Goal: Task Accomplishment & Management: Use online tool/utility

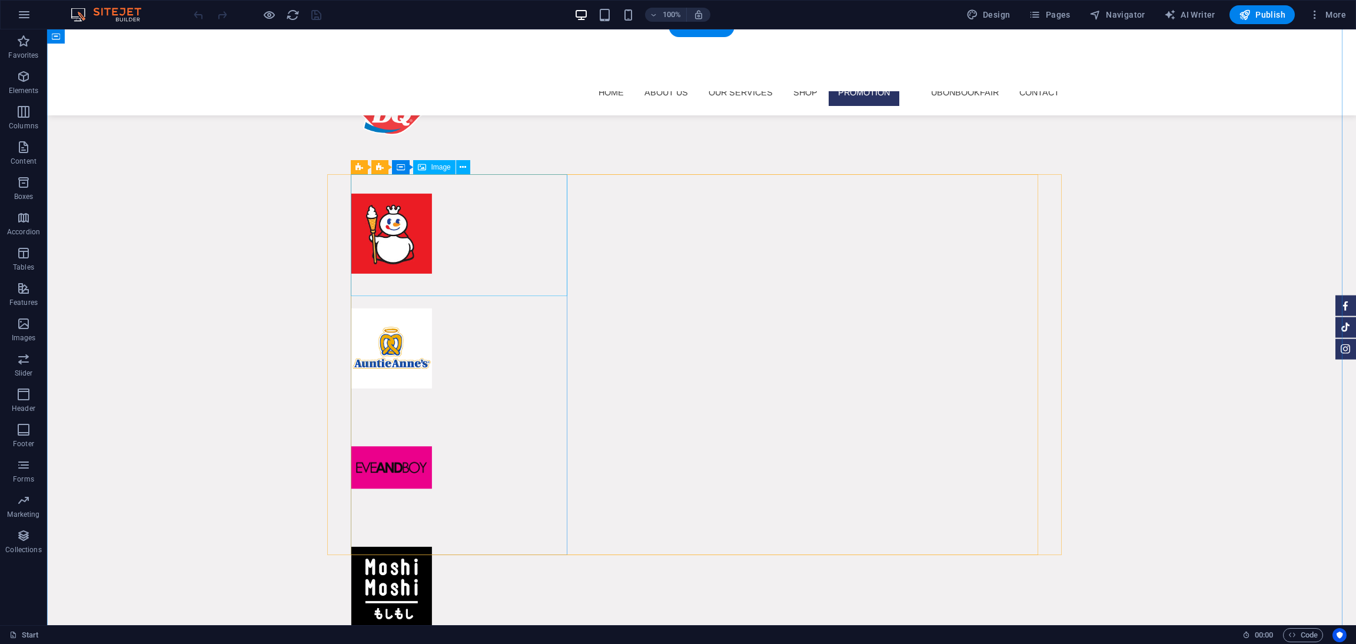
scroll to position [7503, 0]
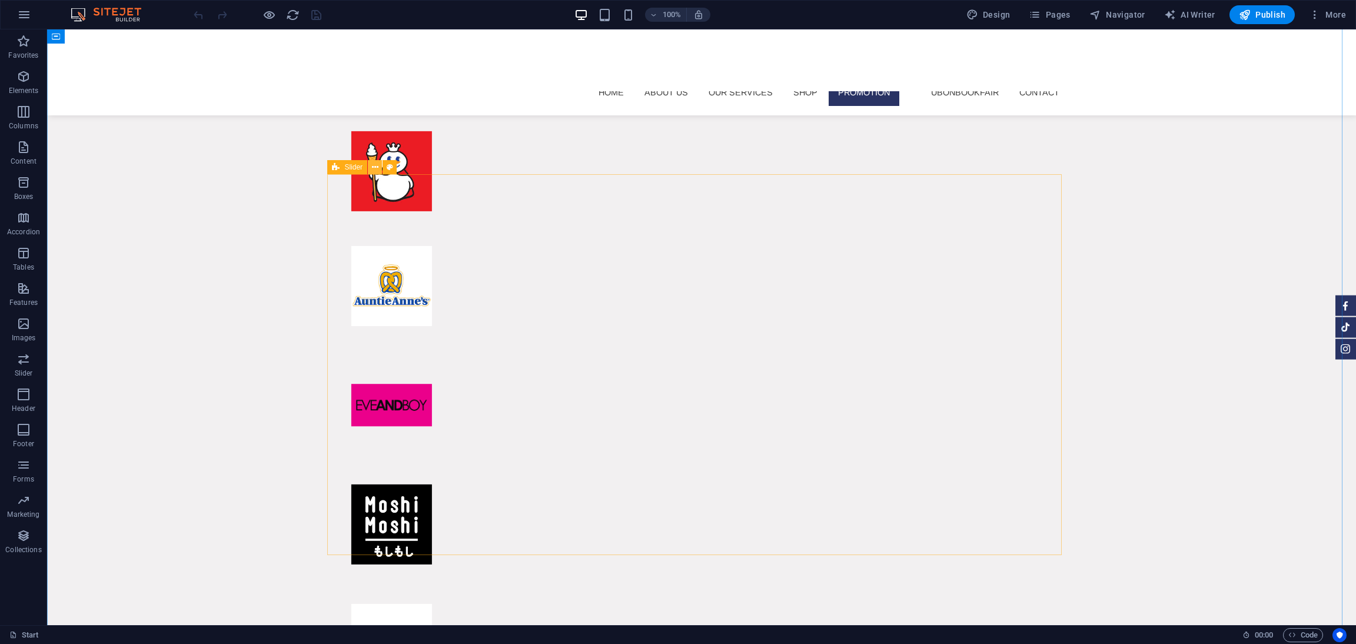
click at [374, 167] on icon at bounding box center [375, 167] width 6 height 12
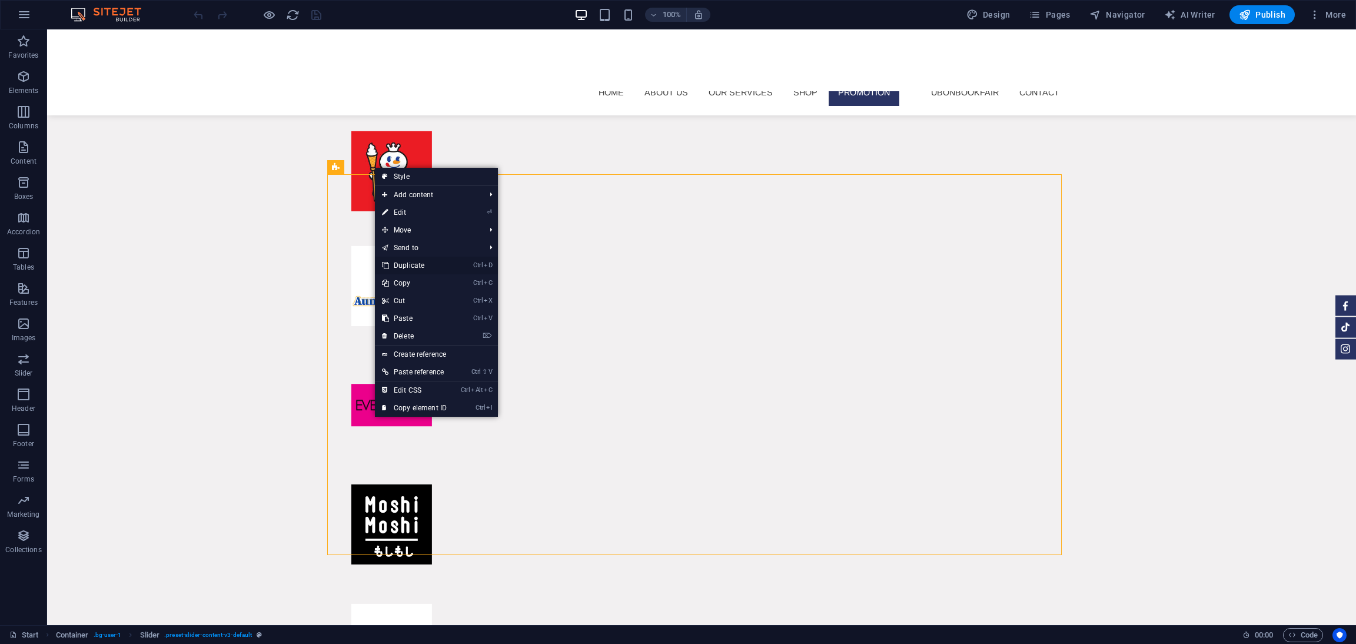
click at [423, 265] on link "Ctrl D Duplicate" at bounding box center [414, 266] width 79 height 18
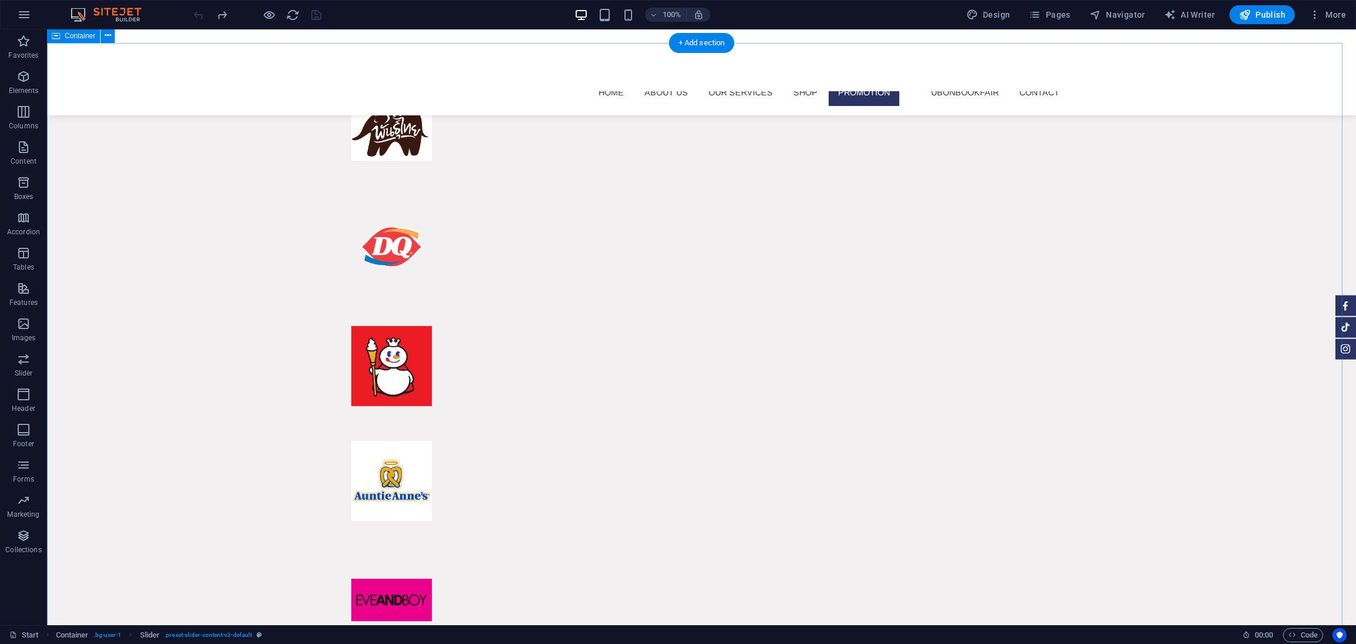
scroll to position [7324, 0]
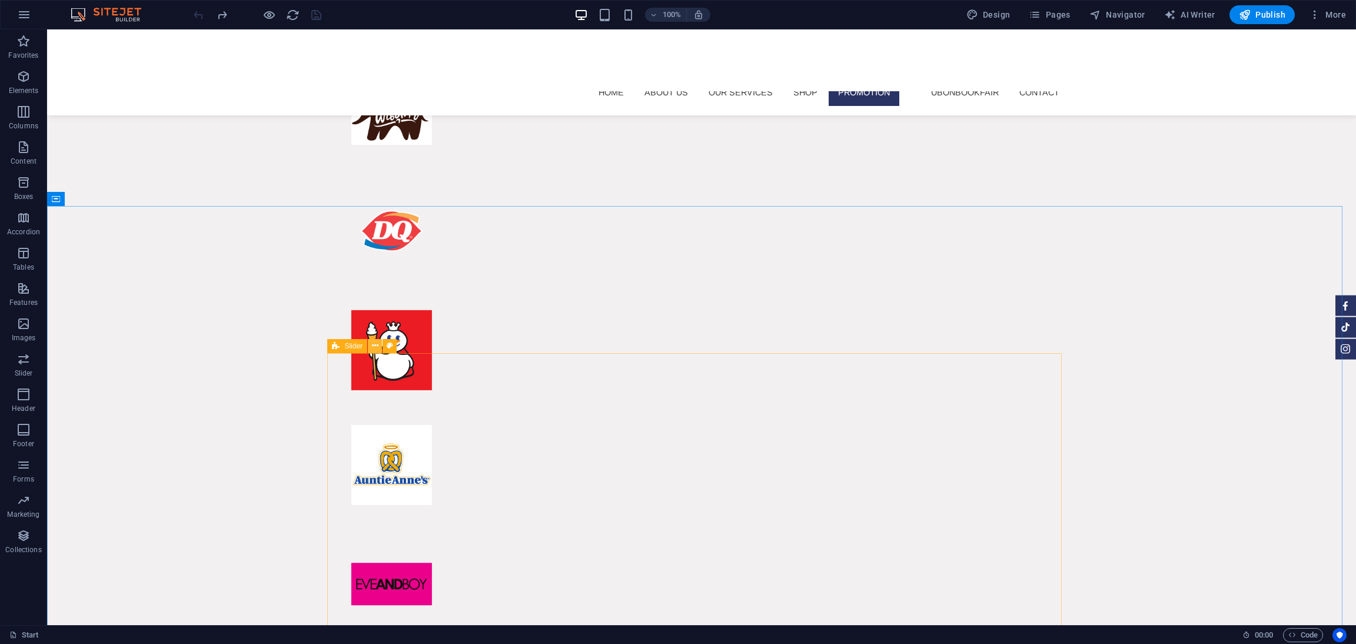
click at [375, 347] on icon at bounding box center [375, 346] width 6 height 12
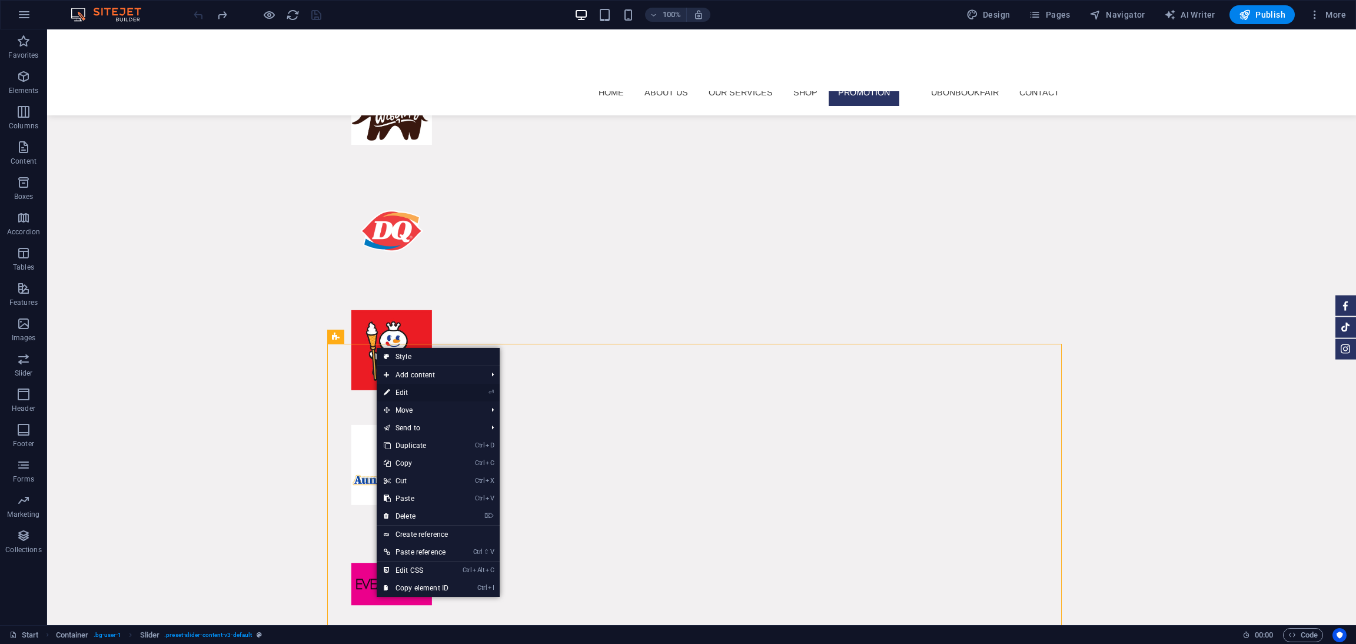
click at [422, 389] on link "⏎ Edit" at bounding box center [416, 393] width 79 height 18
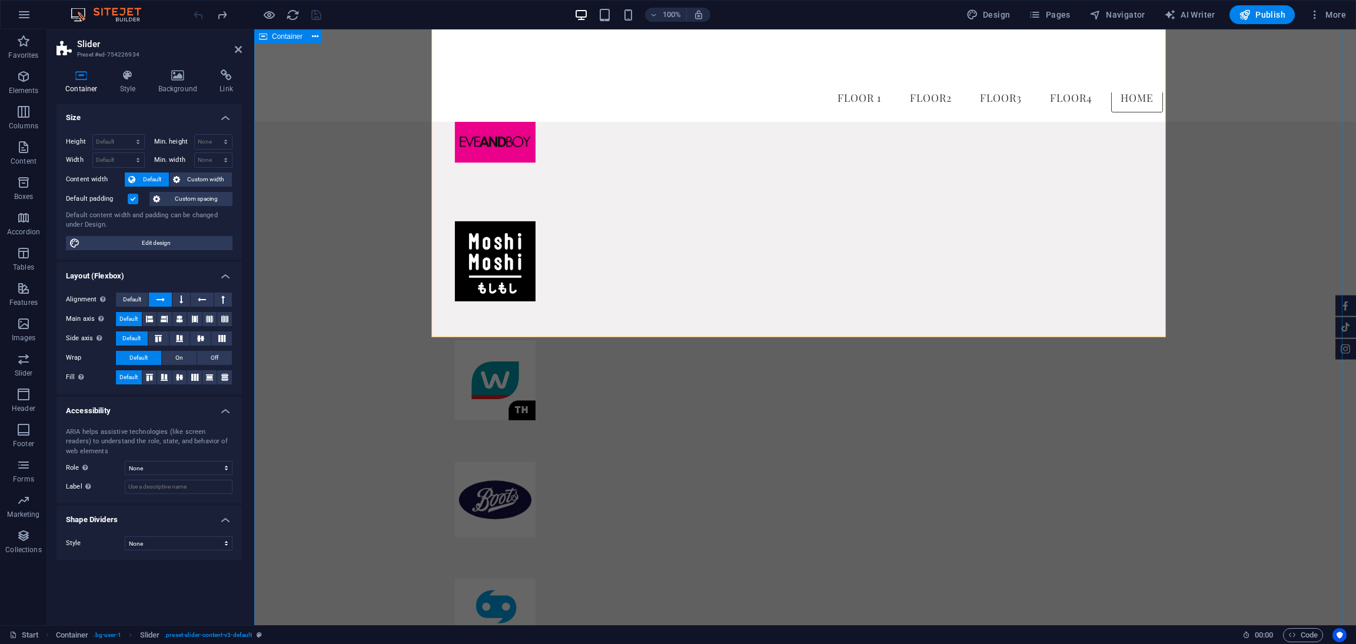
scroll to position [7299, 0]
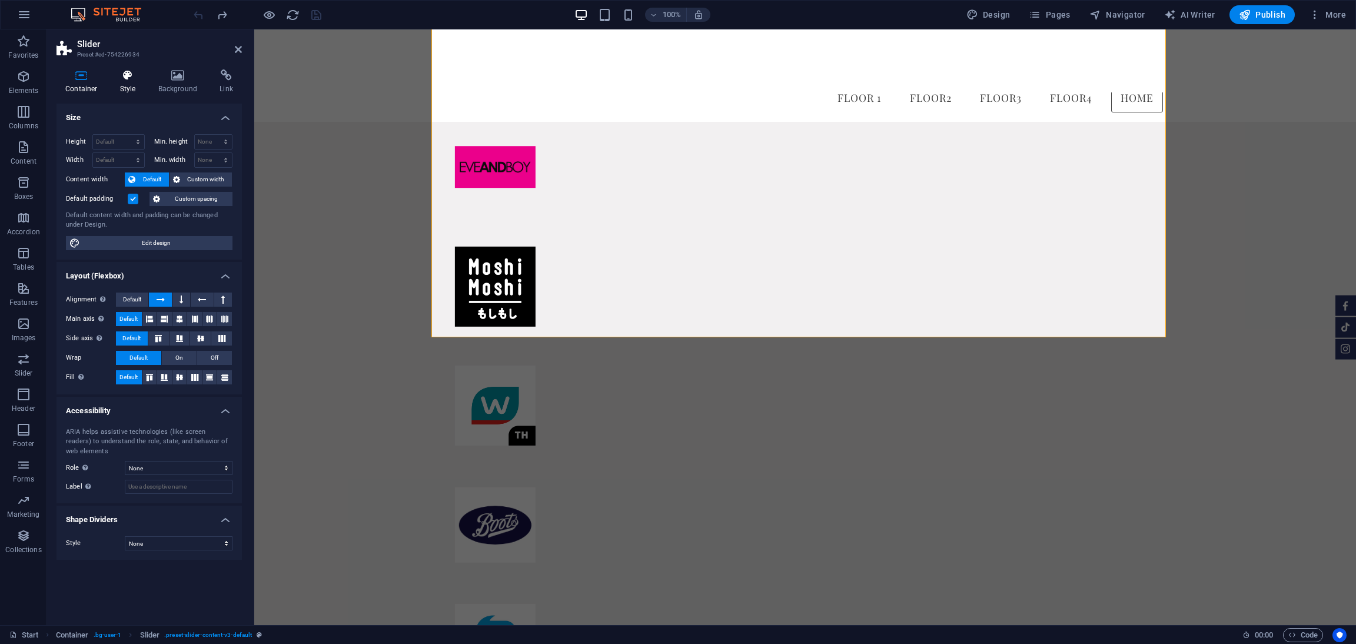
click at [126, 78] on icon at bounding box center [128, 75] width 34 height 12
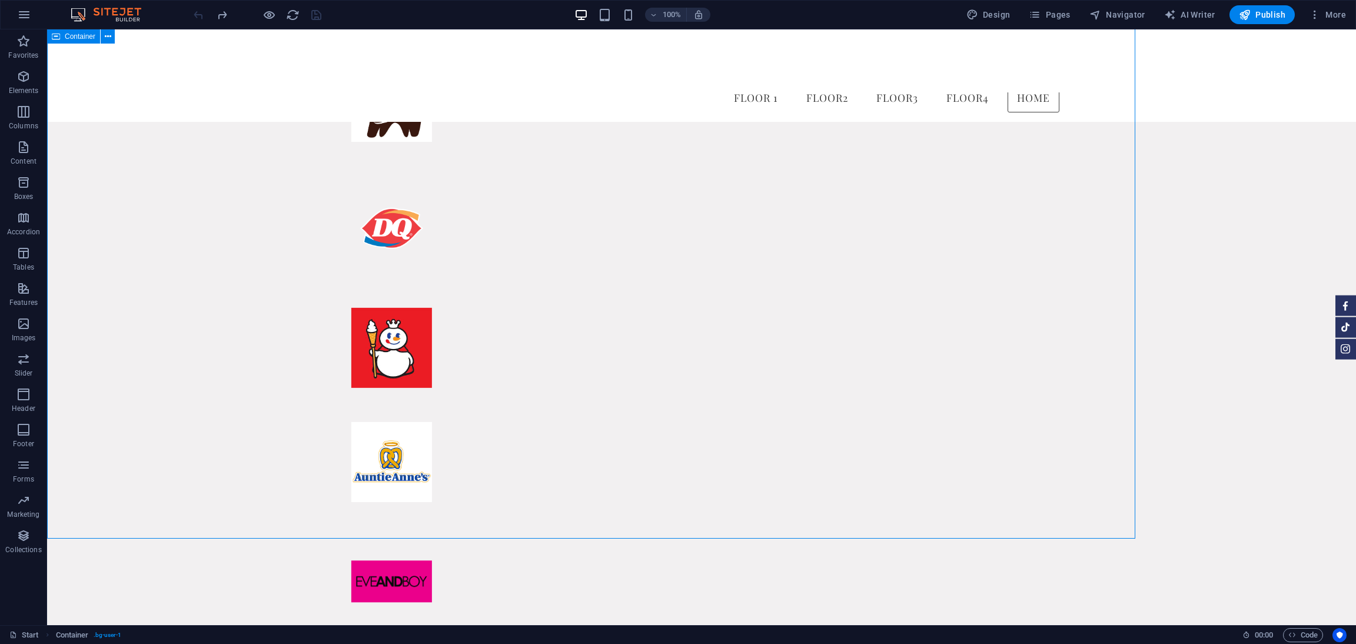
scroll to position [7679, 0]
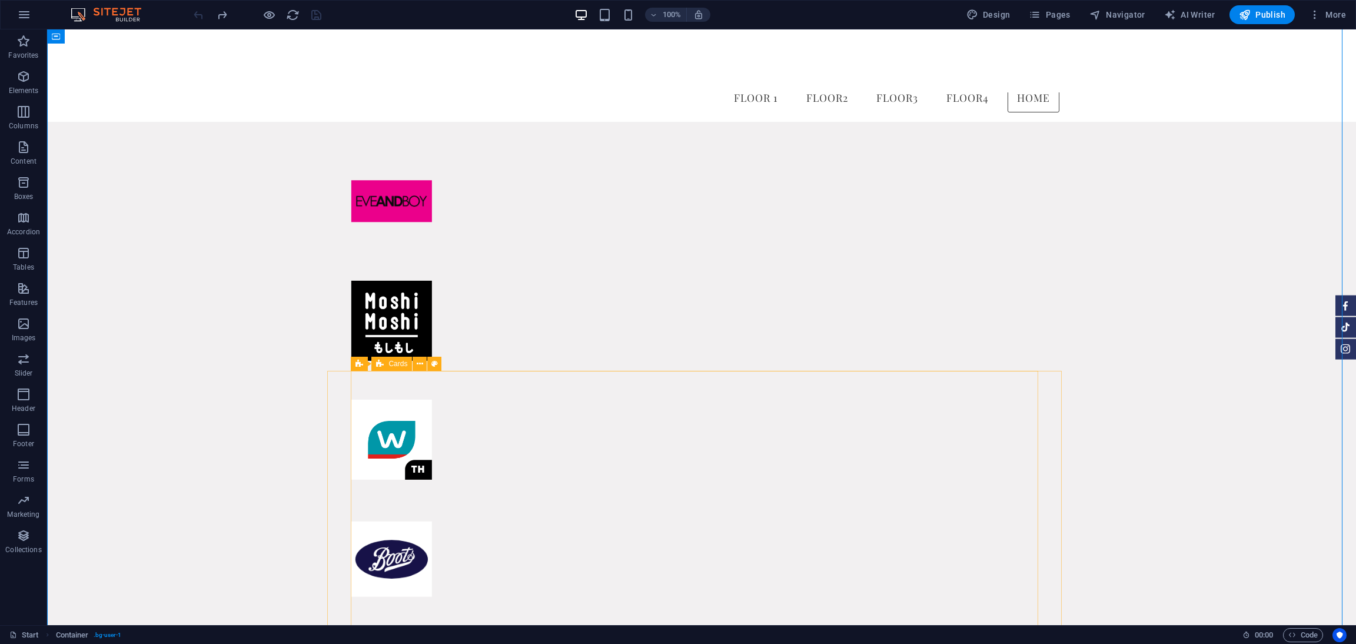
click at [400, 361] on span "Cards" at bounding box center [397, 363] width 19 height 7
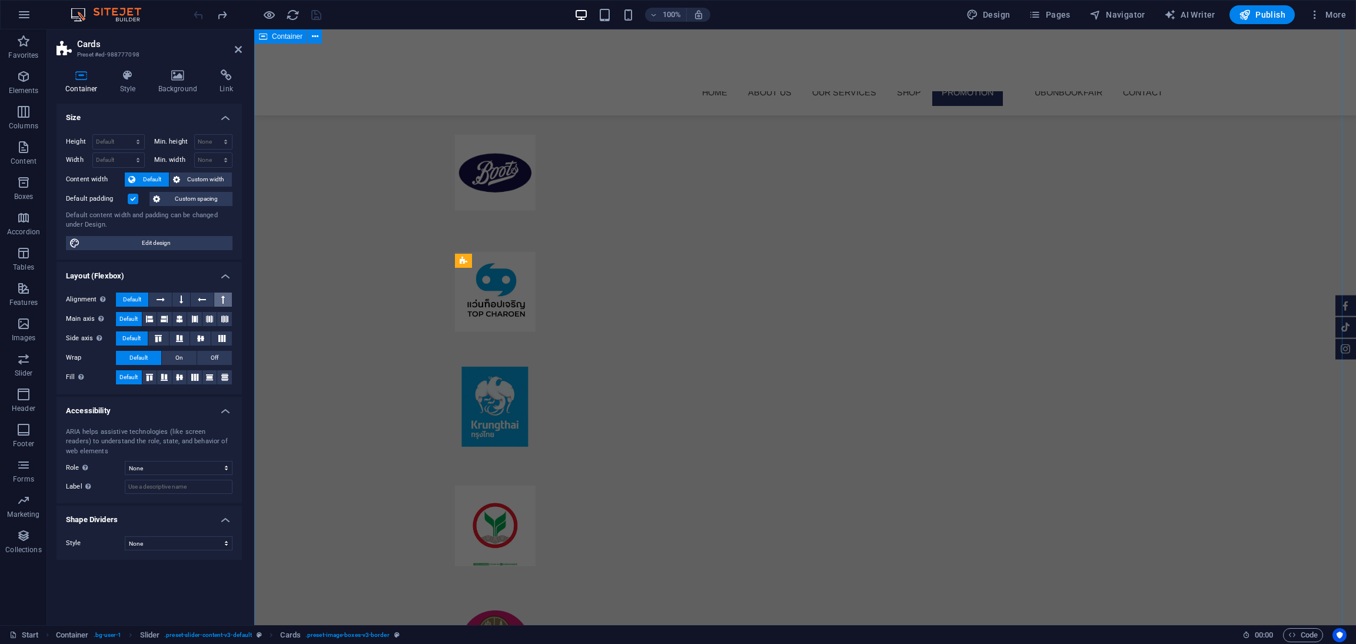
select select "rem"
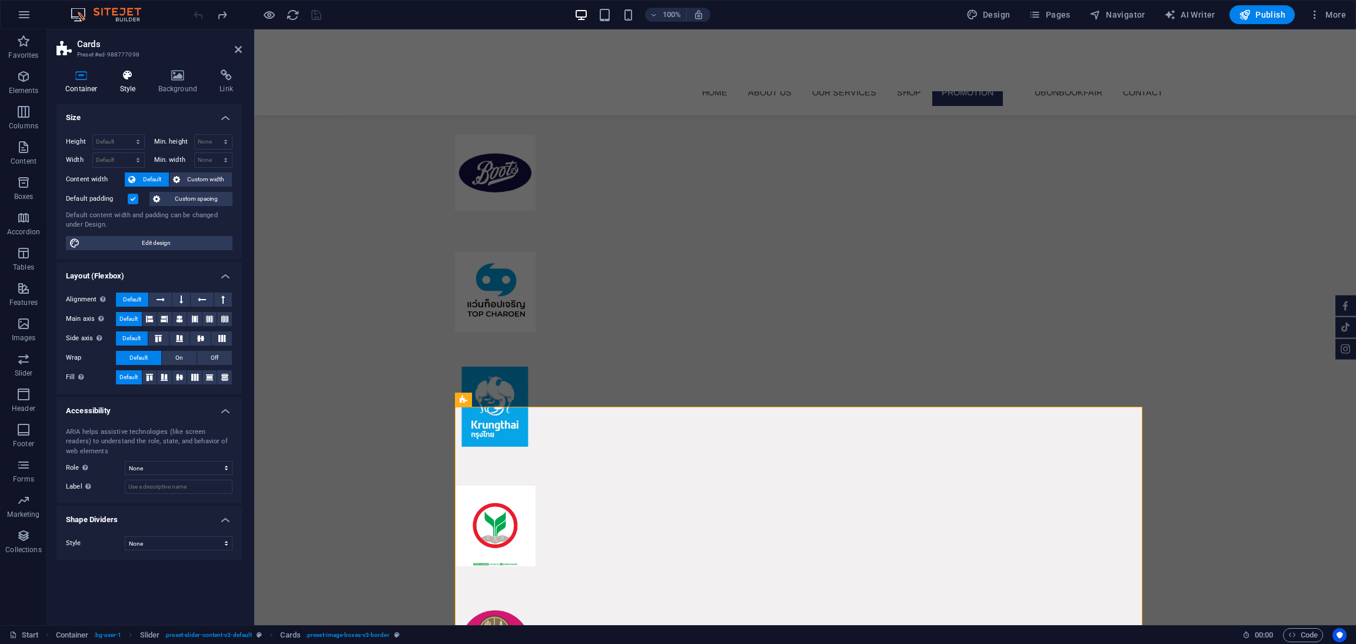
scroll to position [7223, 0]
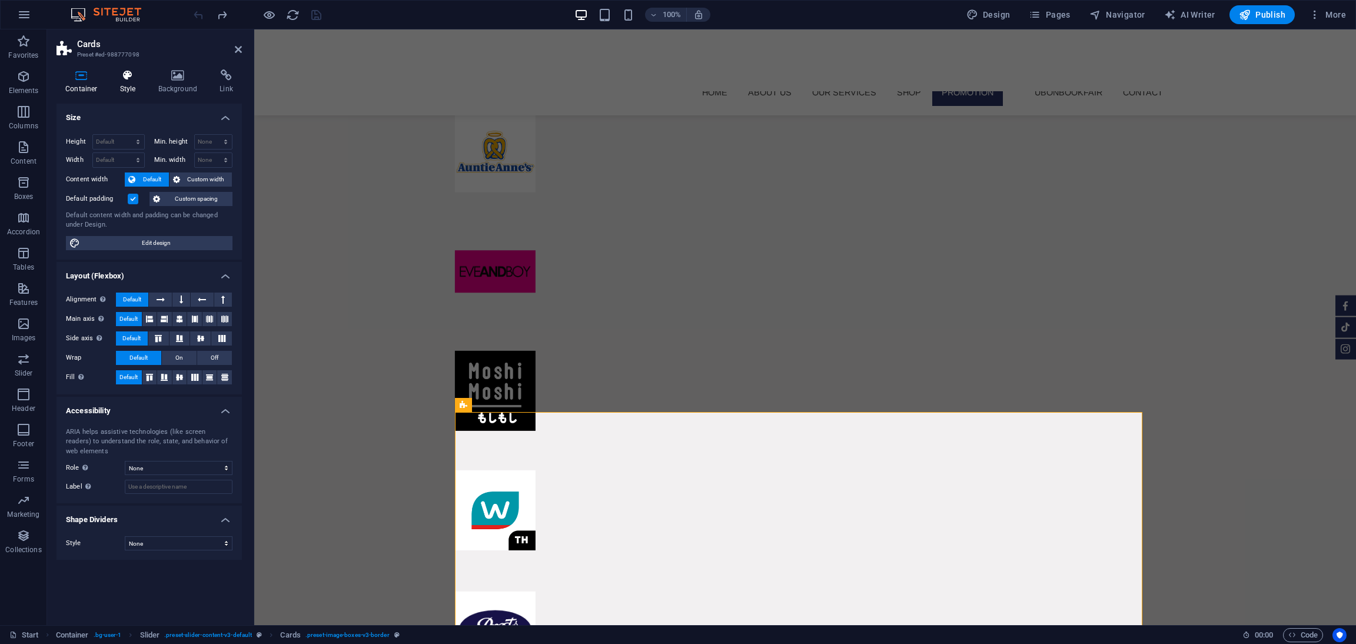
click at [129, 77] on icon at bounding box center [128, 75] width 34 height 12
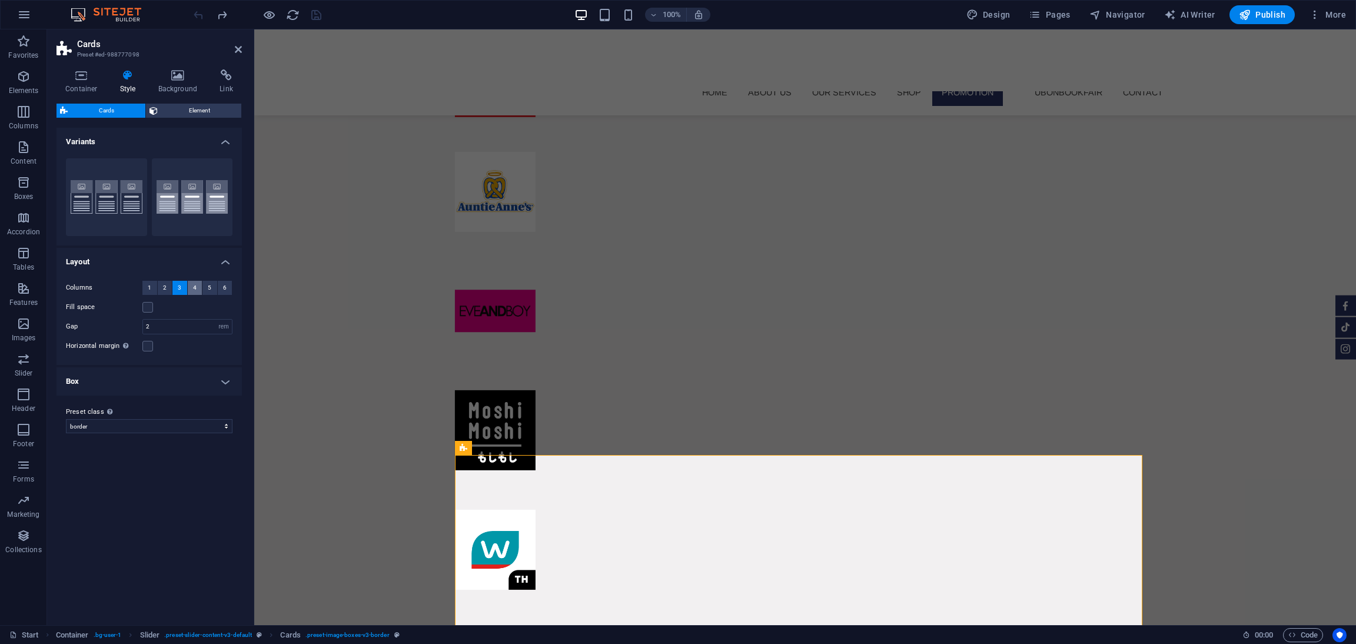
scroll to position [7162, 0]
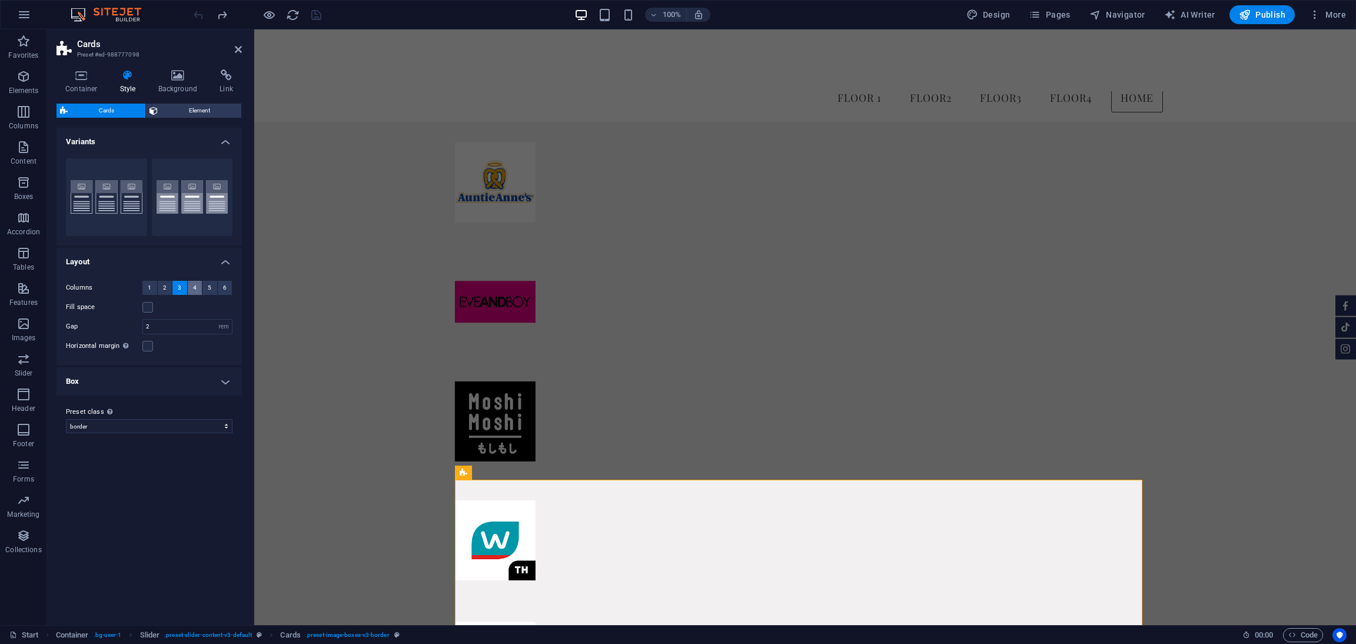
click at [195, 291] on span "4" at bounding box center [195, 288] width 4 height 14
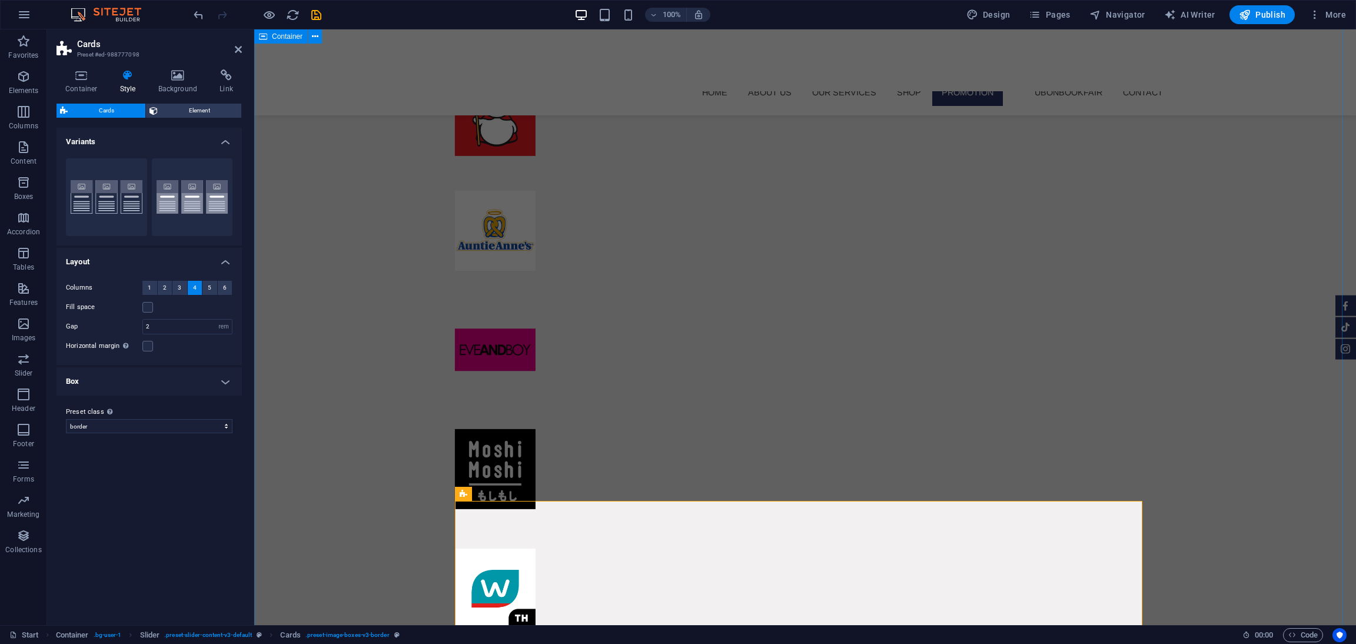
scroll to position [7130, 0]
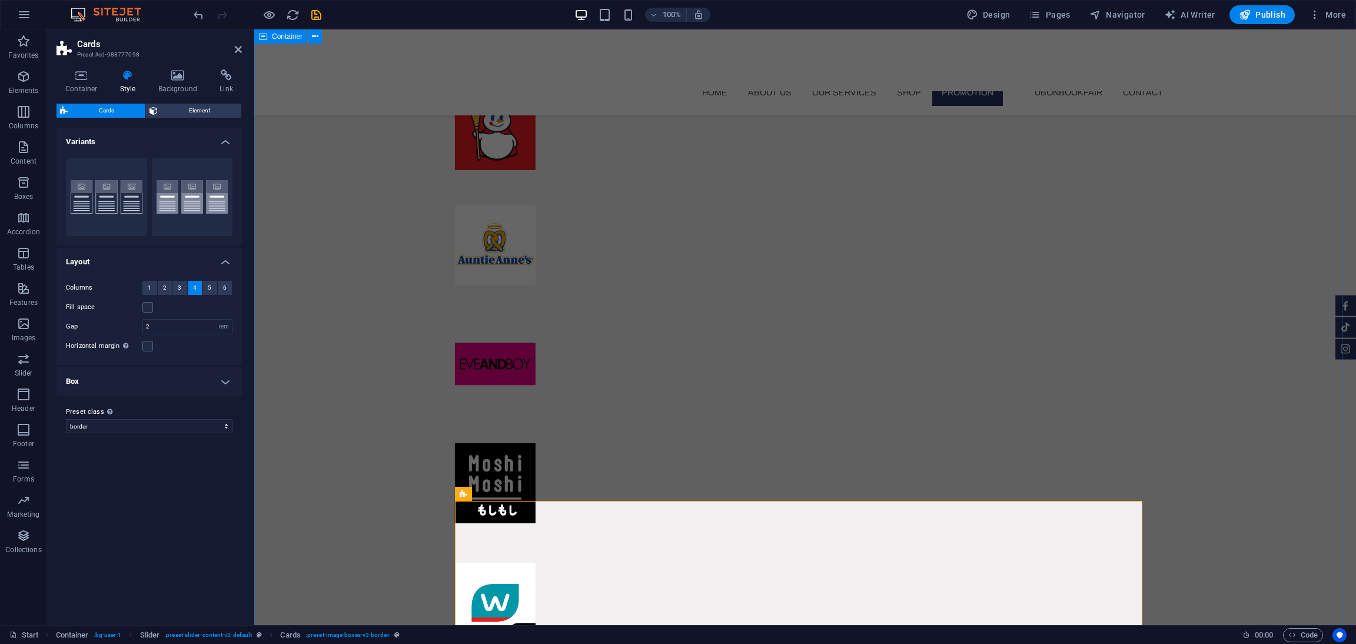
scroll to position [7115, 0]
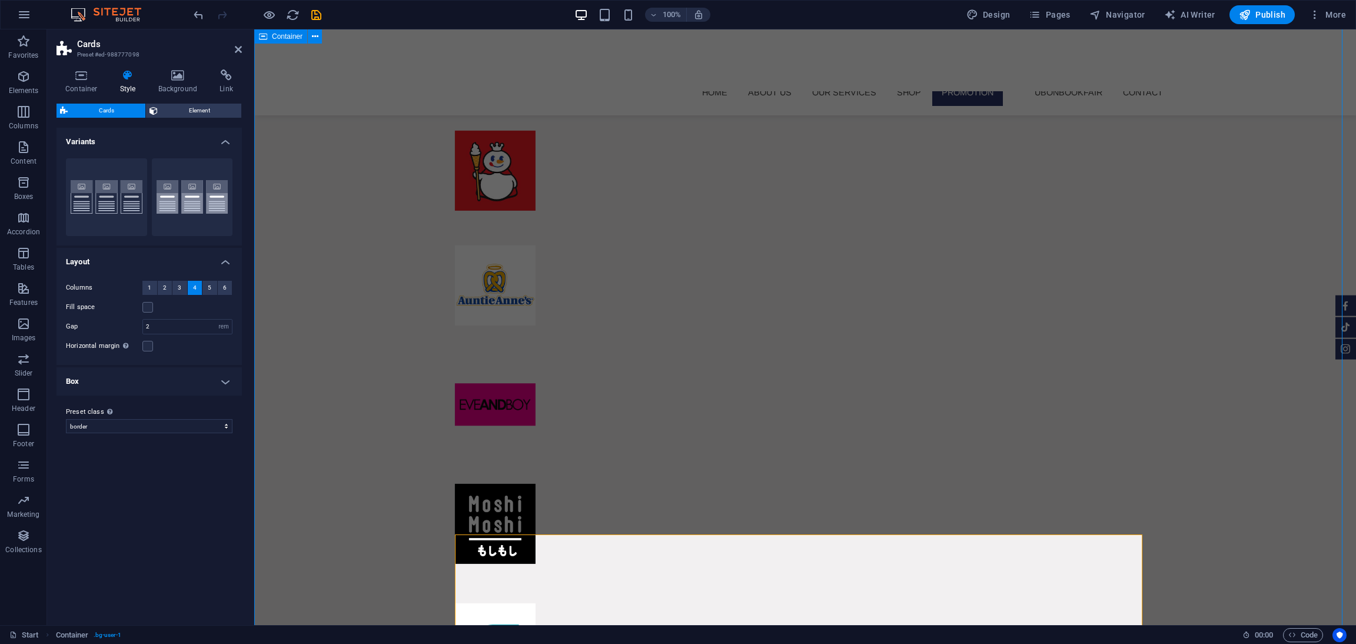
click at [445, 49] on div "HOME About us Our Services SHOP Promotion ubonbookfair Contact" at bounding box center [804, 72] width 1101 height 86
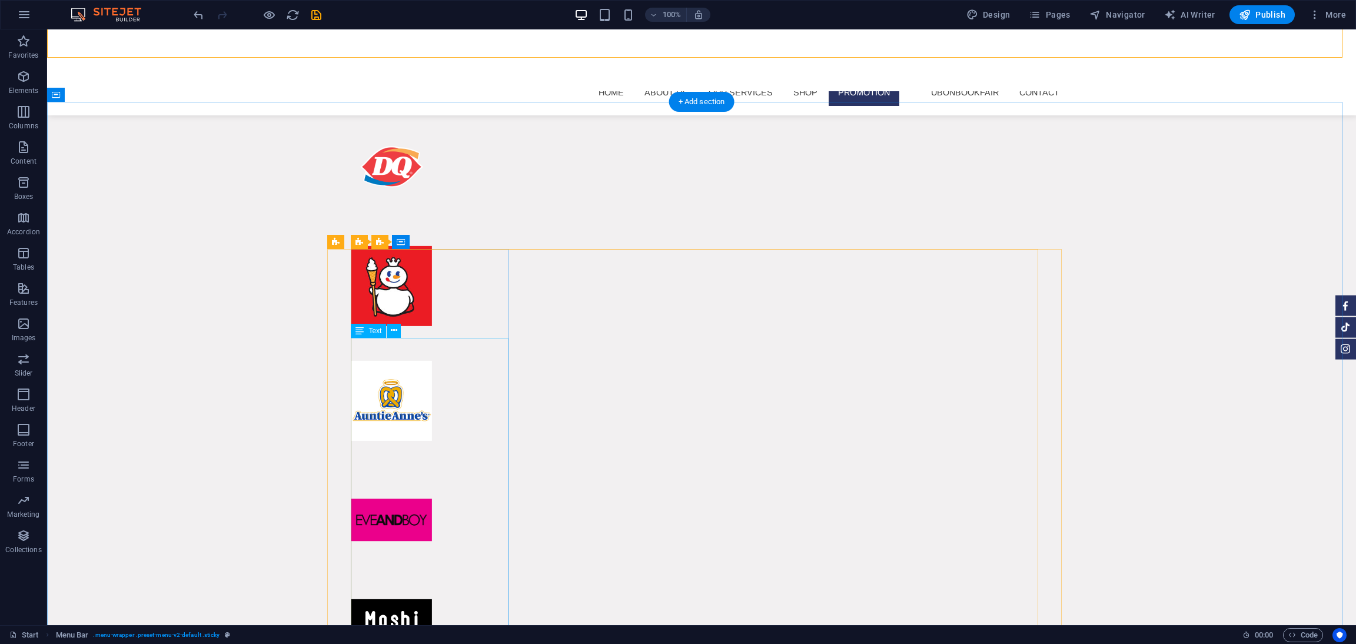
scroll to position [7416, 0]
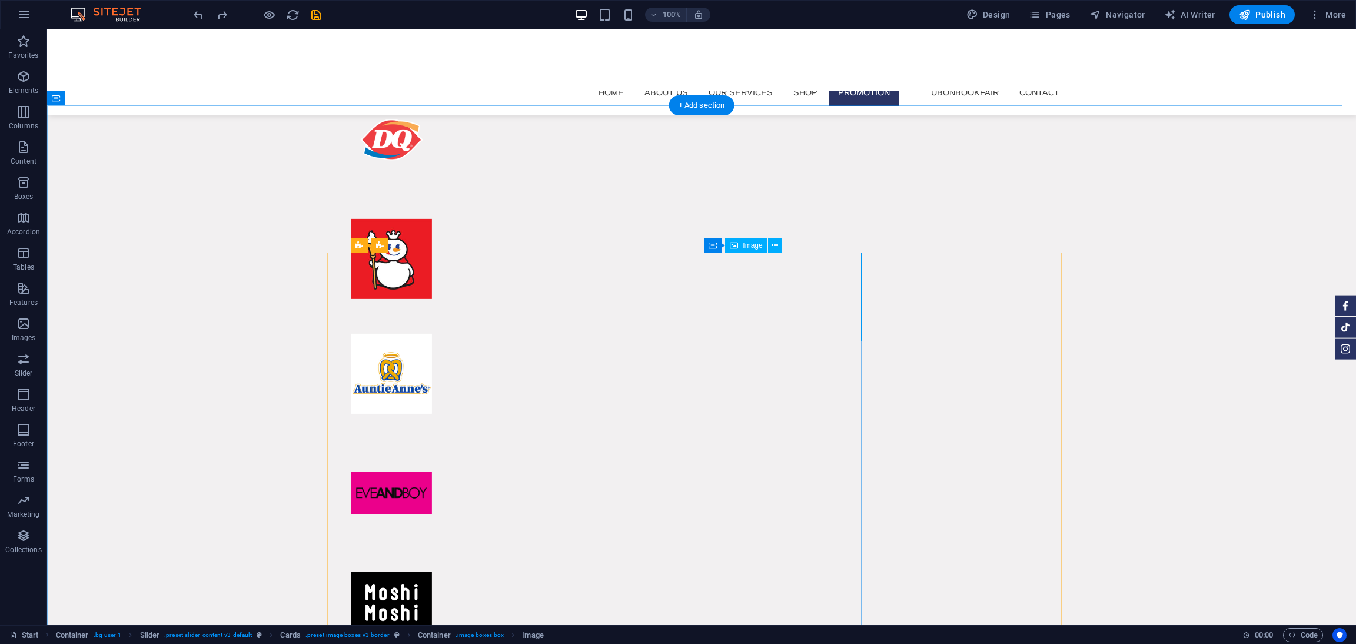
select select "%"
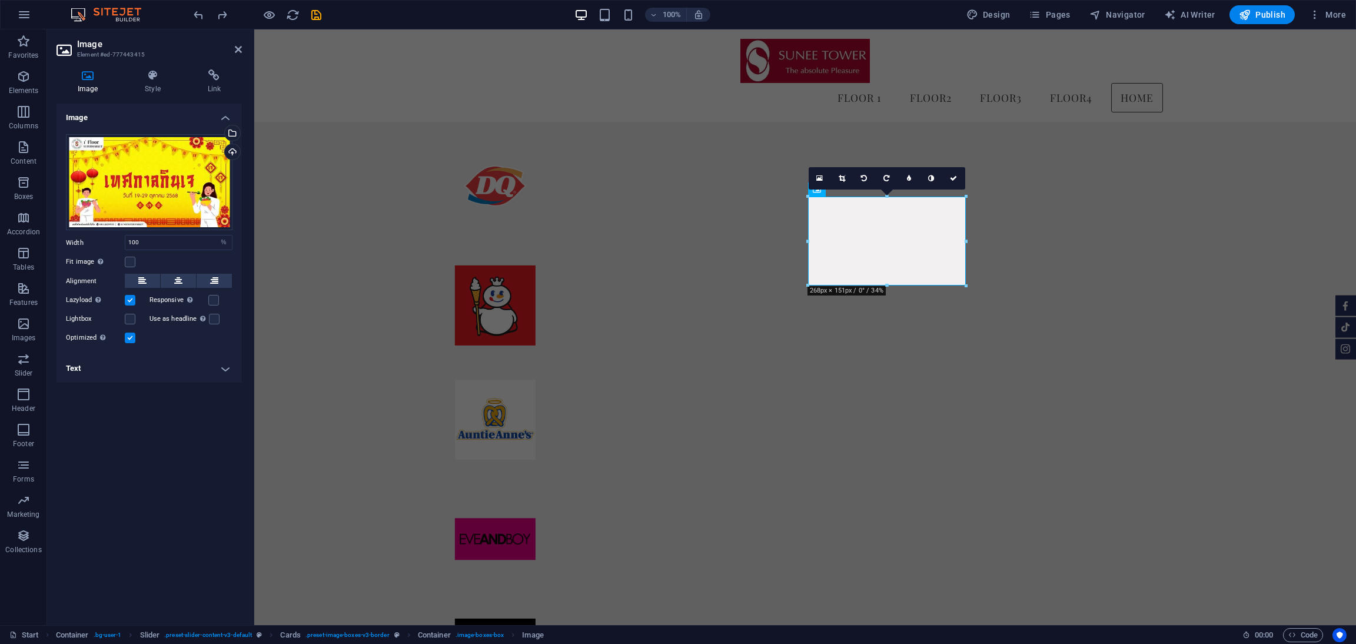
scroll to position [7268, 0]
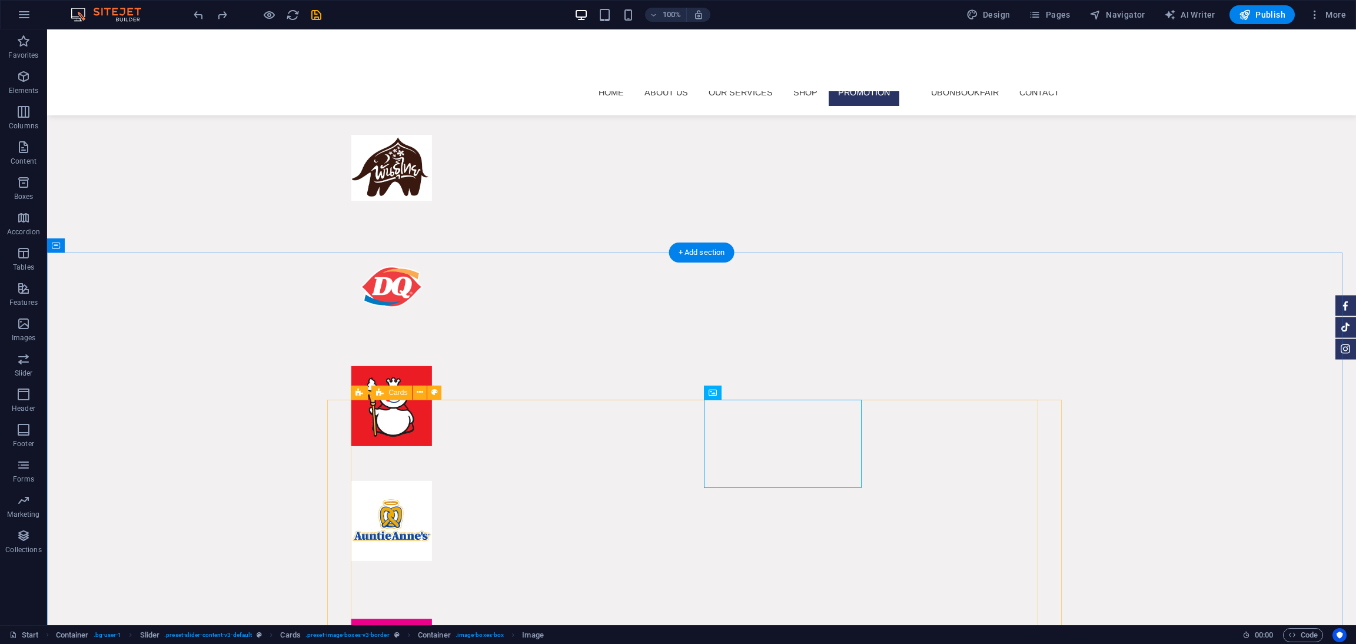
click at [461, 393] on icon at bounding box center [463, 392] width 6 height 12
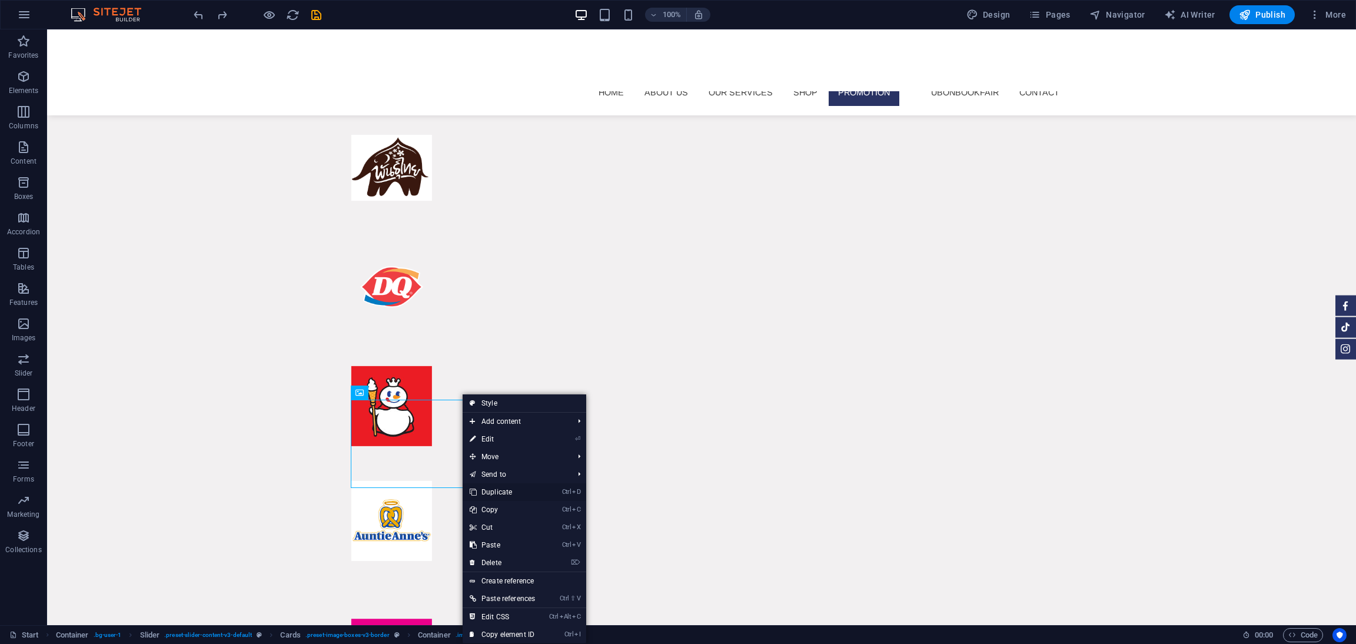
click at [507, 495] on link "Ctrl D Duplicate" at bounding box center [501, 492] width 79 height 18
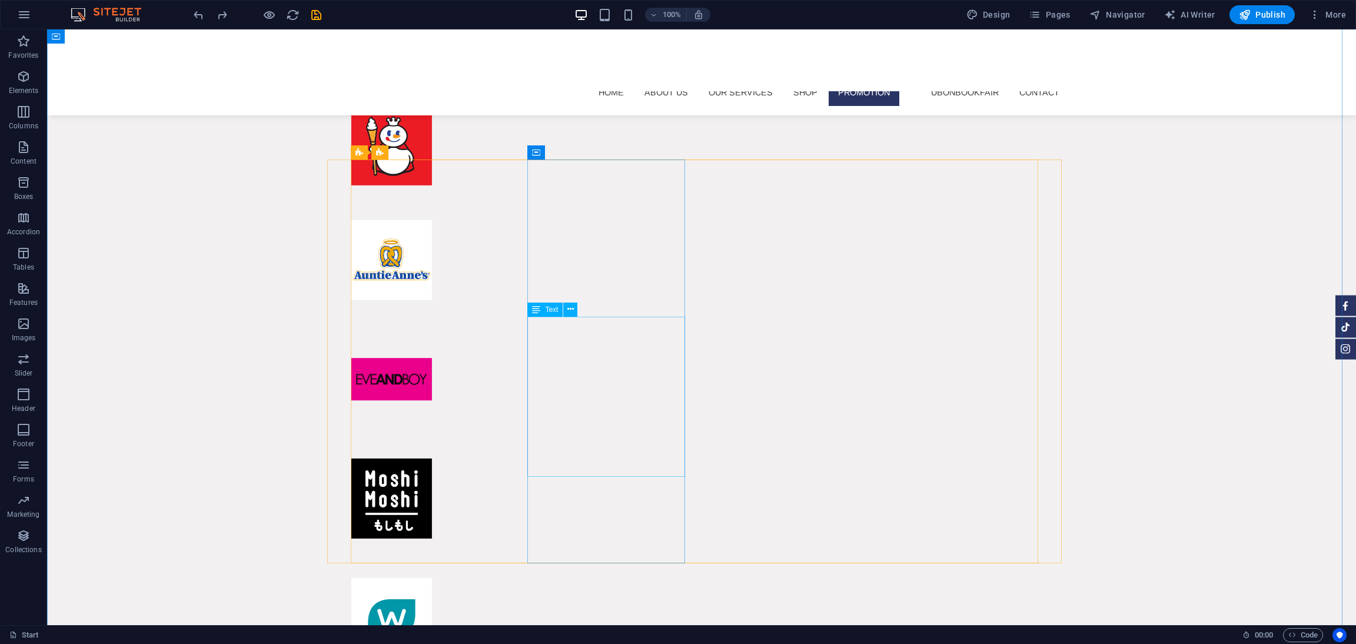
scroll to position [7506, 0]
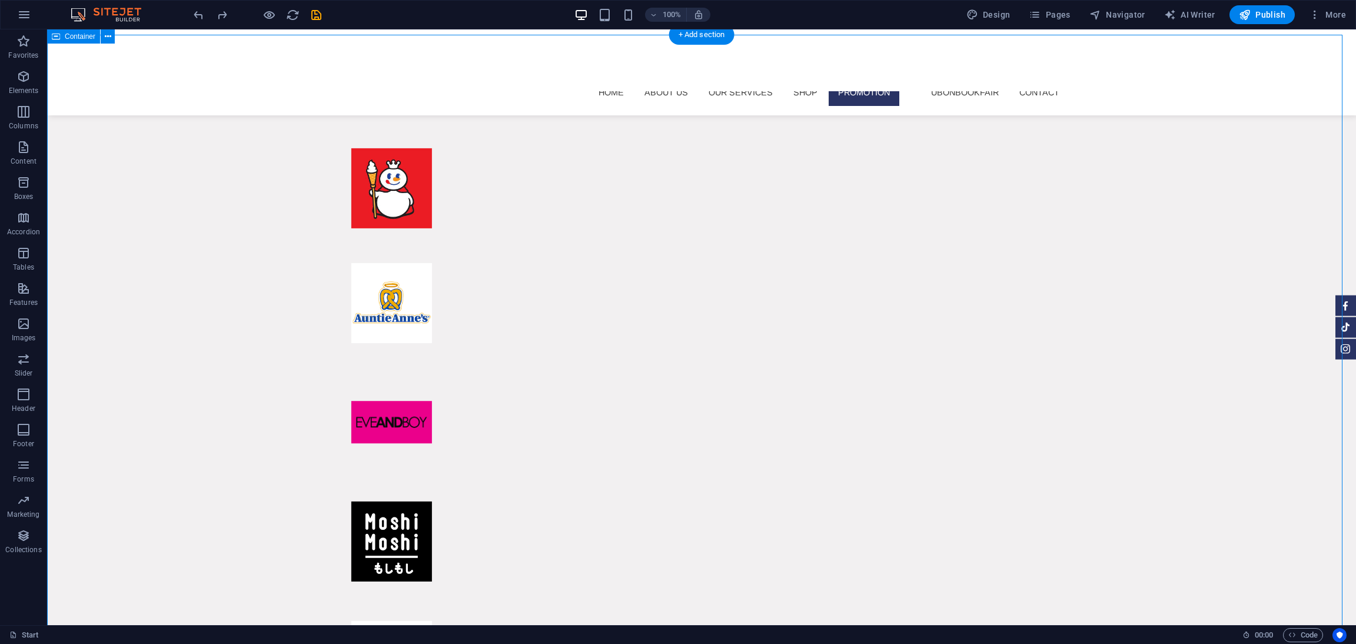
scroll to position [7494, 0]
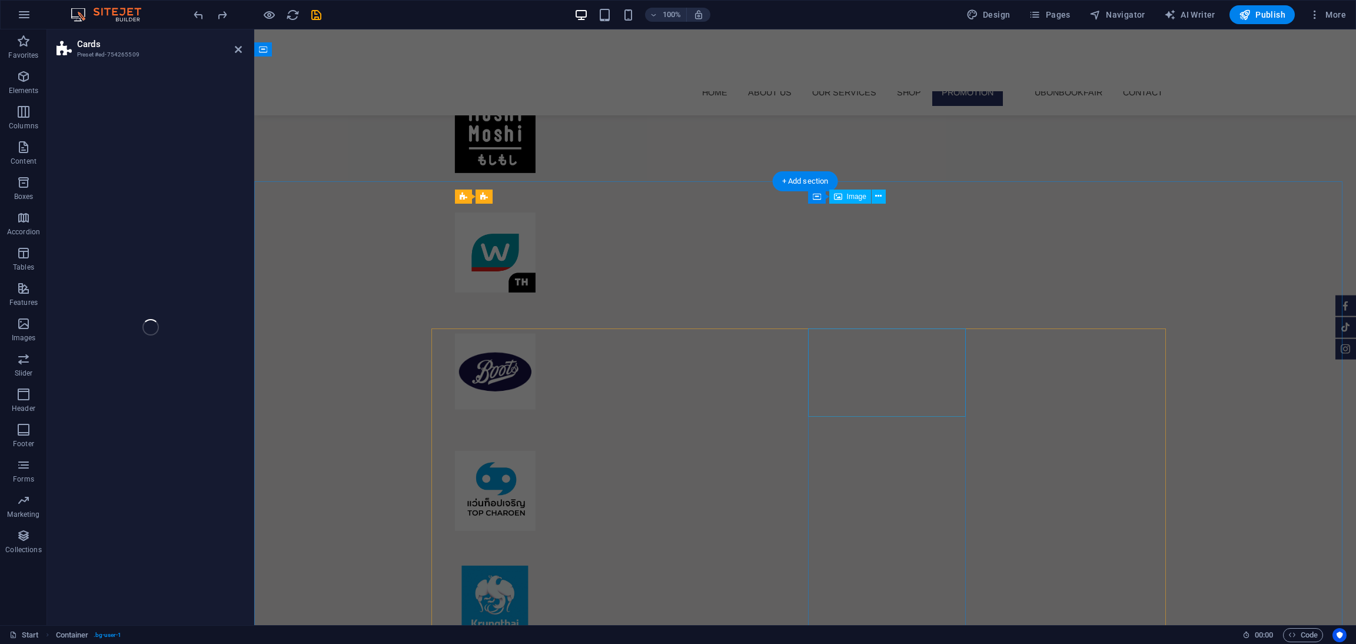
scroll to position [6971, 0]
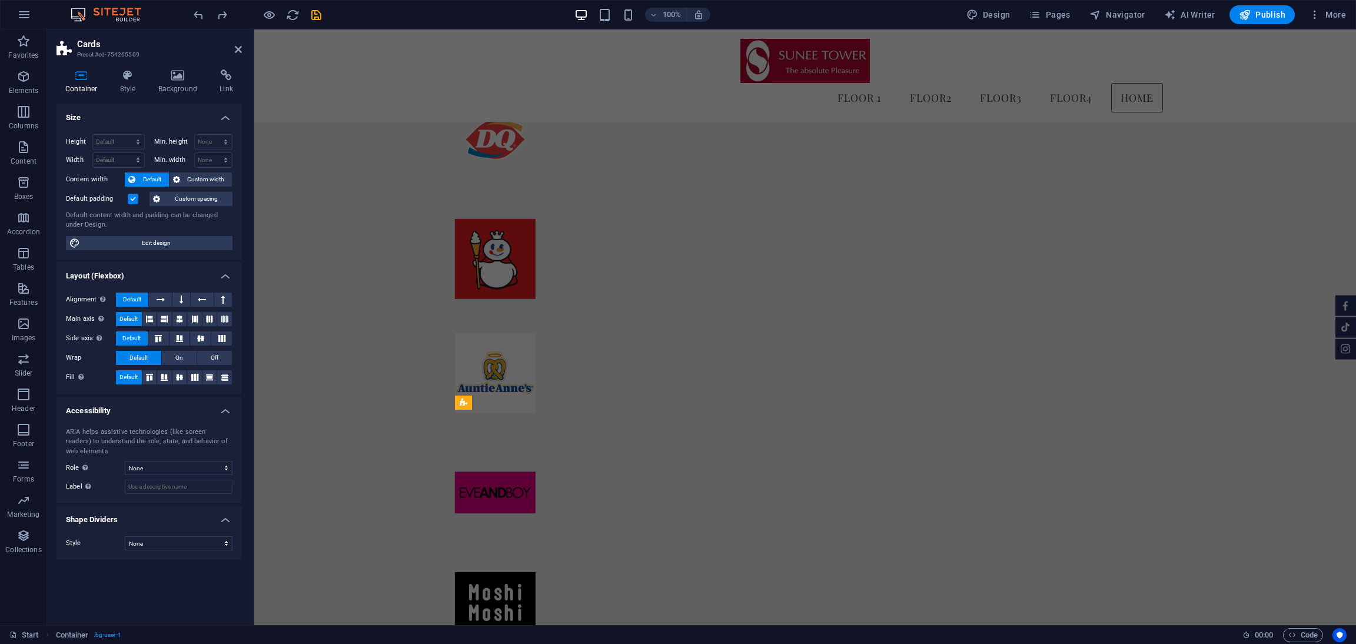
select select "rem"
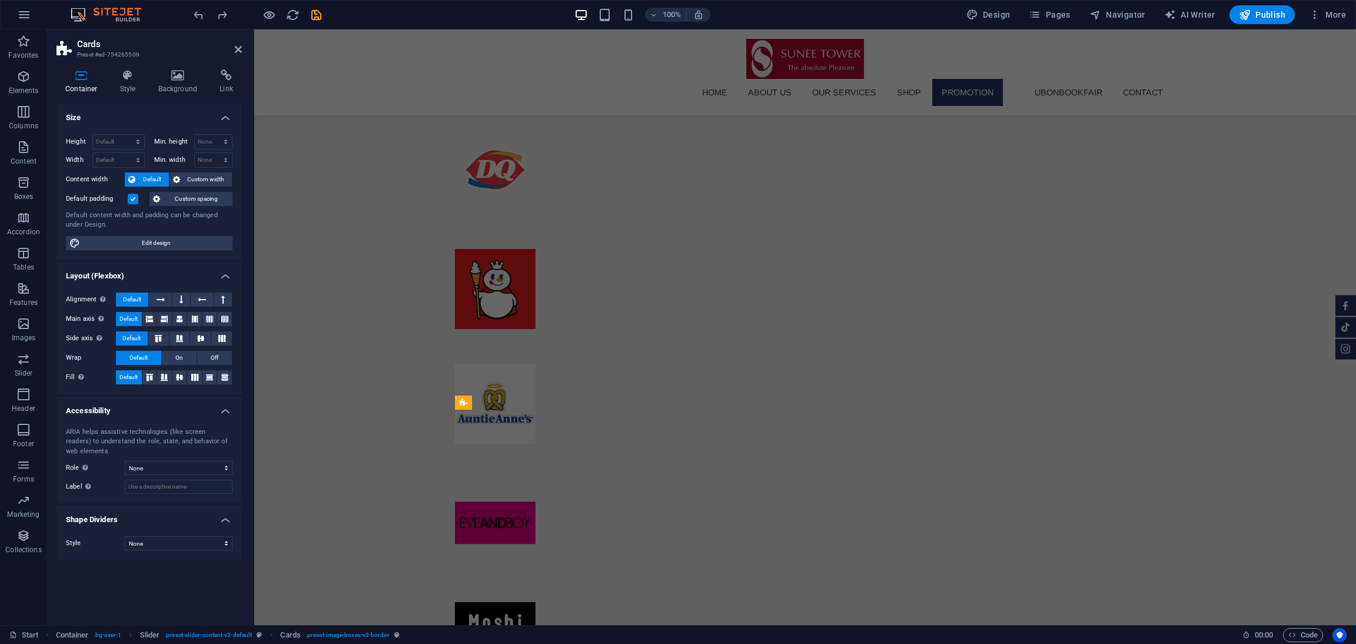
scroll to position [6845, 0]
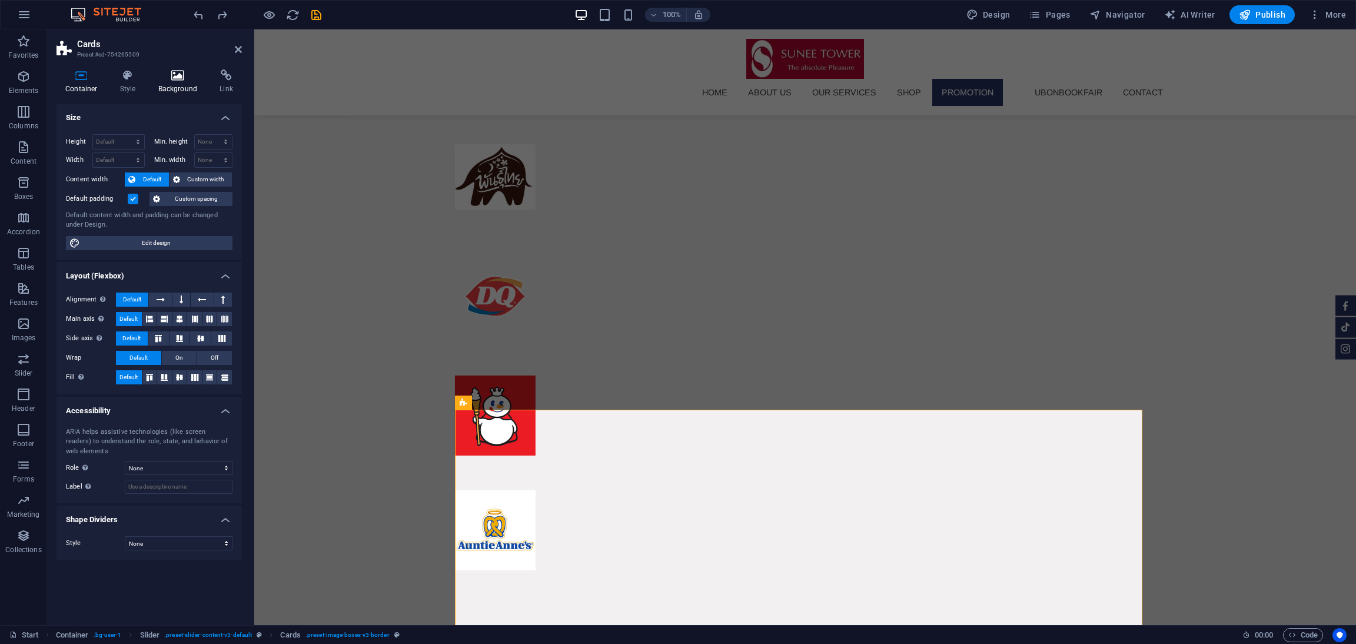
click at [179, 79] on icon at bounding box center [177, 75] width 57 height 12
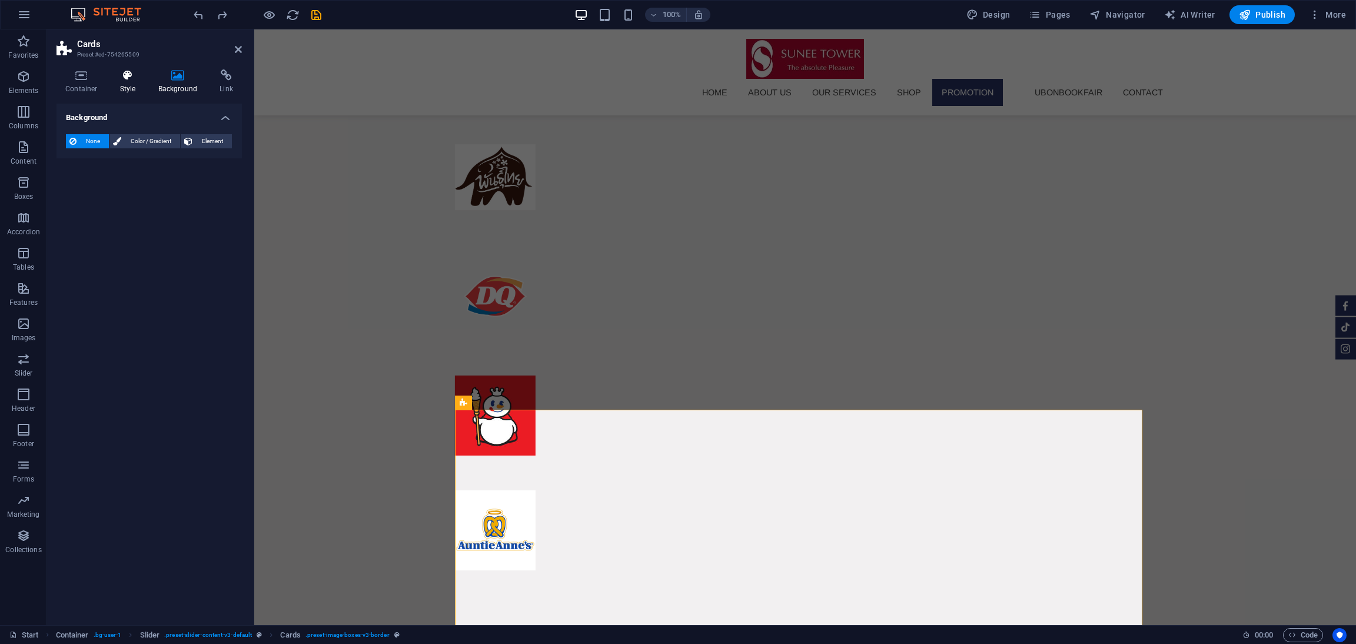
click at [131, 81] on h4 "Style" at bounding box center [130, 81] width 38 height 25
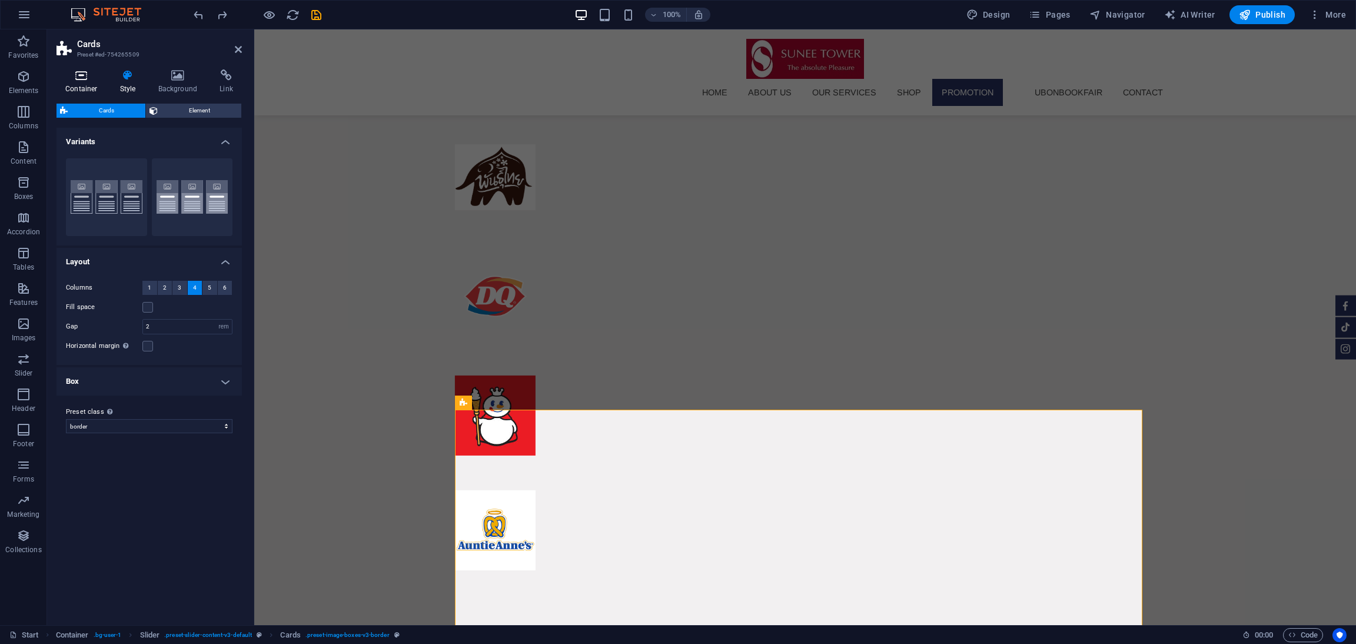
click at [92, 89] on h4 "Container" at bounding box center [83, 81] width 55 height 25
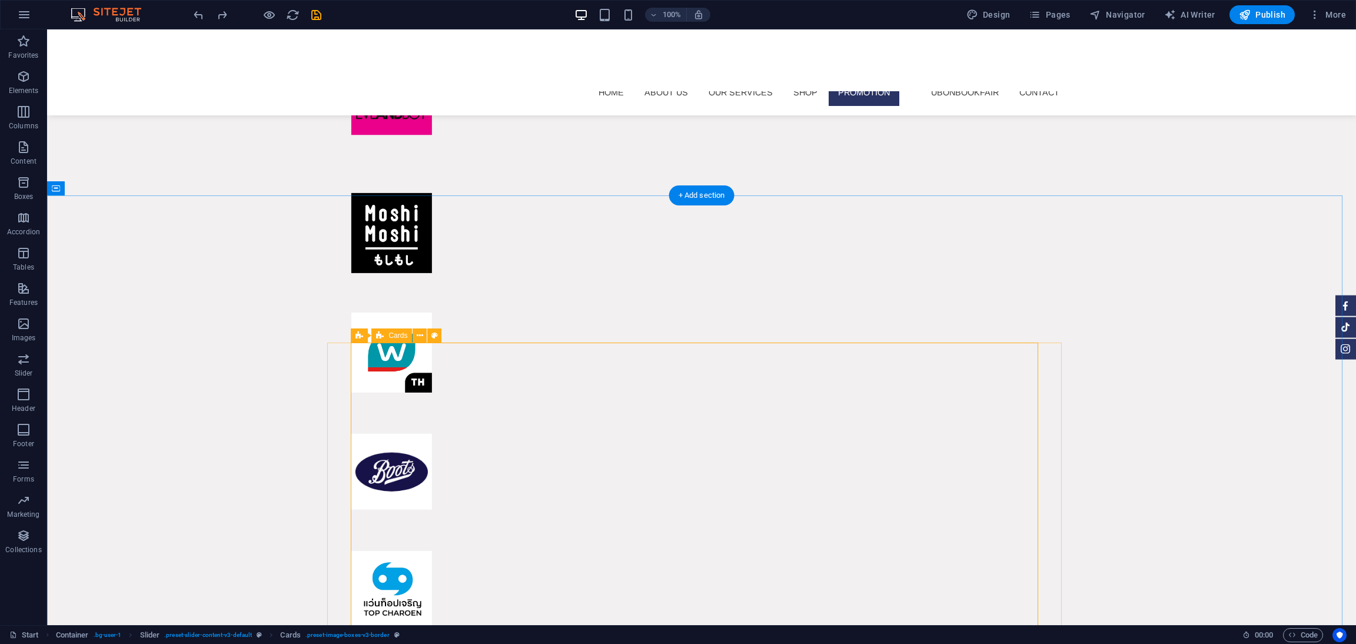
scroll to position [7617, 0]
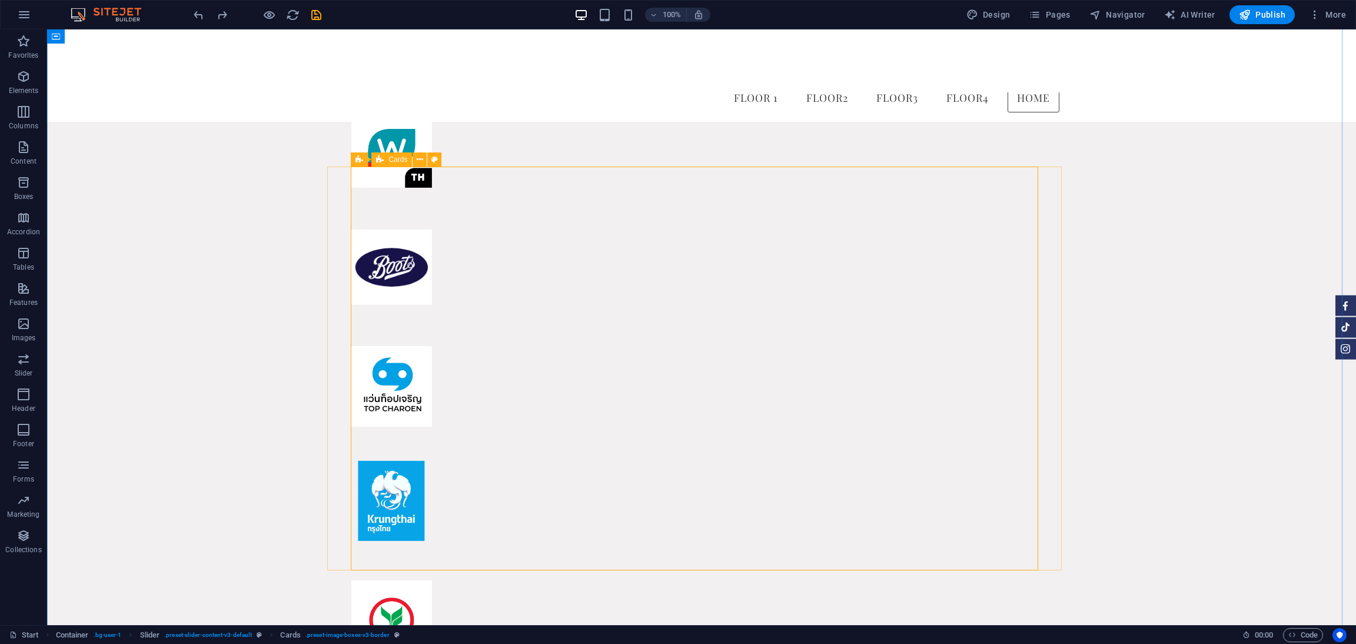
scroll to position [7795, 0]
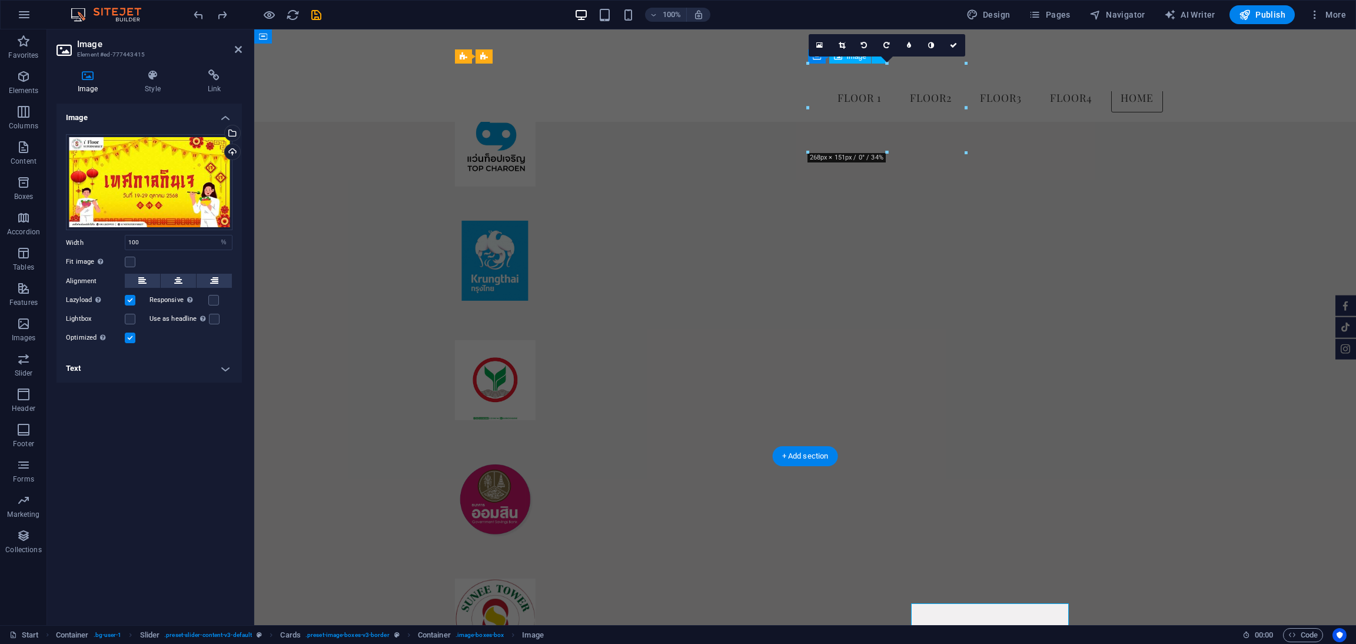
drag, startPoint x: 1044, startPoint y: 220, endPoint x: 824, endPoint y: 237, distance: 220.1
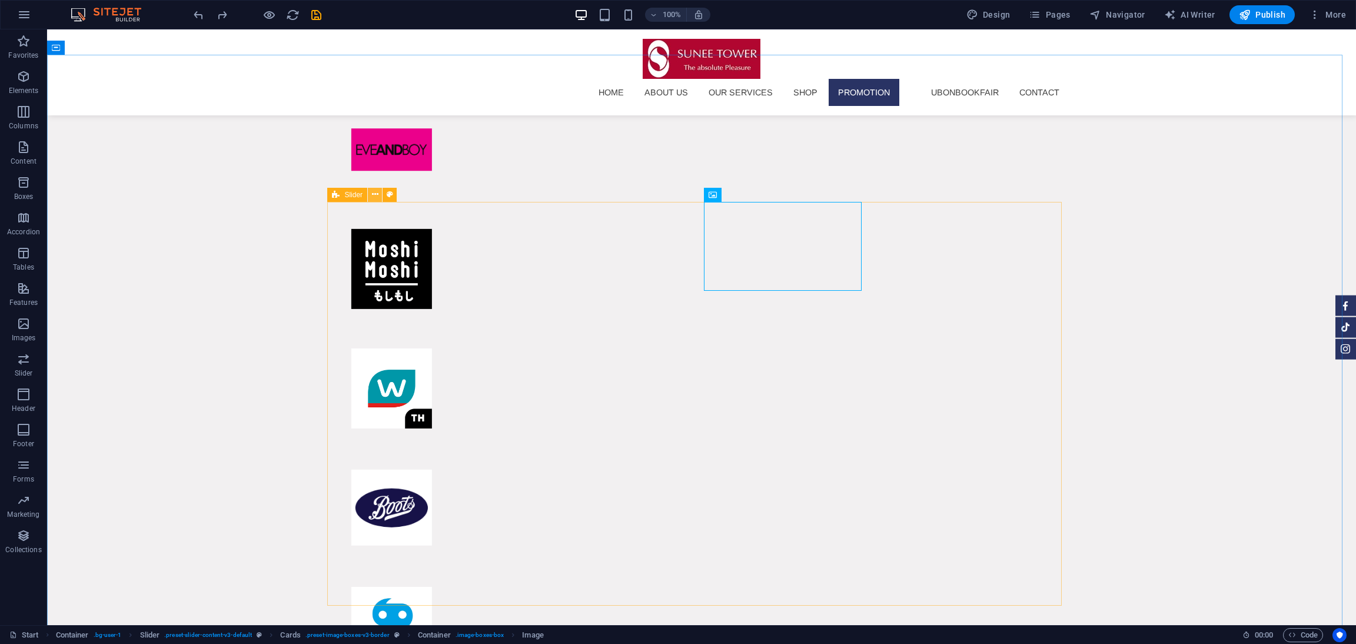
click at [376, 191] on icon at bounding box center [375, 194] width 6 height 12
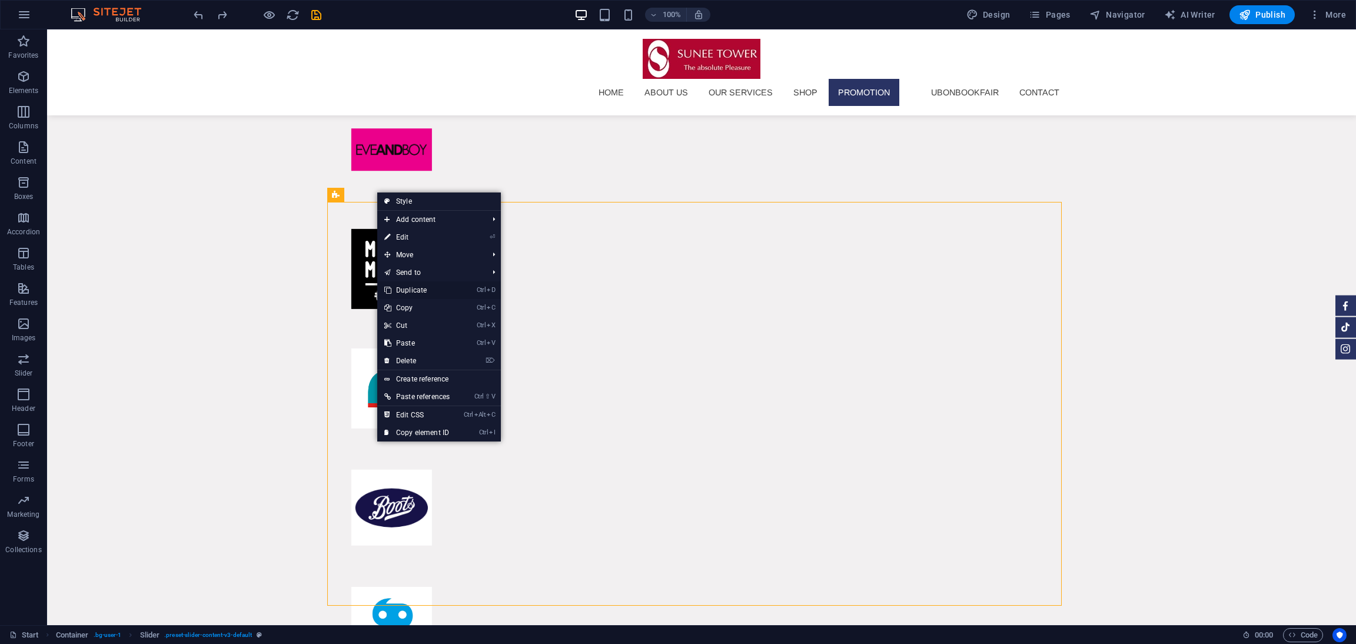
click at [418, 284] on link "Ctrl D Duplicate" at bounding box center [416, 290] width 79 height 18
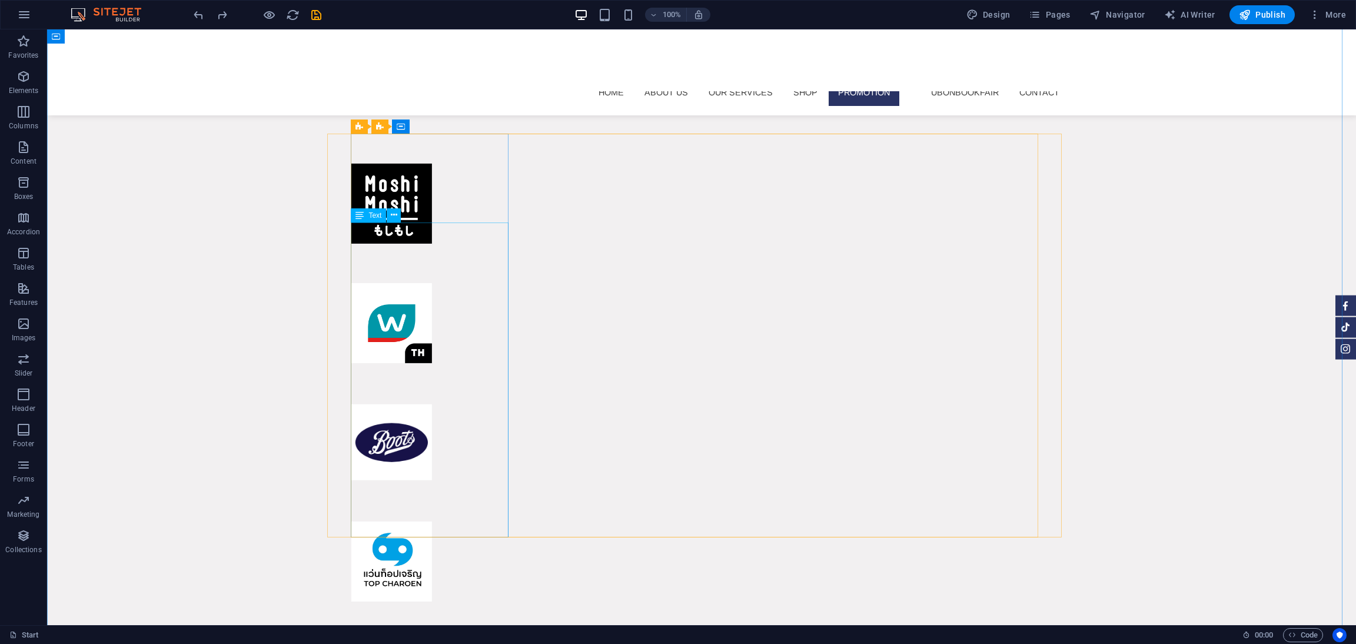
scroll to position [7815, 0]
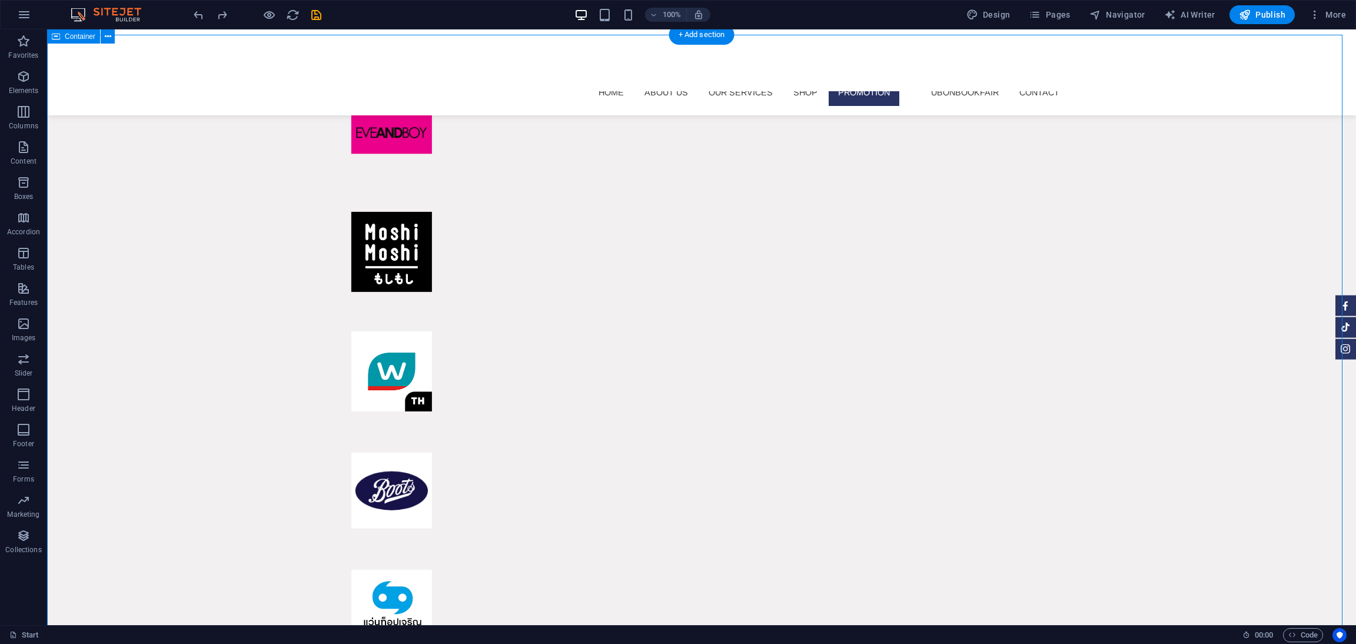
scroll to position [7803, 0]
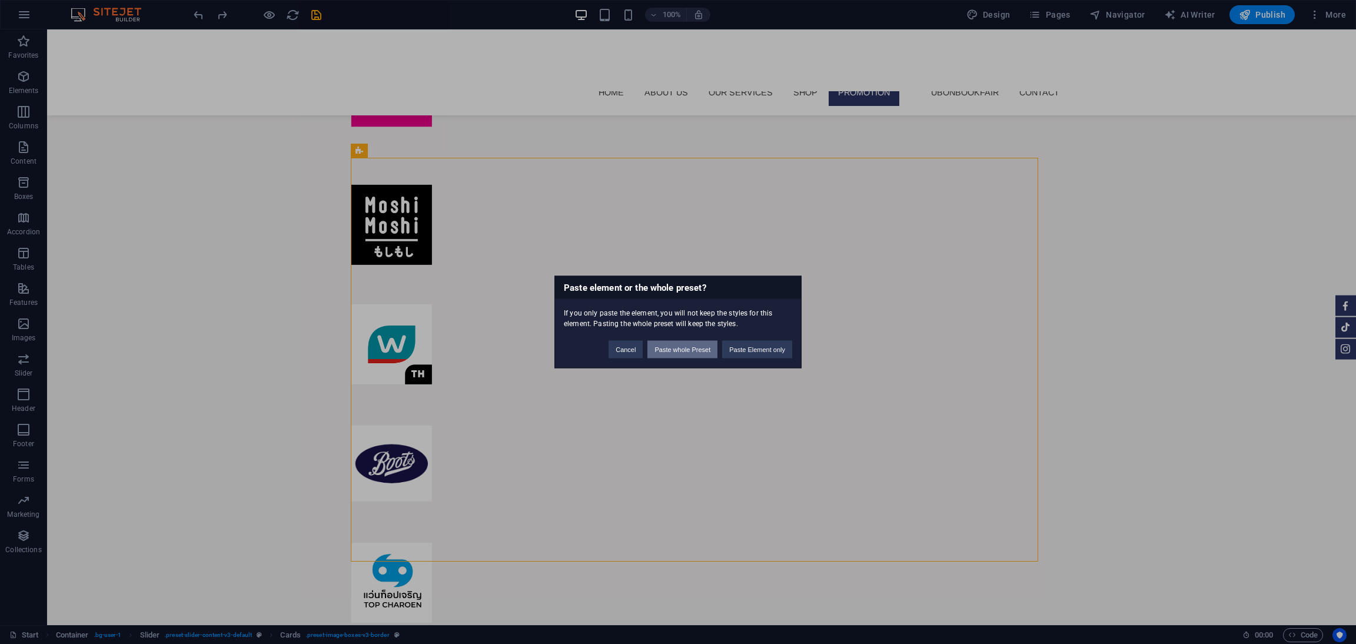
click at [693, 354] on button "Paste whole Preset" at bounding box center [682, 350] width 70 height 18
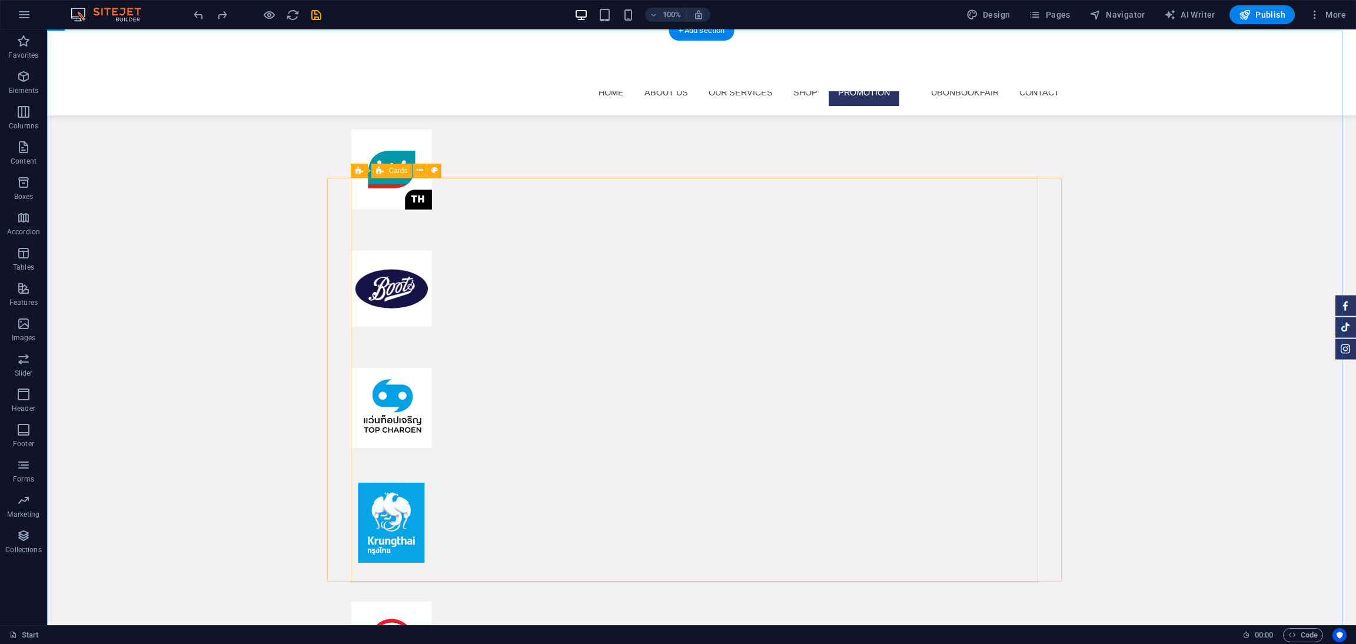
scroll to position [7780, 0]
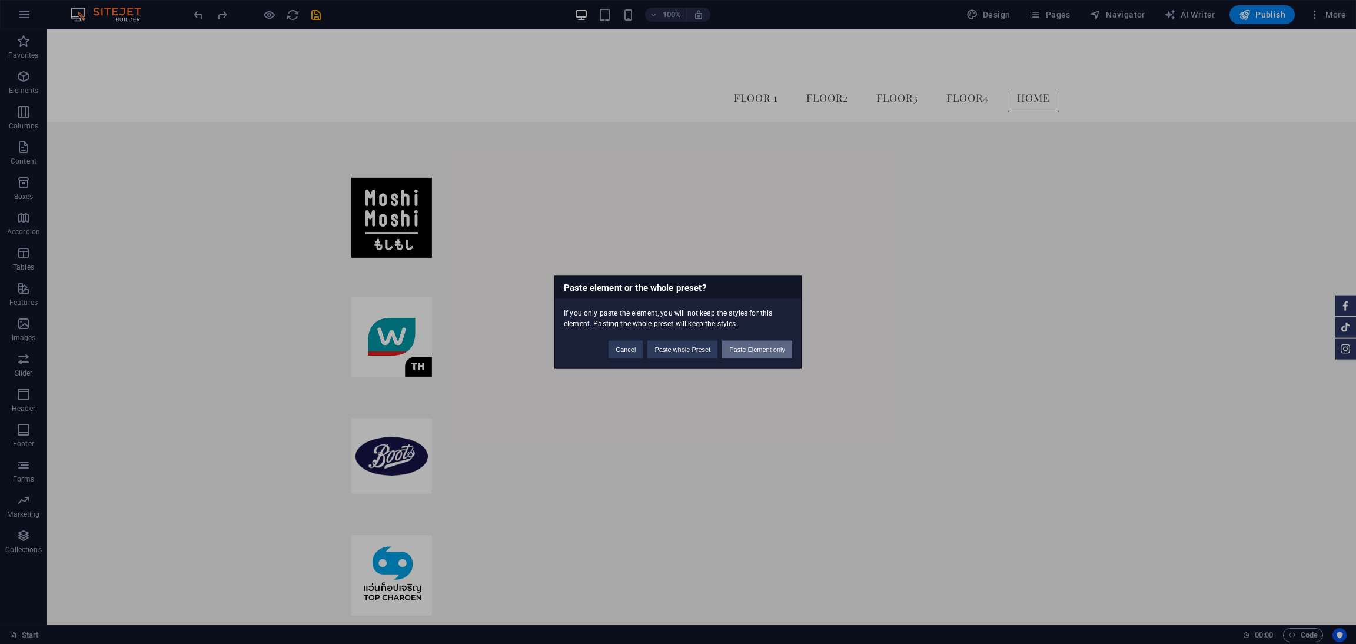
click at [765, 341] on button "Paste Element only" at bounding box center [757, 350] width 70 height 18
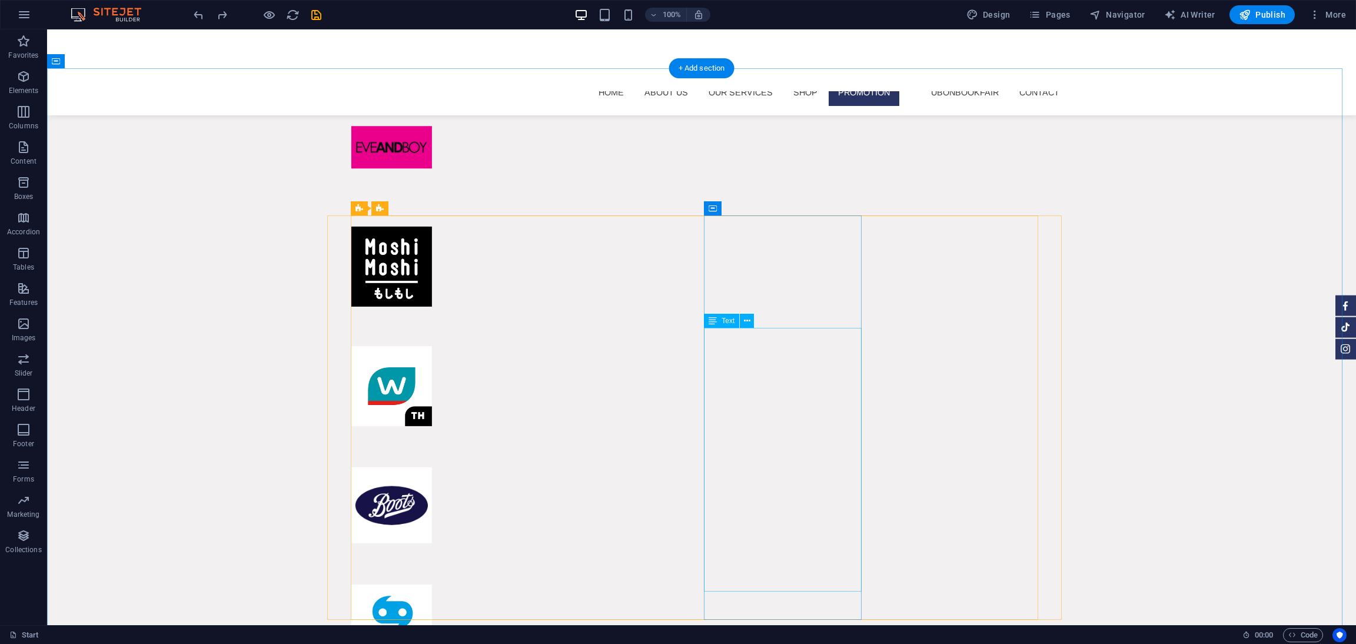
scroll to position [7853, 0]
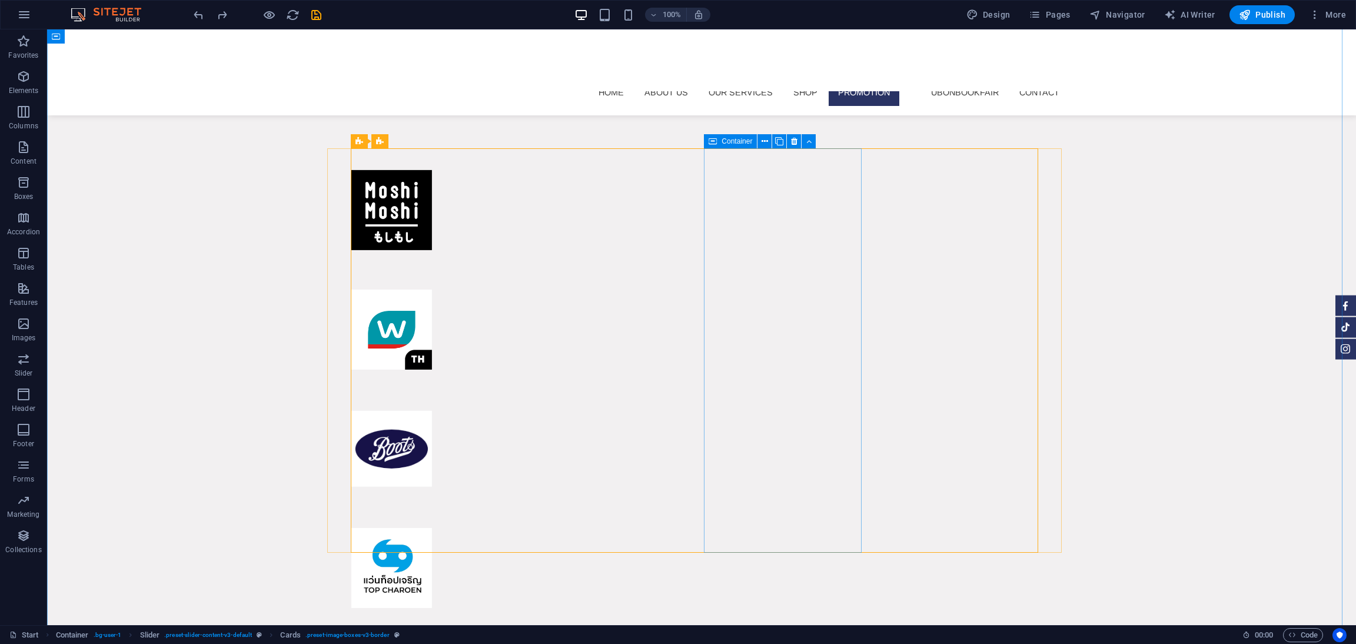
scroll to position [7800, 0]
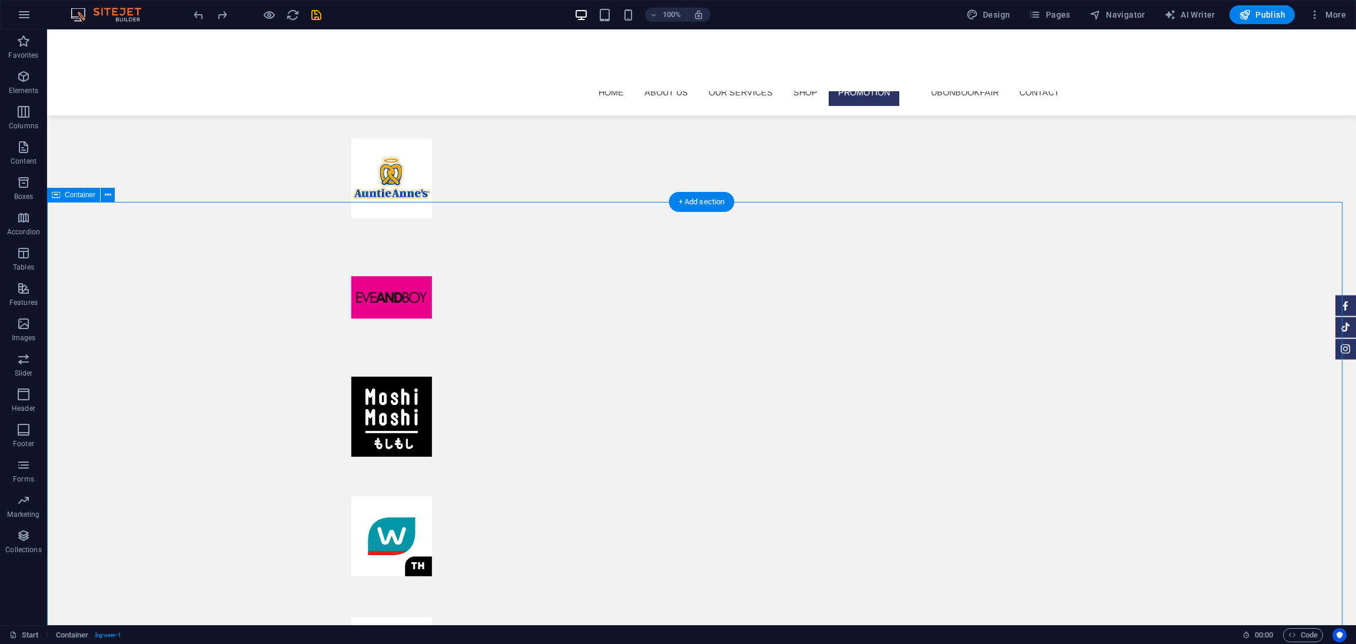
scroll to position [7612, 0]
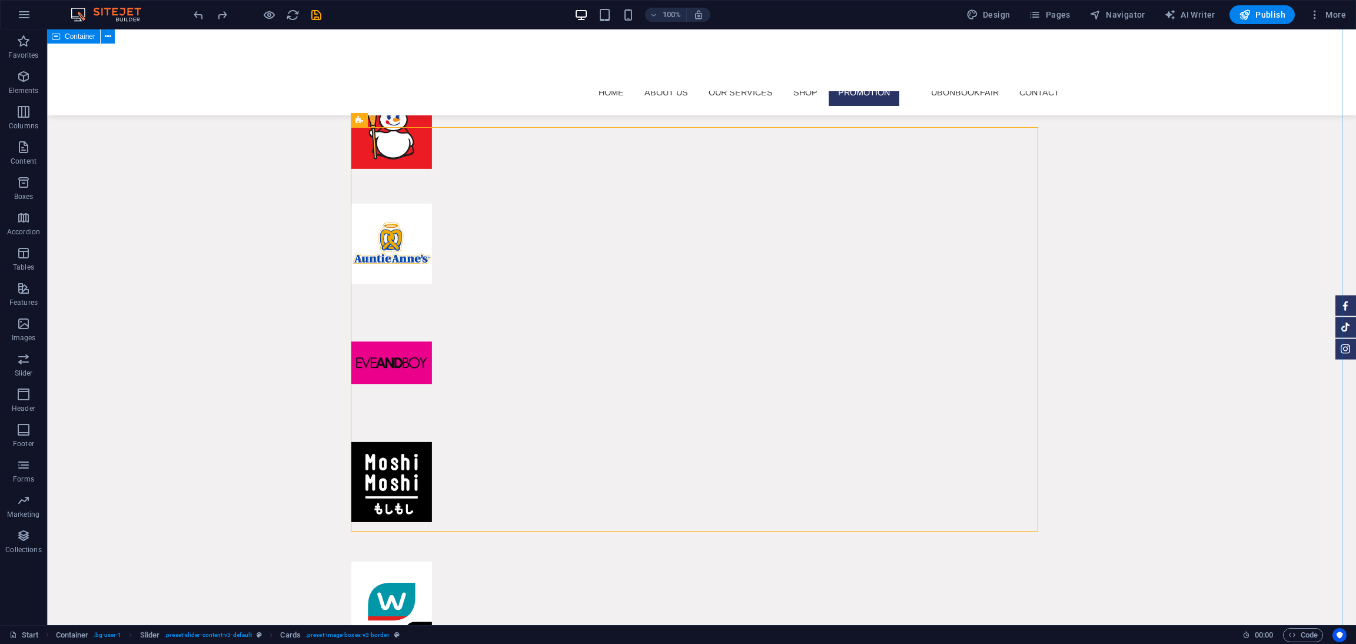
scroll to position [7334, 0]
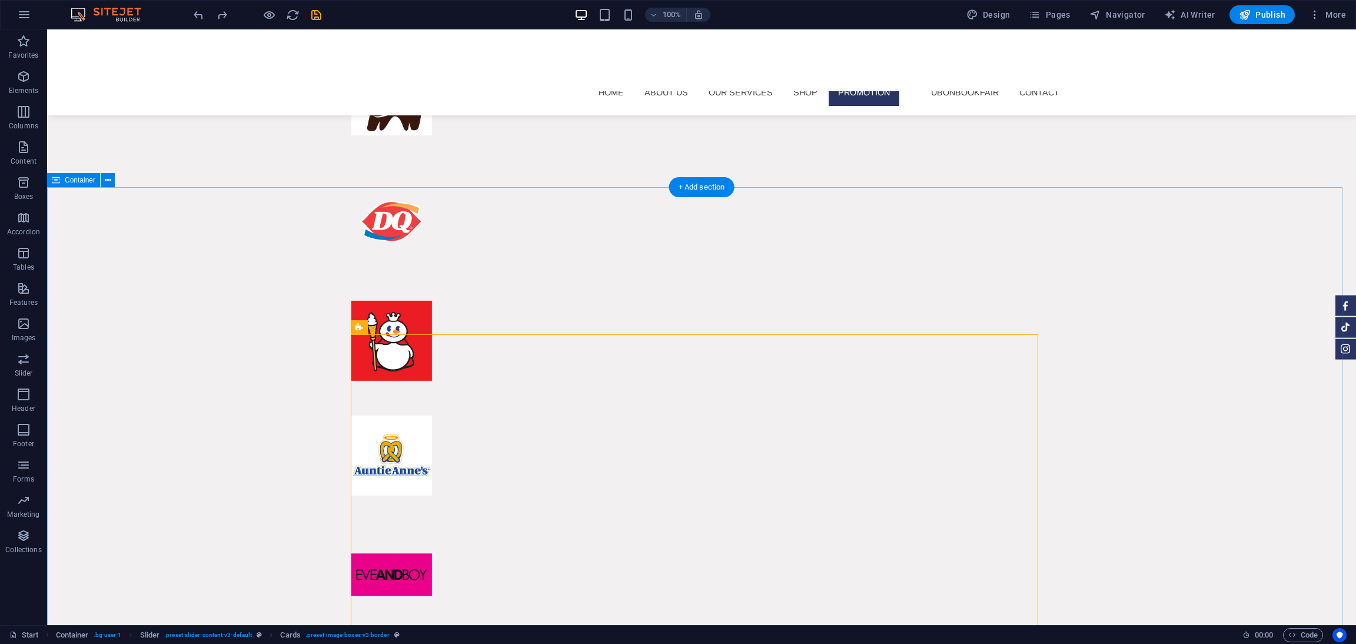
drag, startPoint x: 1022, startPoint y: 337, endPoint x: 984, endPoint y: 347, distance: 39.5
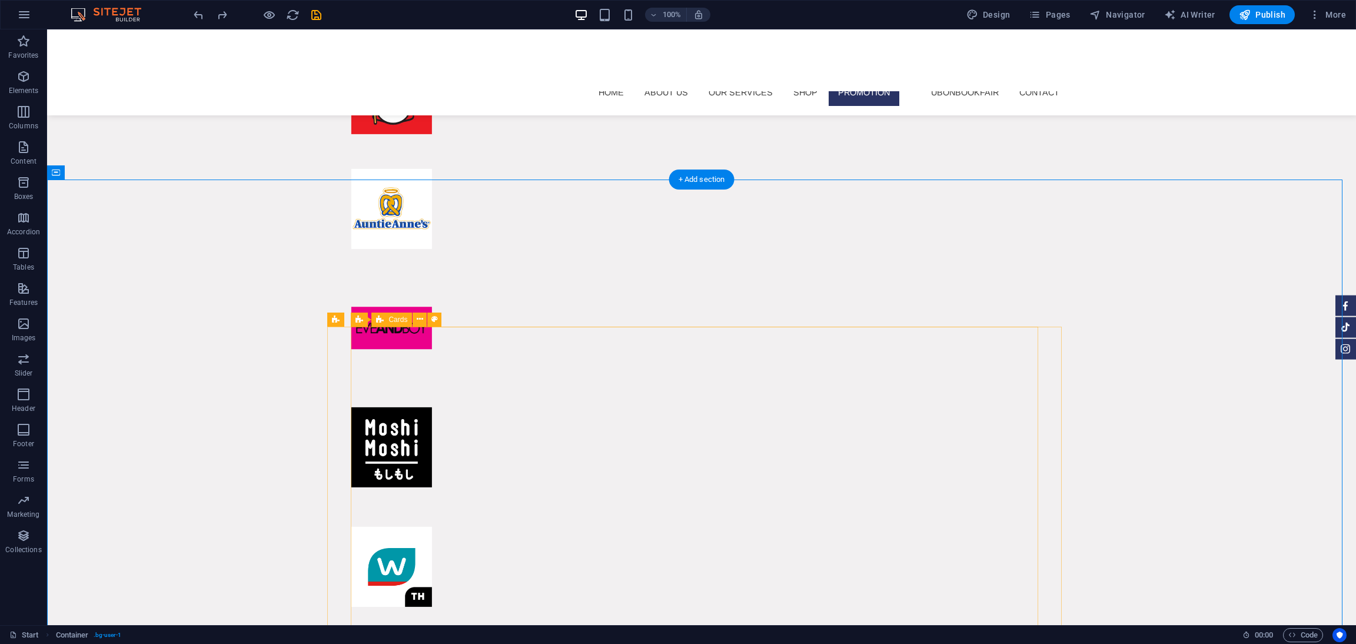
scroll to position [7634, 0]
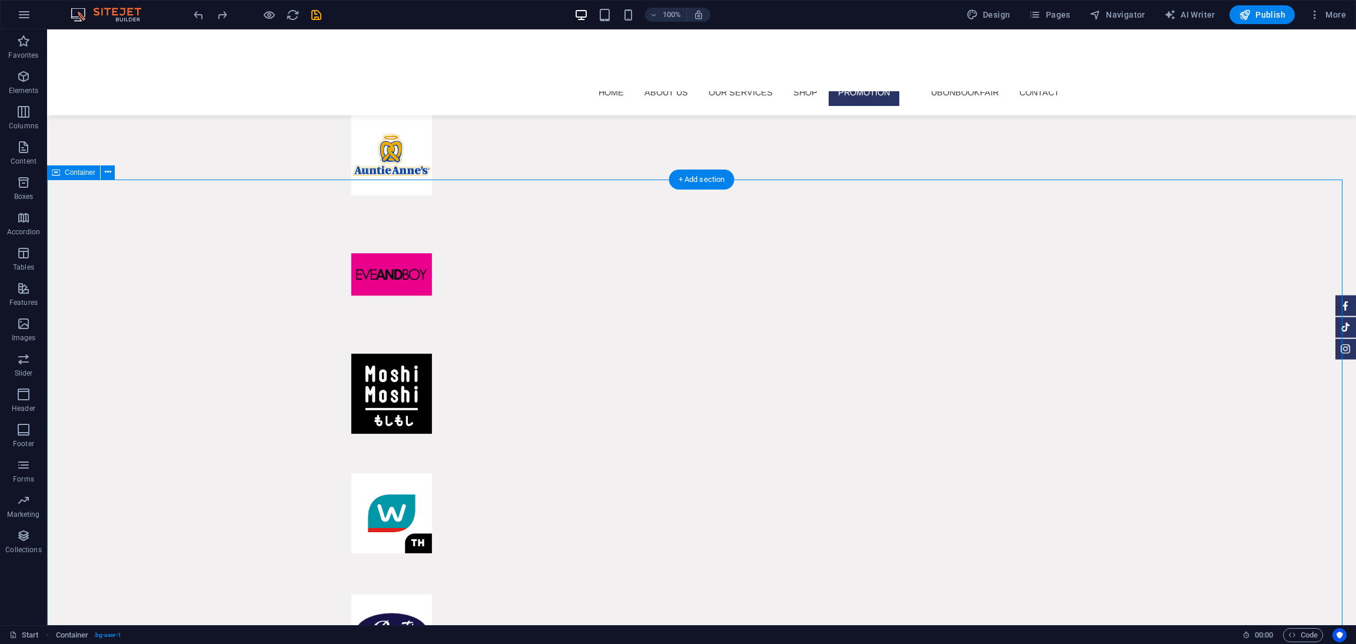
drag, startPoint x: 1166, startPoint y: 318, endPoint x: 561, endPoint y: 372, distance: 607.9
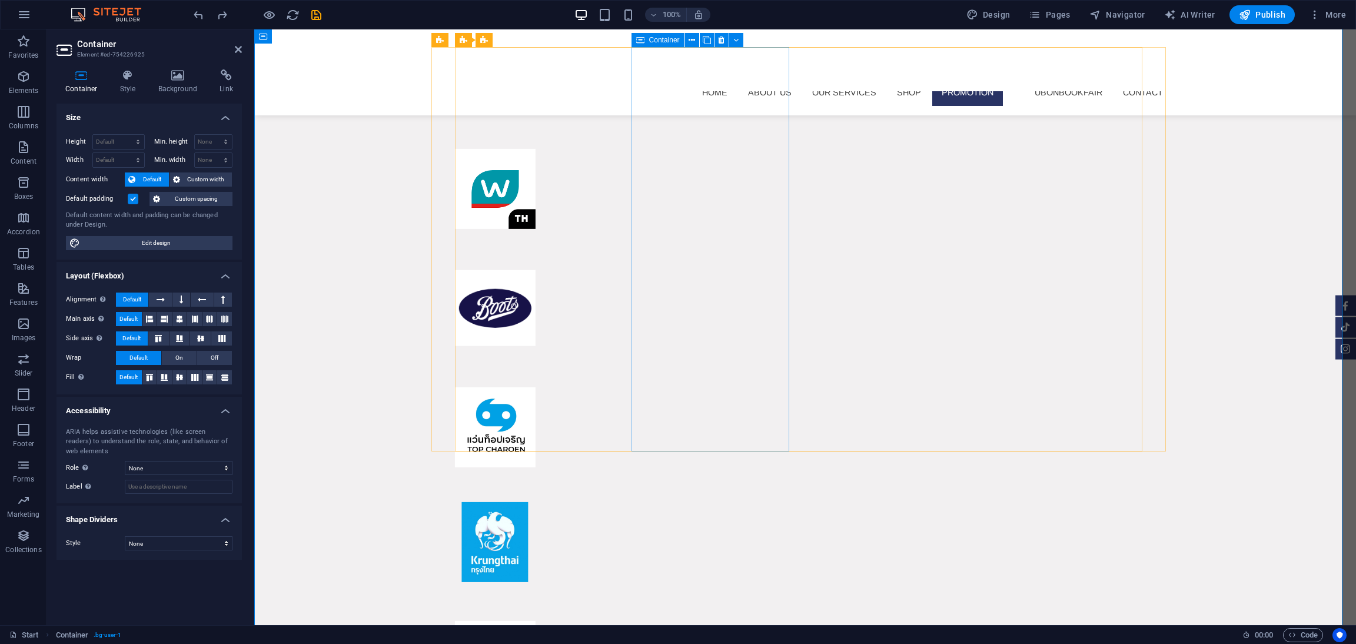
scroll to position [7631, 0]
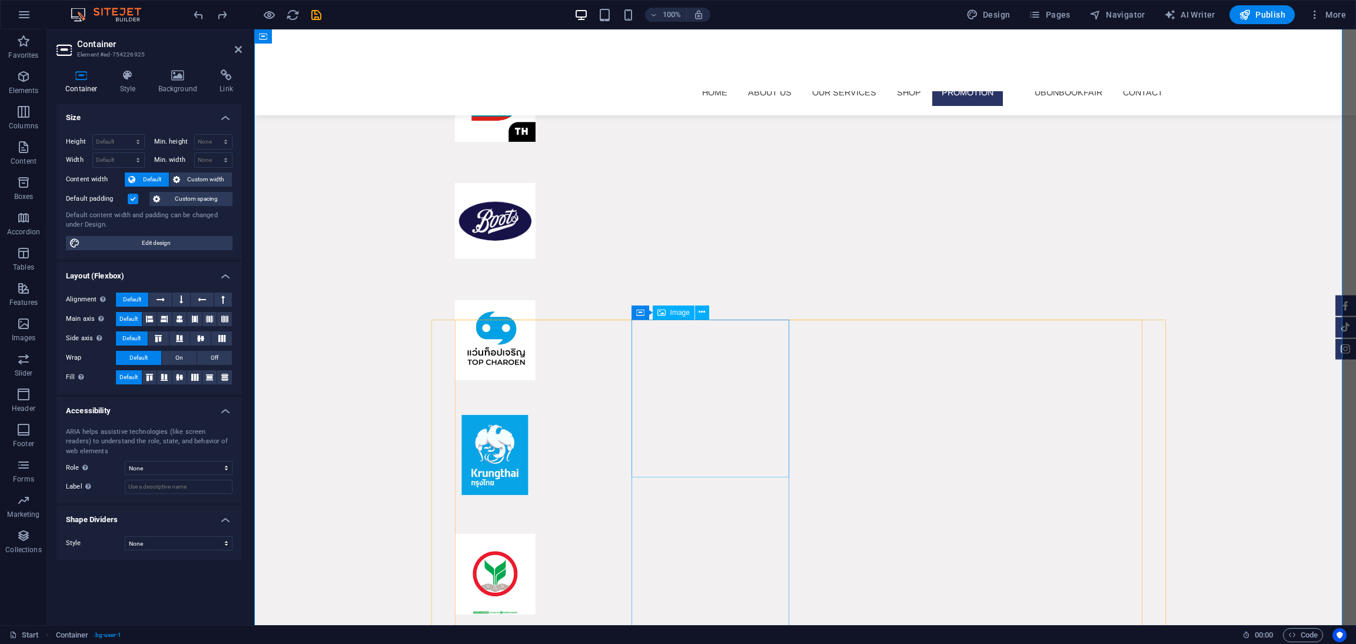
click at [701, 315] on icon at bounding box center [701, 312] width 6 height 12
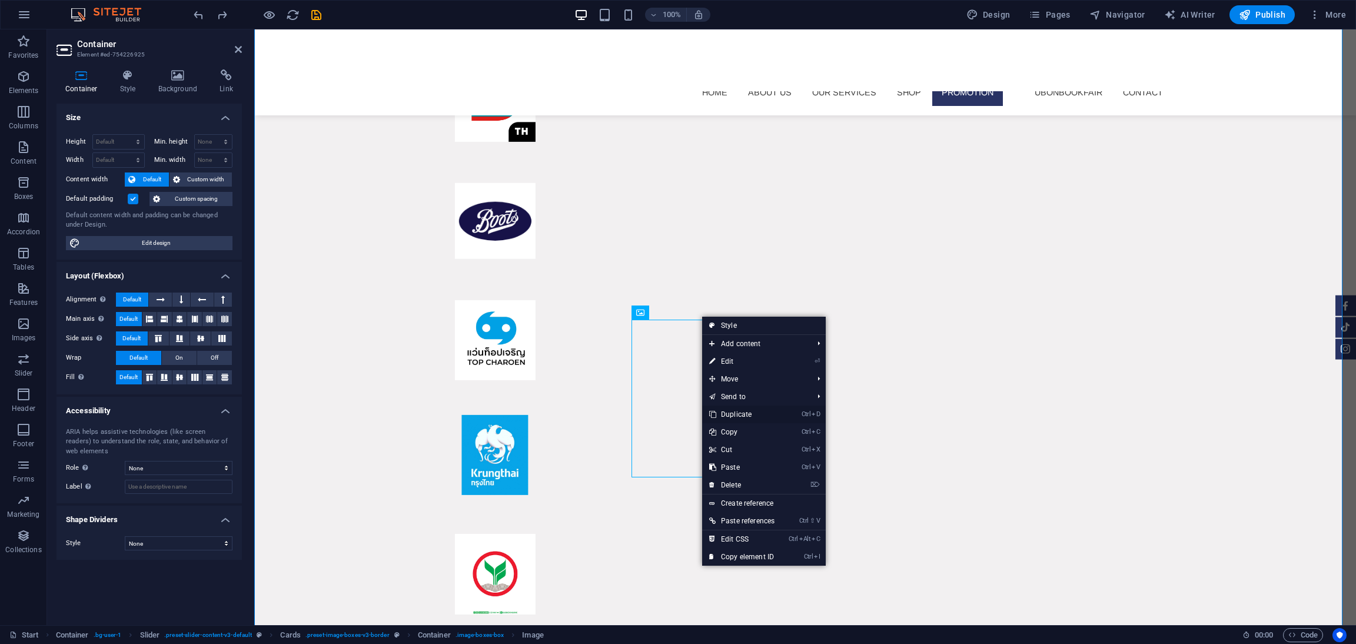
click at [743, 414] on link "Ctrl D Duplicate" at bounding box center [741, 414] width 79 height 18
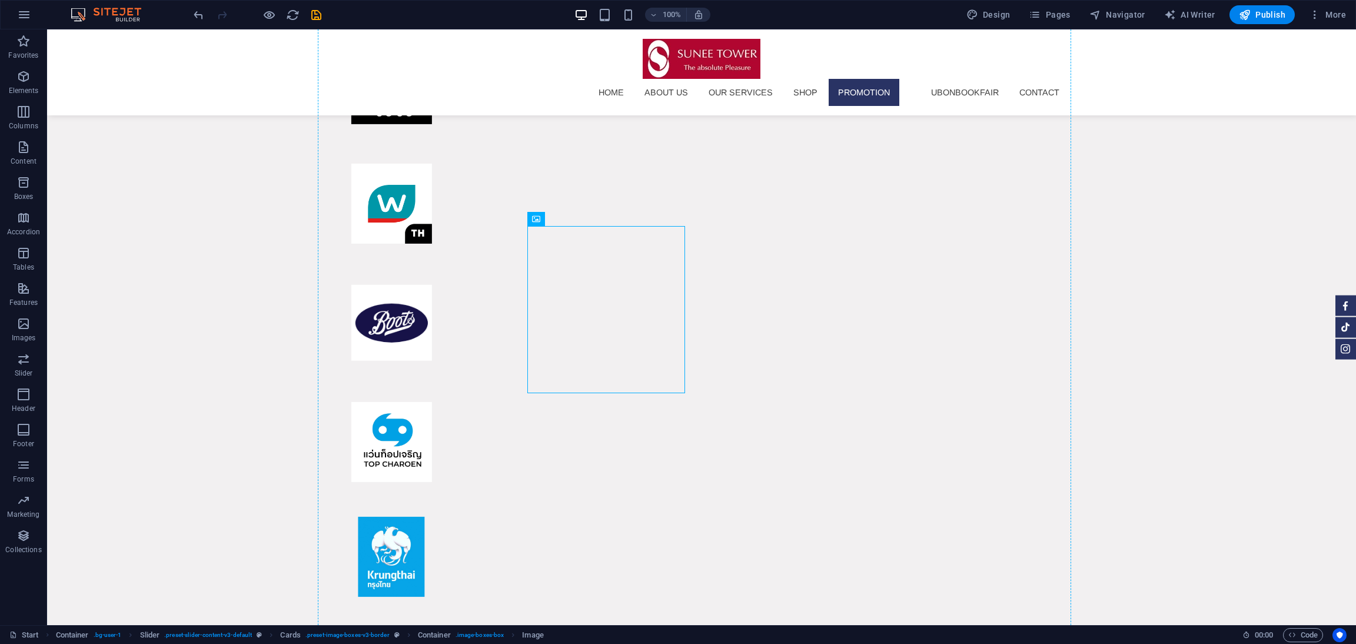
scroll to position [8234, 0]
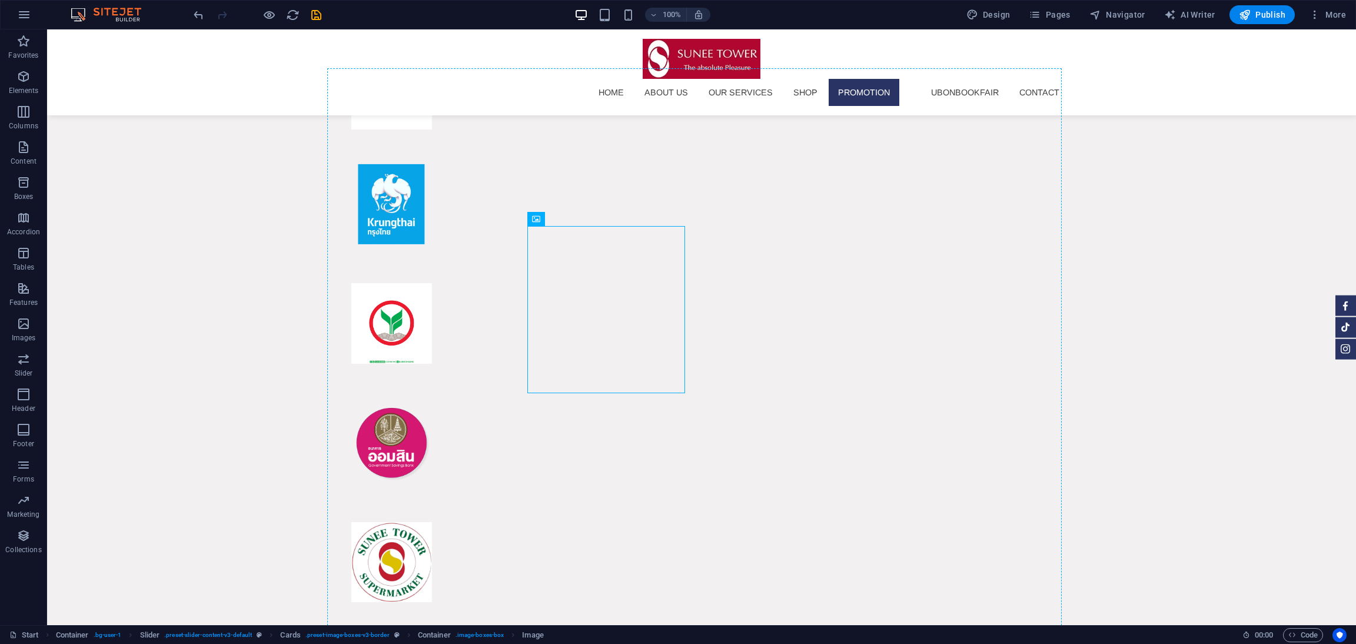
drag, startPoint x: 533, startPoint y: 332, endPoint x: 1024, endPoint y: 262, distance: 496.3
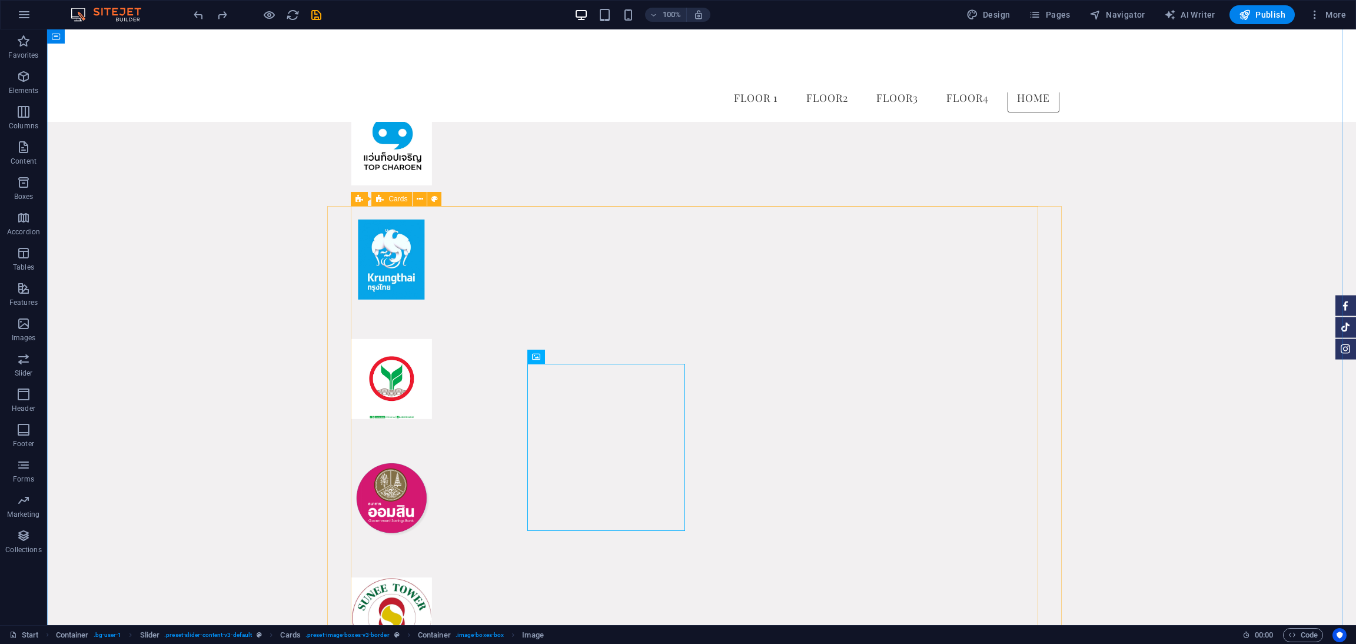
scroll to position [8159, 0]
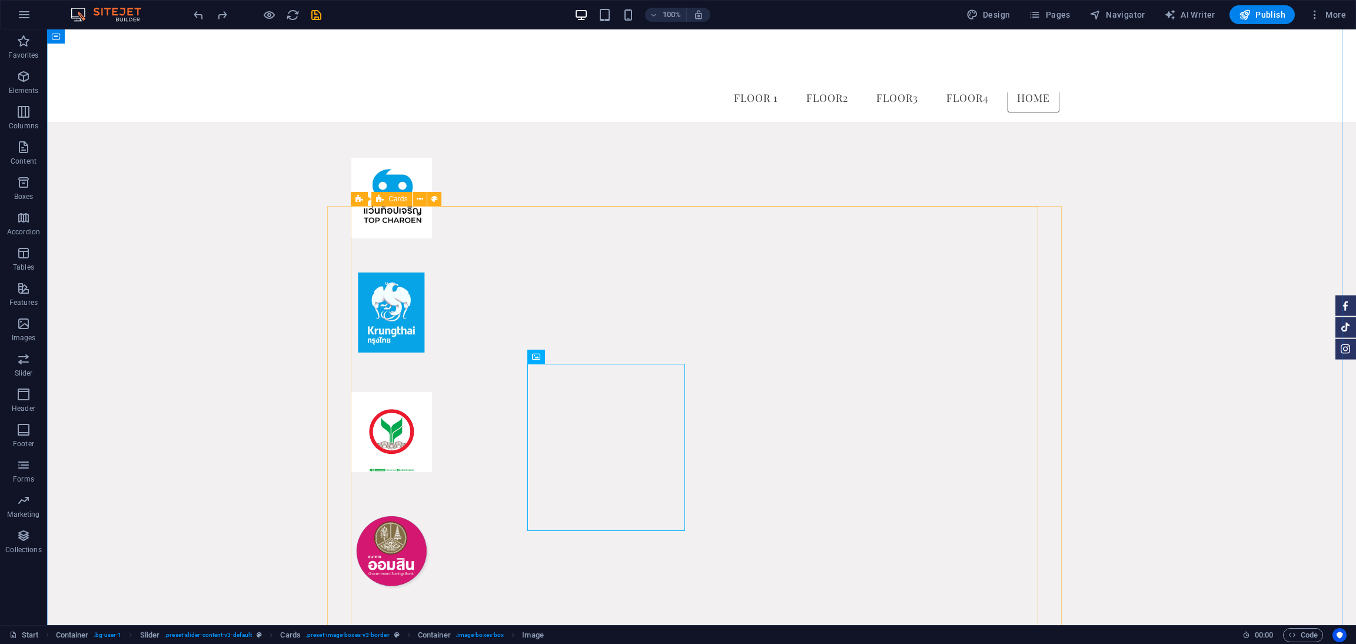
drag, startPoint x: 648, startPoint y: 261, endPoint x: 947, endPoint y: 328, distance: 306.3
click at [576, 358] on icon at bounding box center [577, 357] width 6 height 12
drag, startPoint x: 606, startPoint y: 287, endPoint x: 841, endPoint y: 314, distance: 236.9
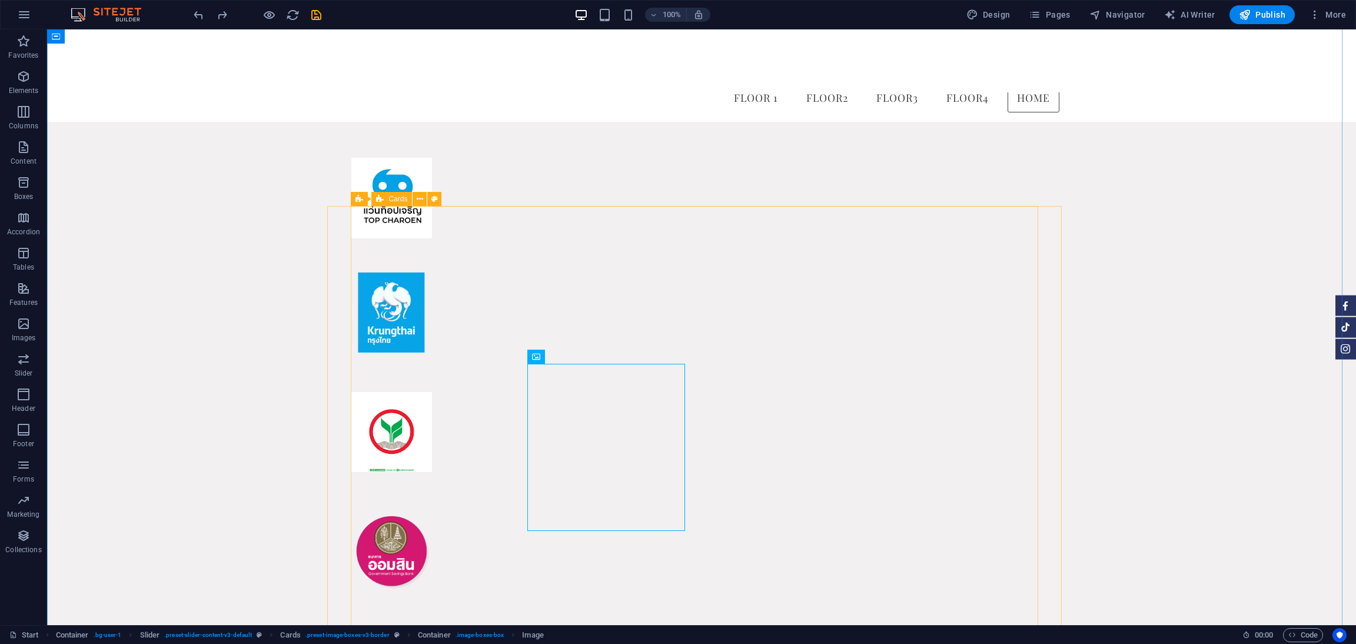
drag, startPoint x: 644, startPoint y: 412, endPoint x: 950, endPoint y: 411, distance: 306.6
drag, startPoint x: 795, startPoint y: 259, endPoint x: 950, endPoint y: 277, distance: 156.3
drag, startPoint x: 811, startPoint y: 251, endPoint x: 941, endPoint y: 272, distance: 131.8
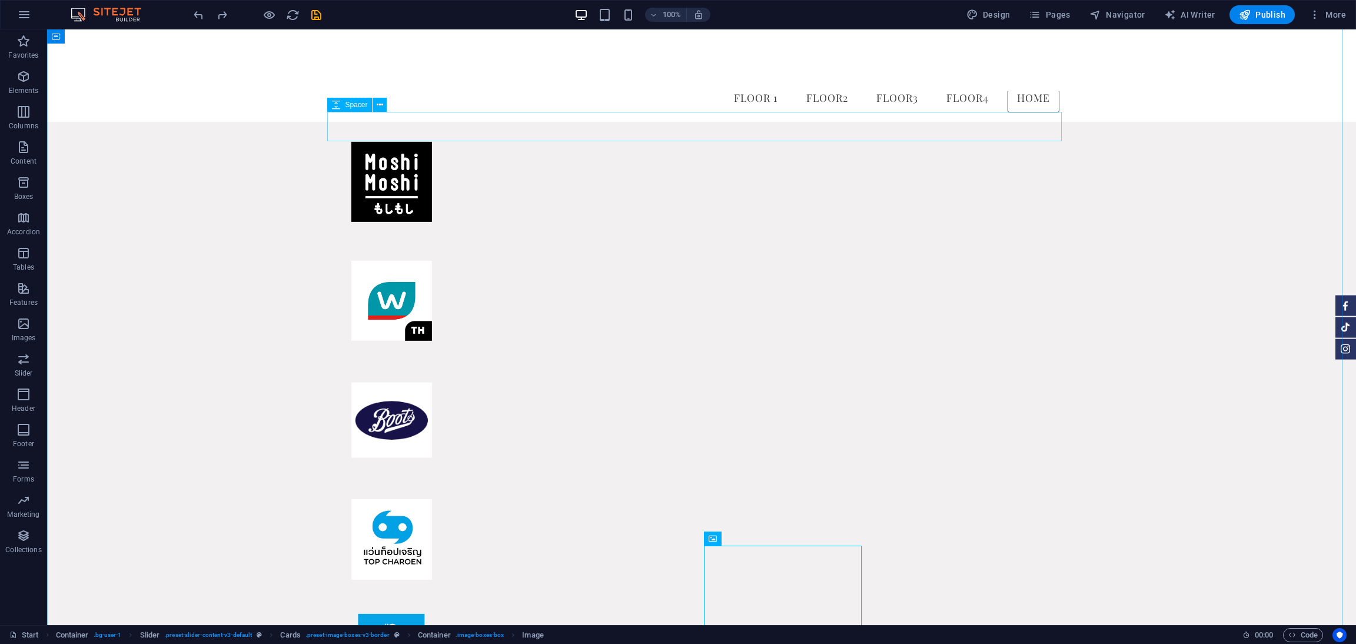
scroll to position [7805, 0]
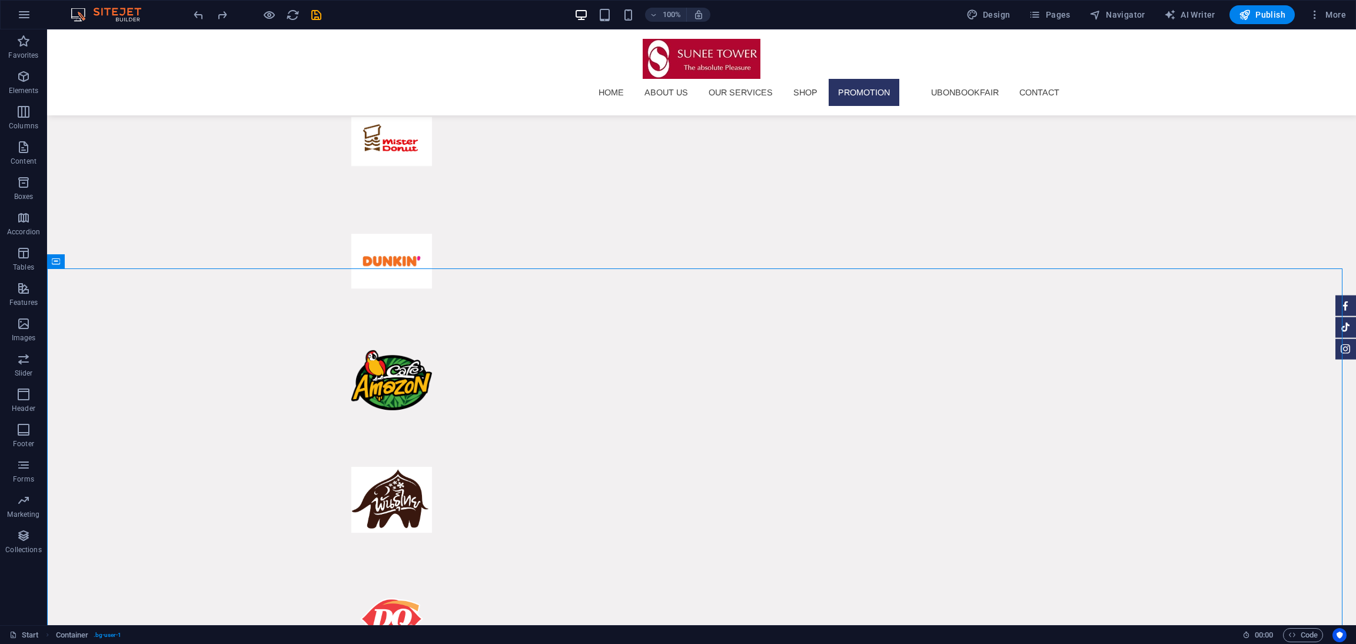
scroll to position [7545, 0]
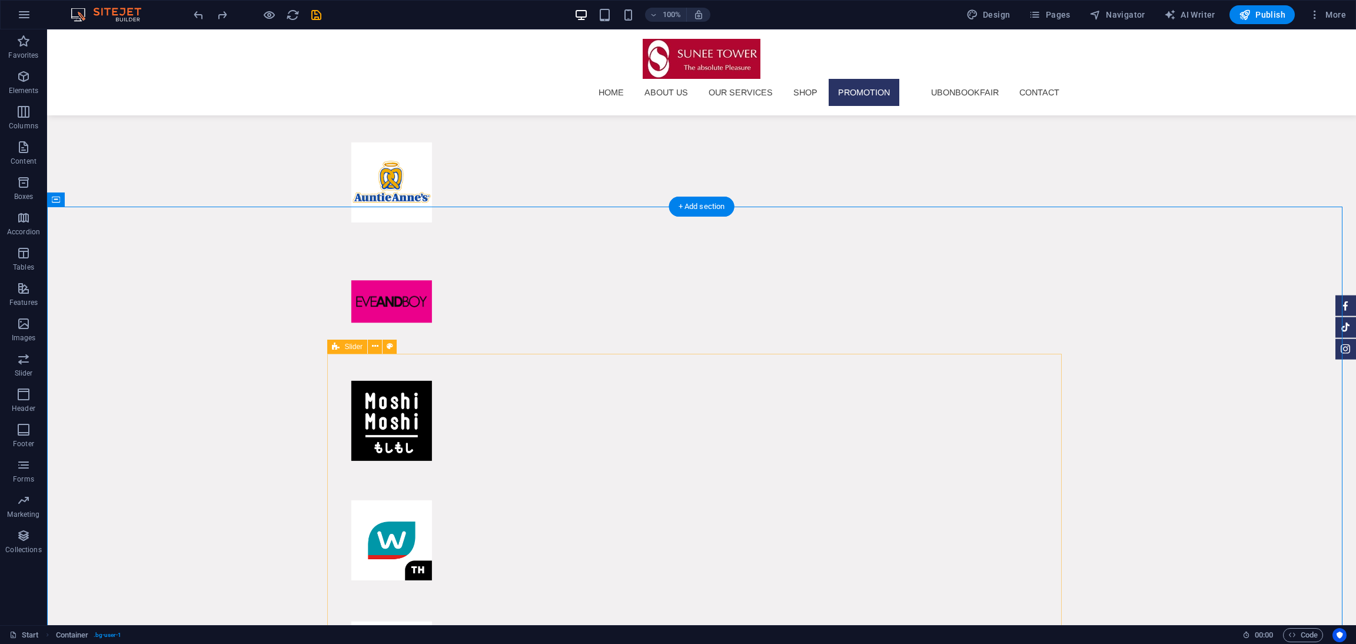
click at [345, 346] on span "Slider" at bounding box center [353, 346] width 18 height 7
select select "rem"
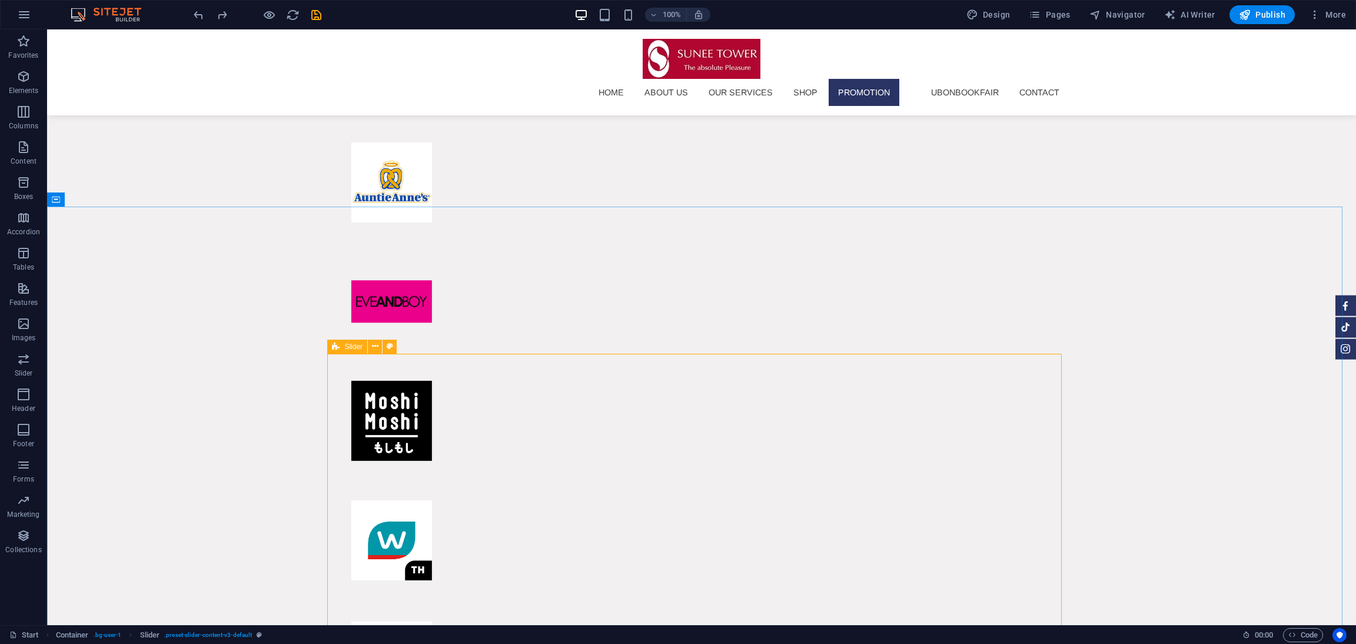
select select "px"
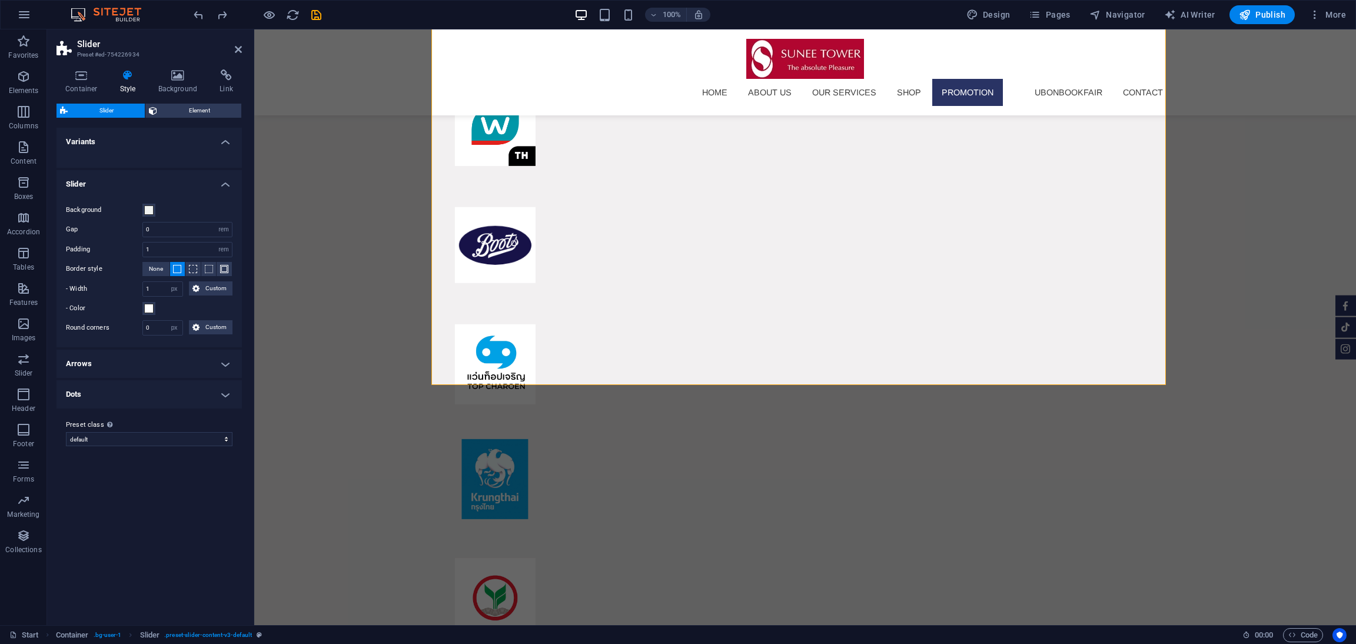
scroll to position [7670, 0]
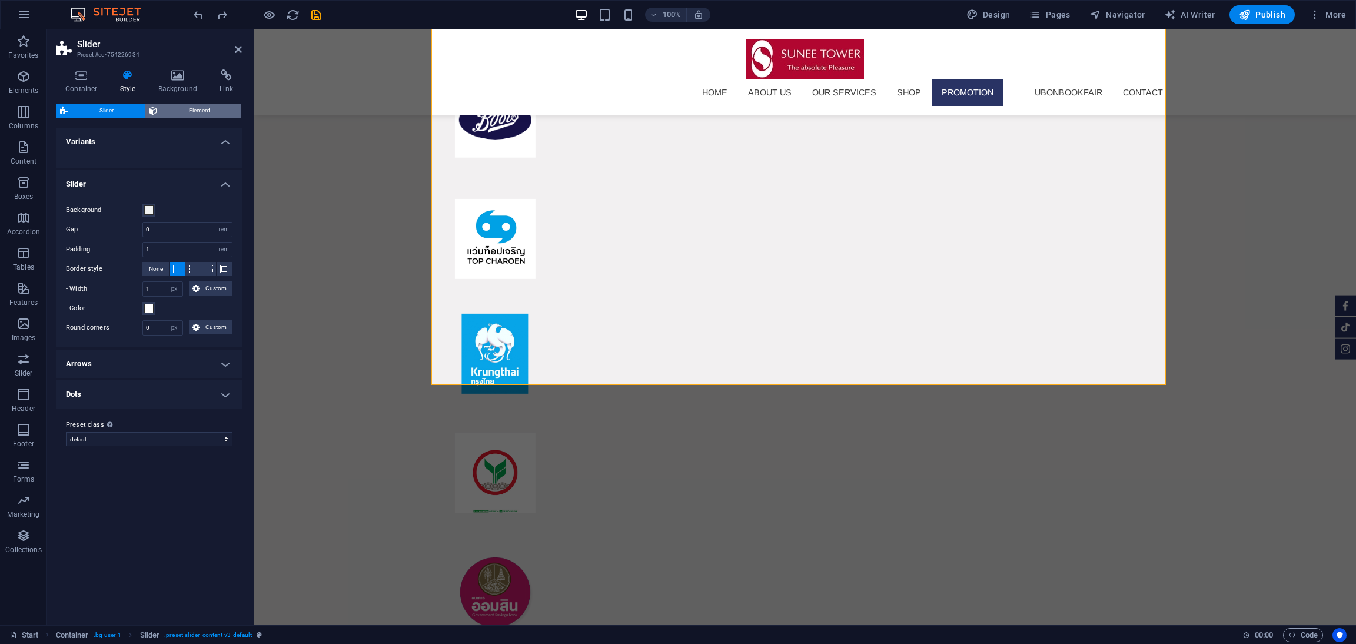
click at [175, 104] on span "Element" at bounding box center [199, 111] width 77 height 14
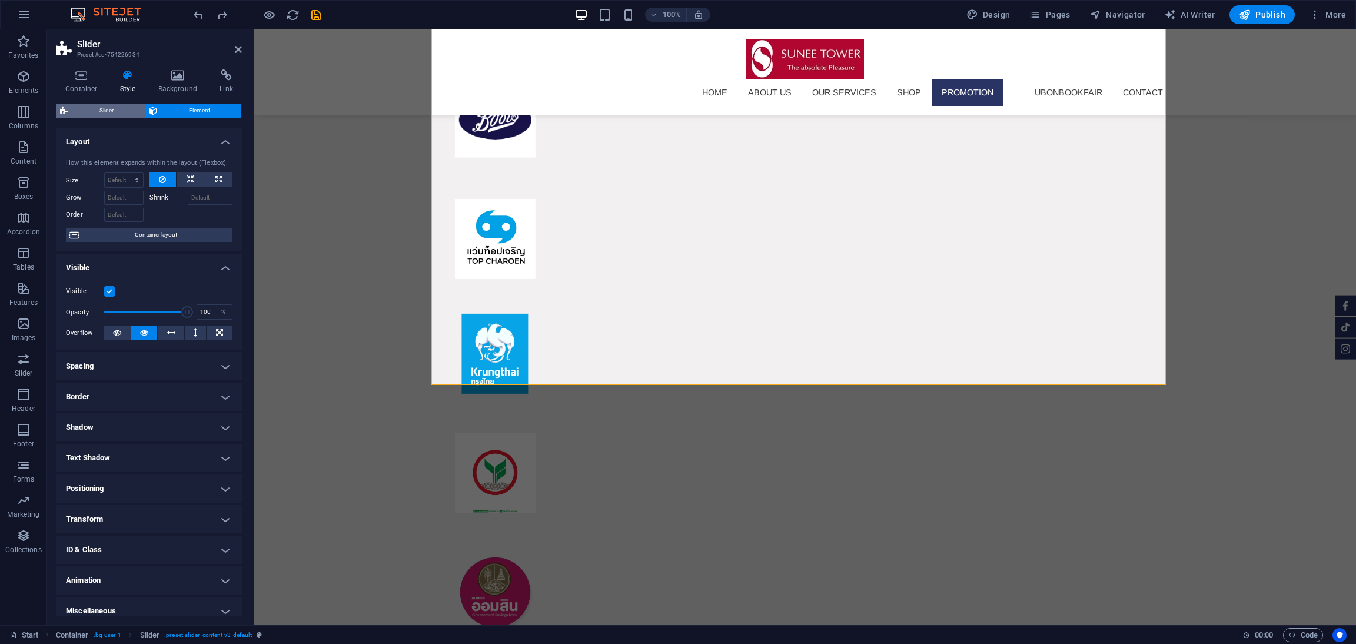
click at [122, 109] on span "Slider" at bounding box center [106, 111] width 70 height 14
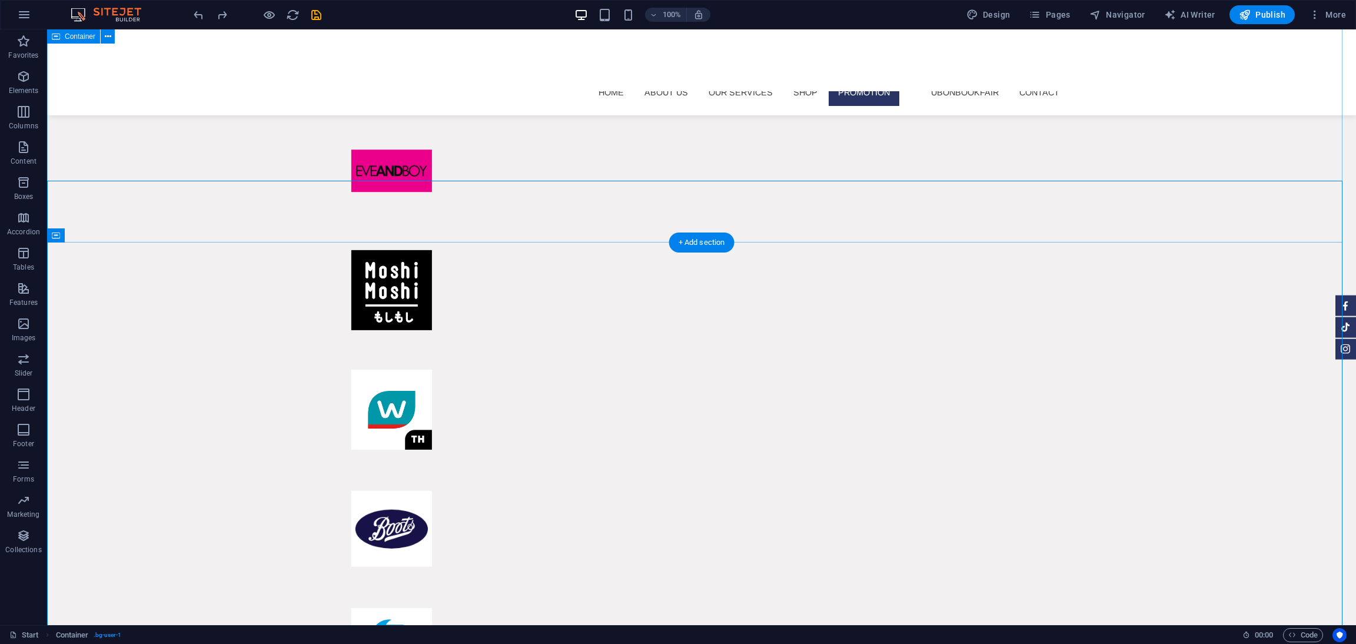
scroll to position [7689, 0]
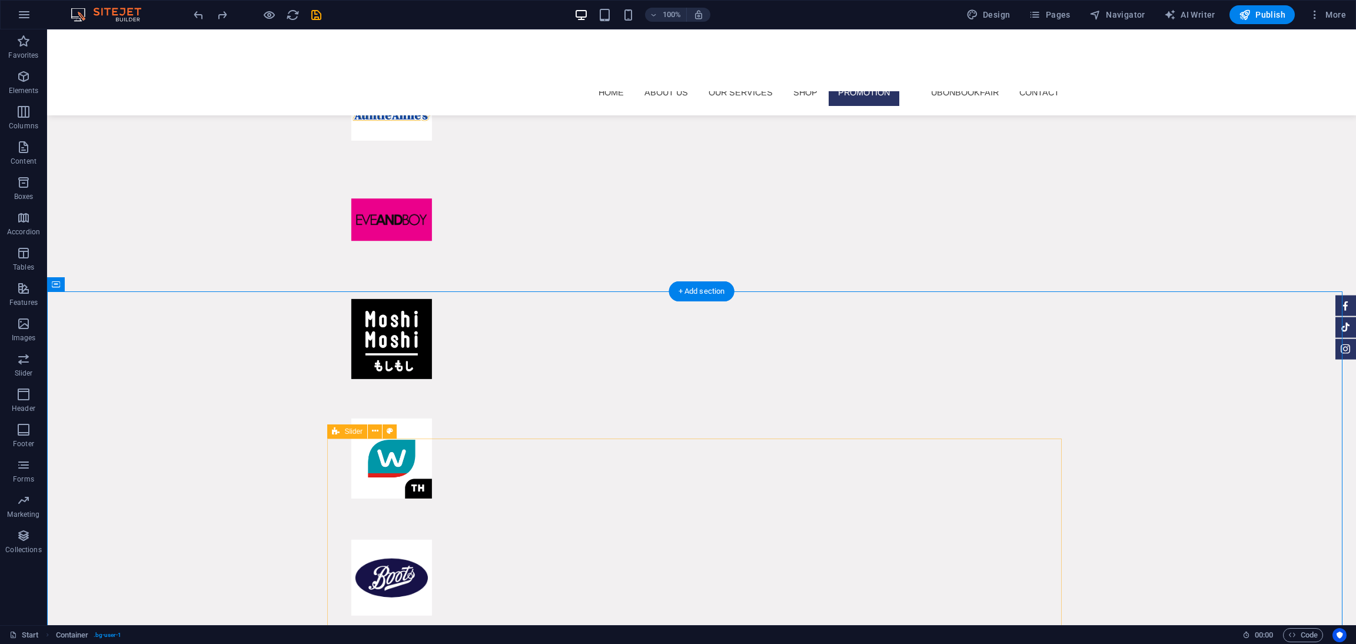
click at [385, 429] on div "Cards" at bounding box center [391, 431] width 41 height 14
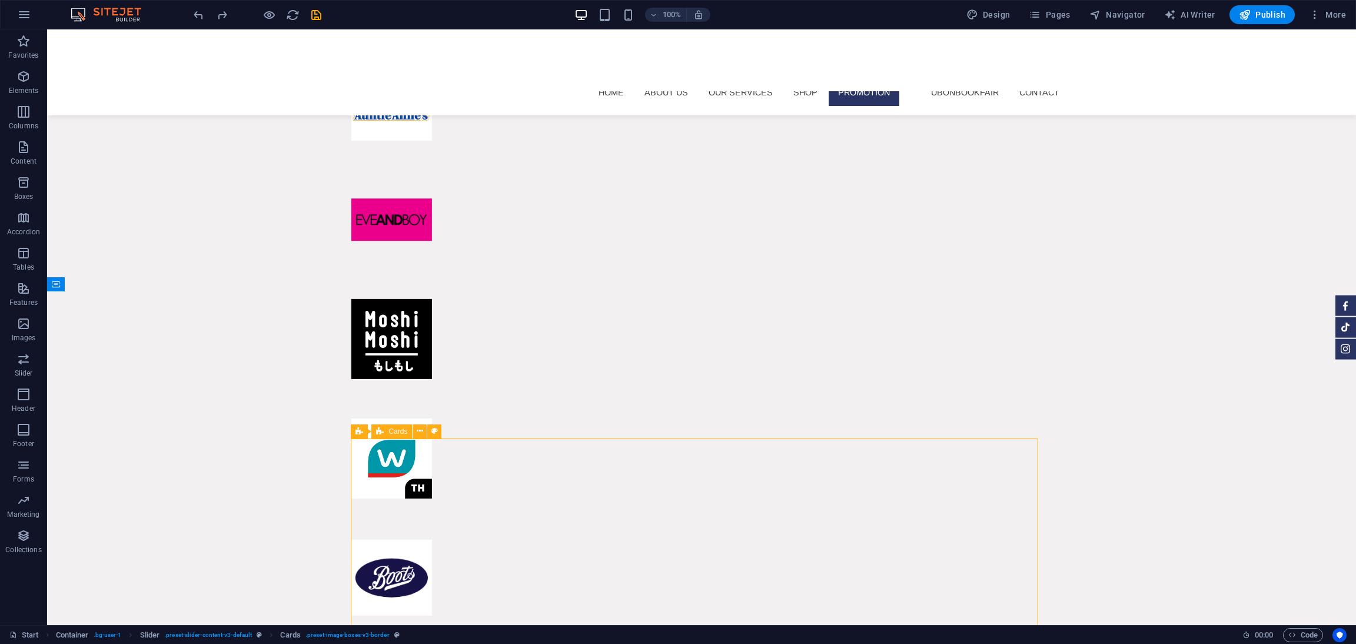
click at [385, 429] on div "Cards" at bounding box center [391, 431] width 41 height 14
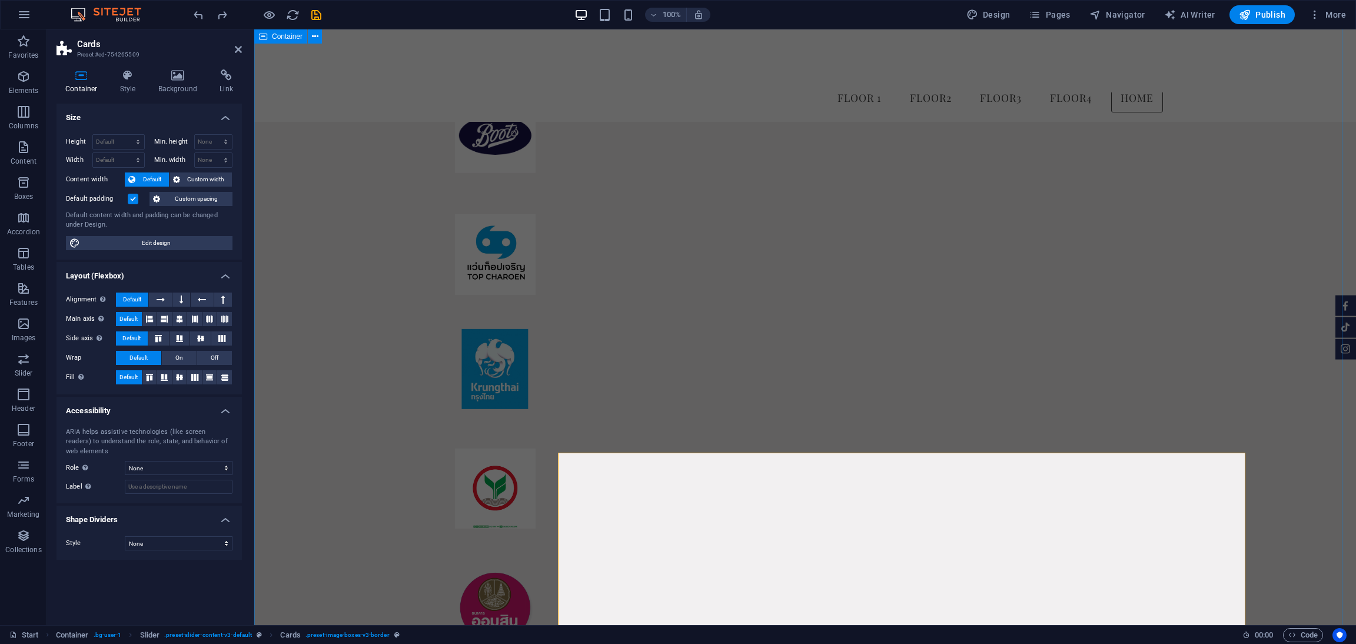
scroll to position [7663, 0]
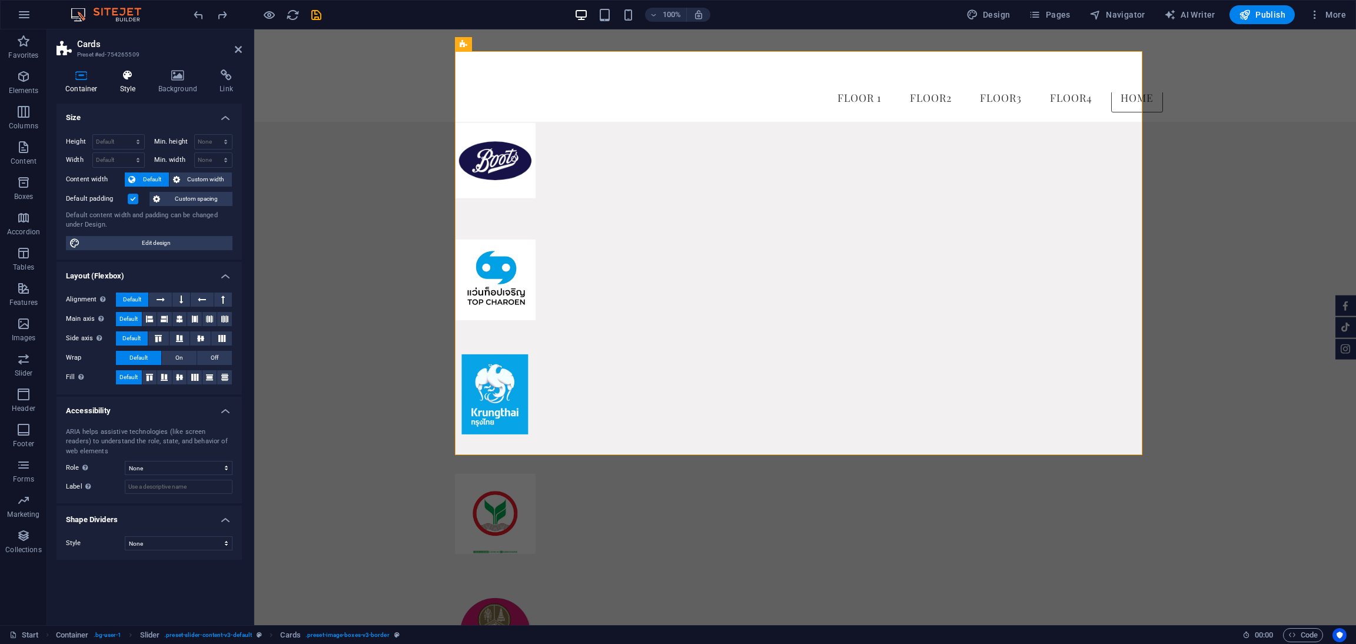
click at [121, 71] on icon at bounding box center [128, 75] width 34 height 12
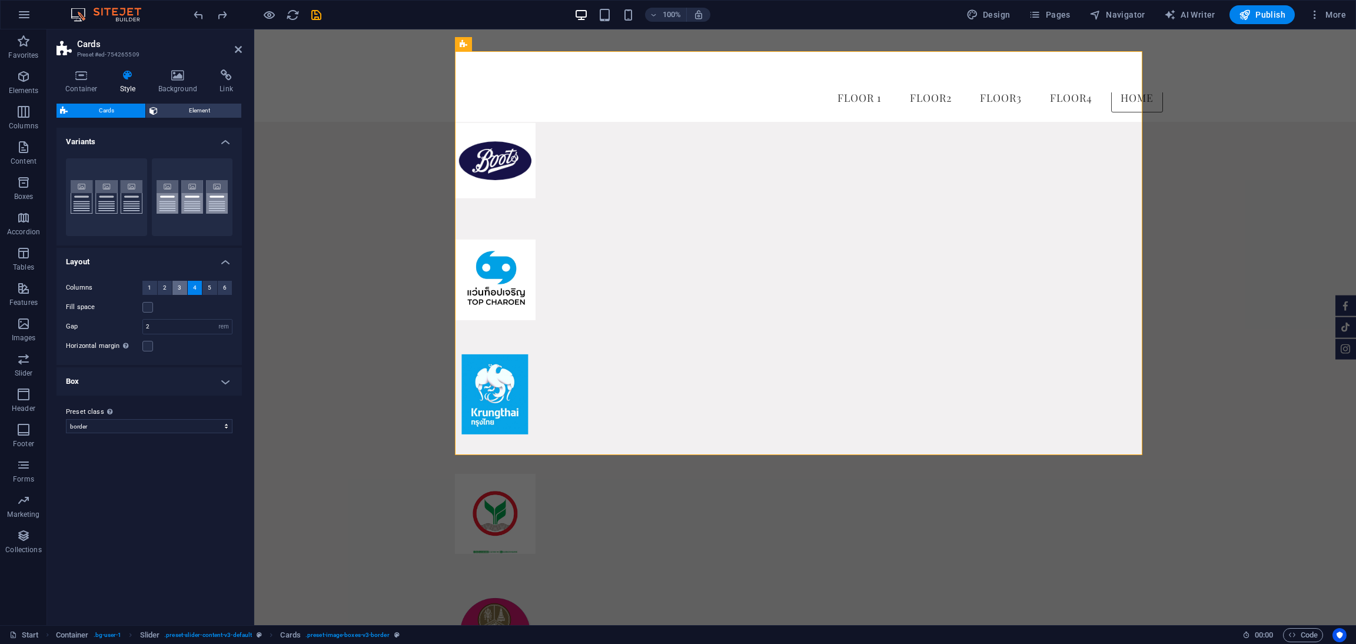
click at [179, 286] on span "3" at bounding box center [180, 288] width 4 height 14
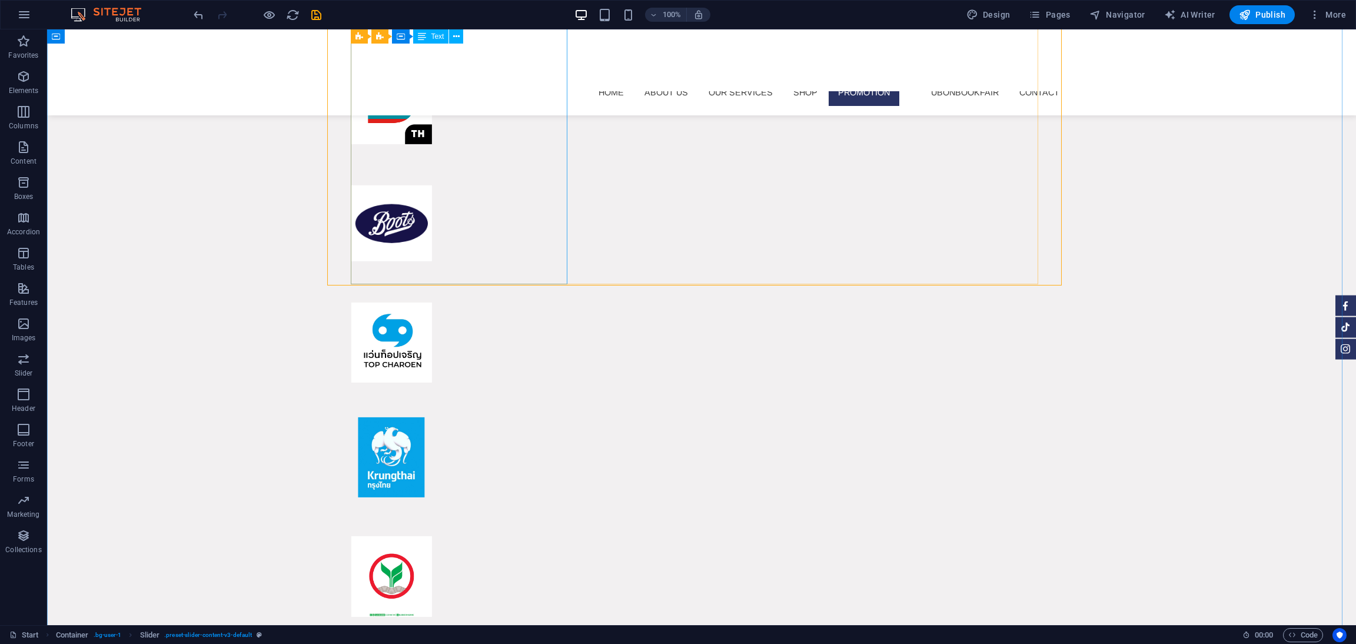
scroll to position [8223, 0]
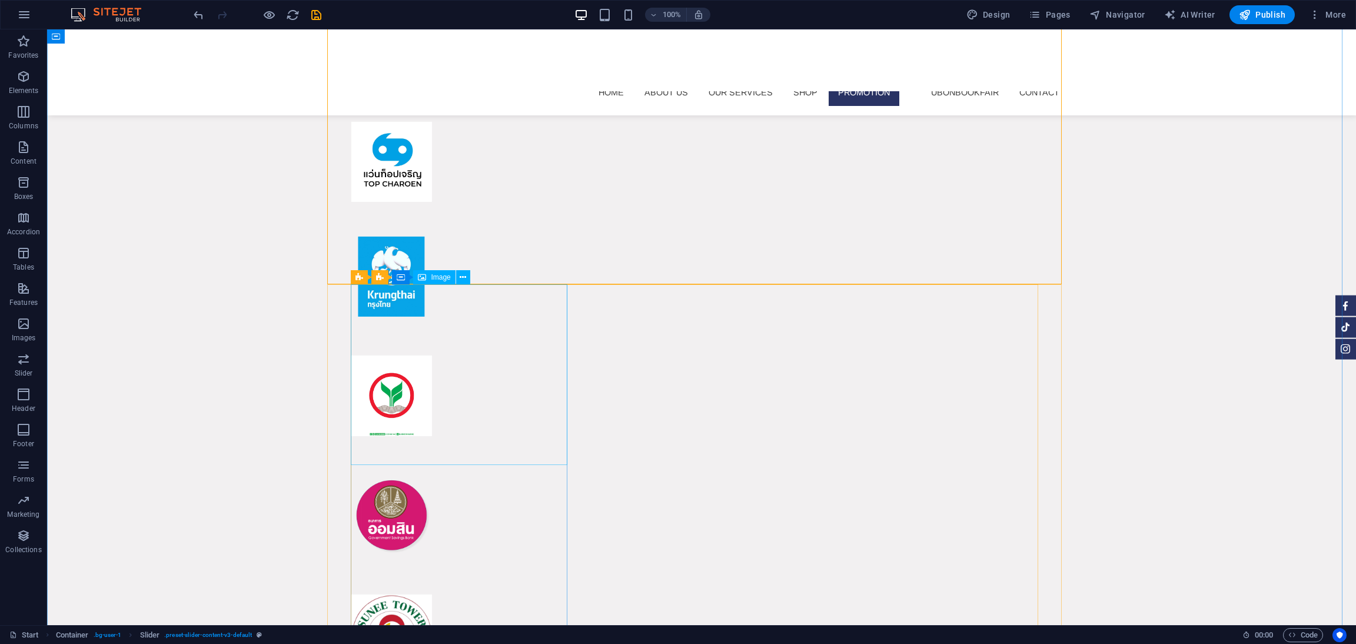
click at [375, 276] on icon at bounding box center [375, 277] width 6 height 12
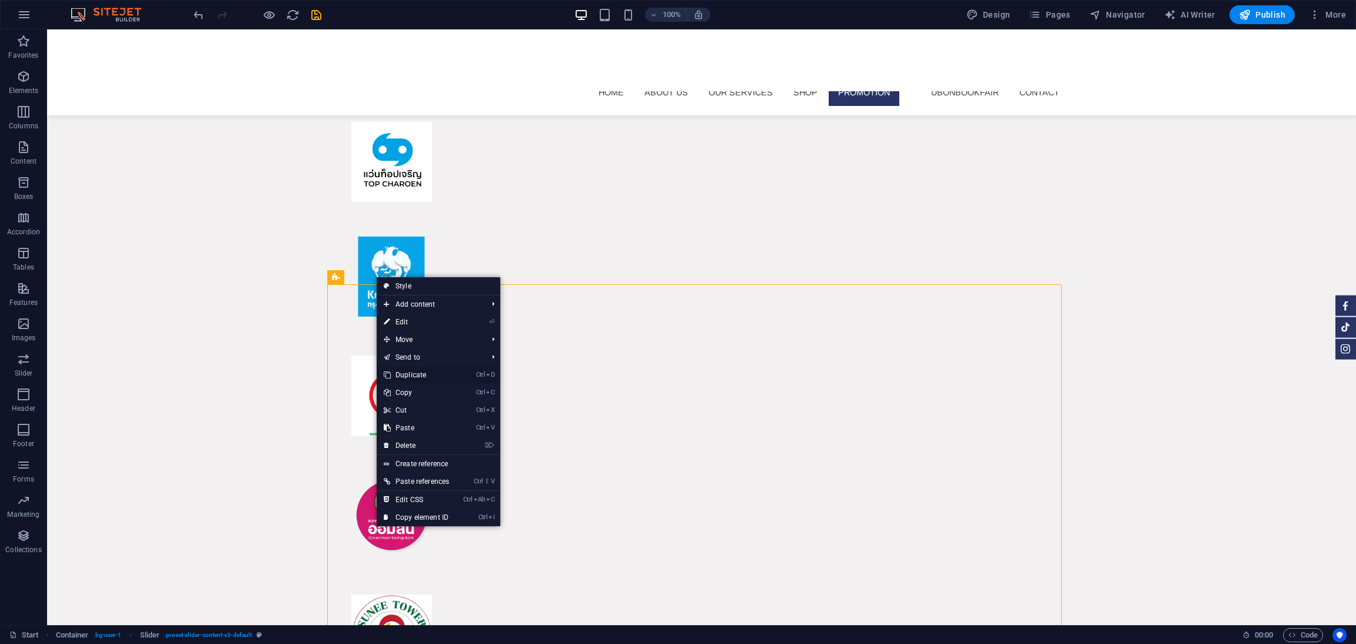
click at [417, 376] on link "Ctrl D Duplicate" at bounding box center [416, 375] width 79 height 18
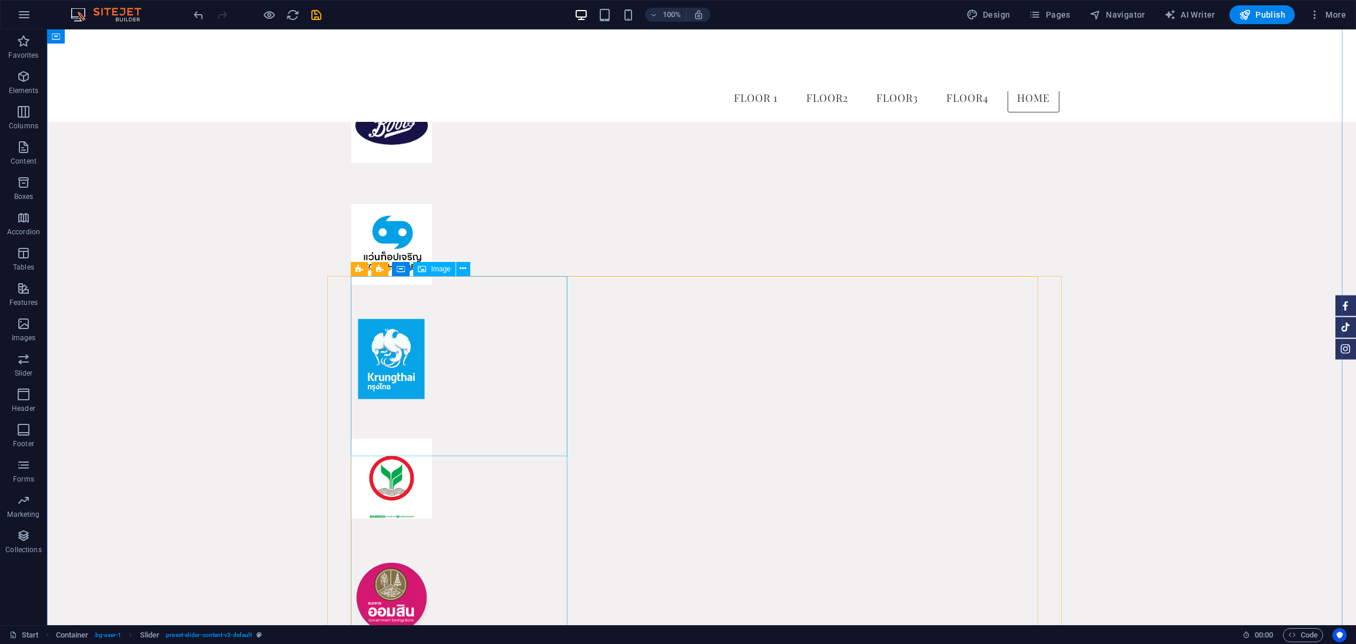
scroll to position [8332, 0]
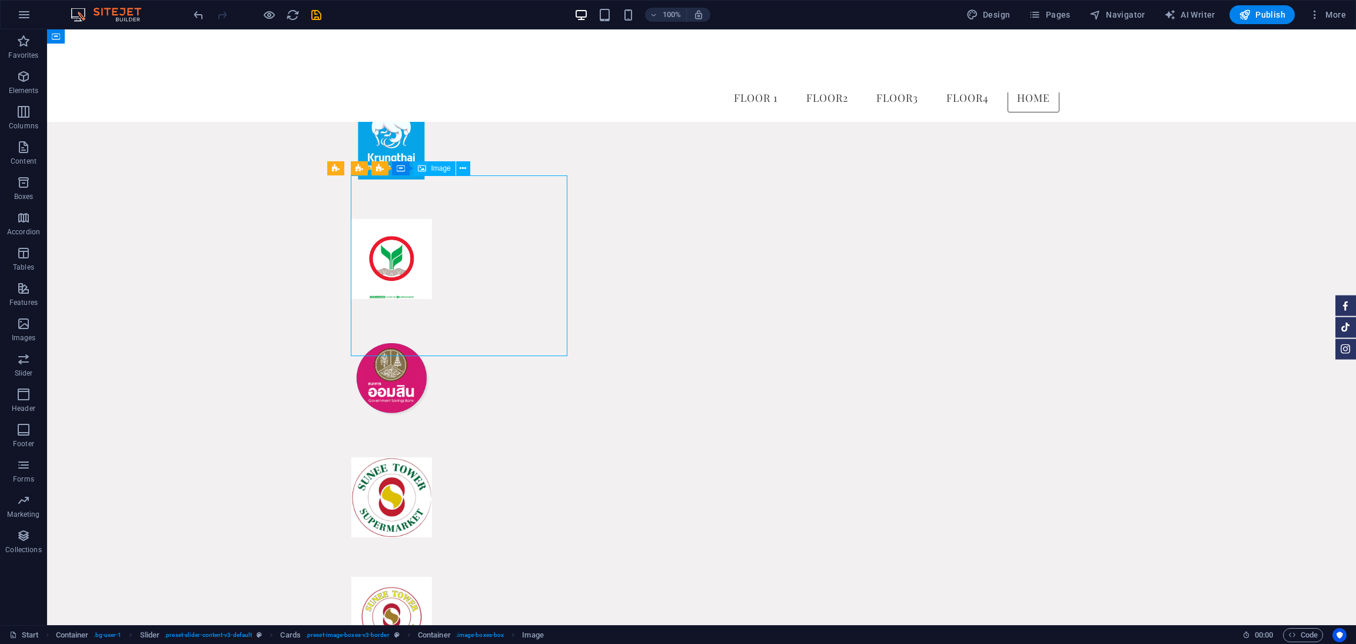
select select "%"
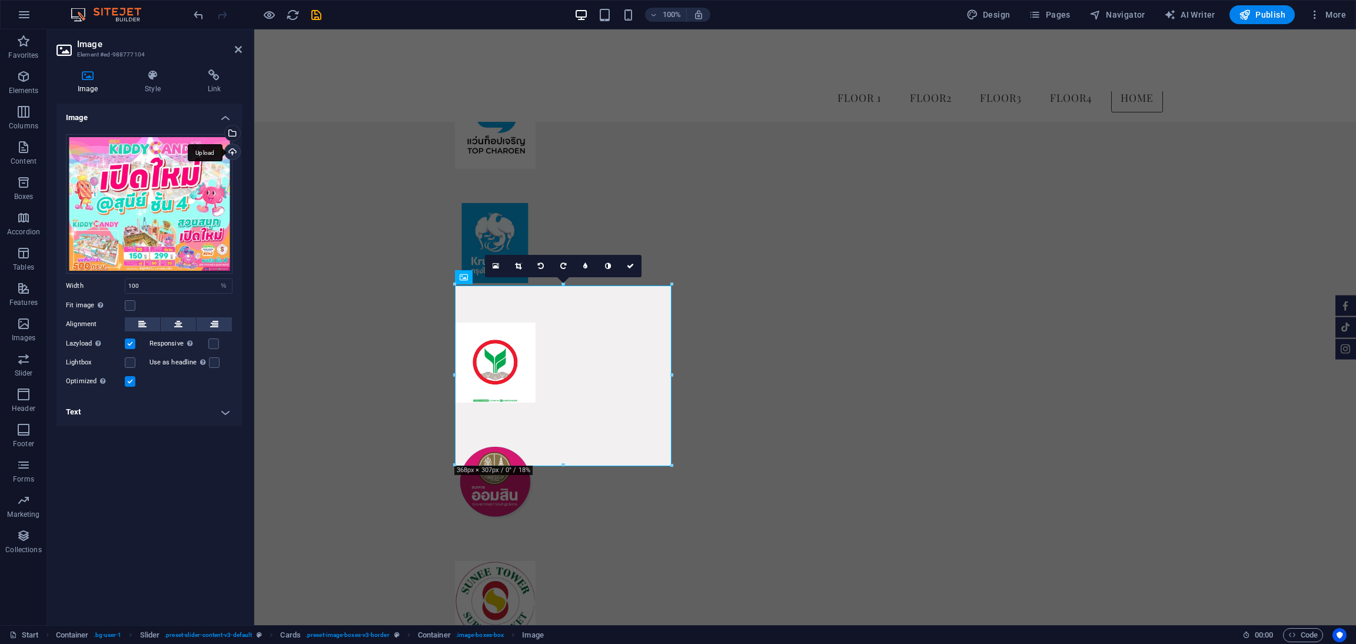
scroll to position [7801, 0]
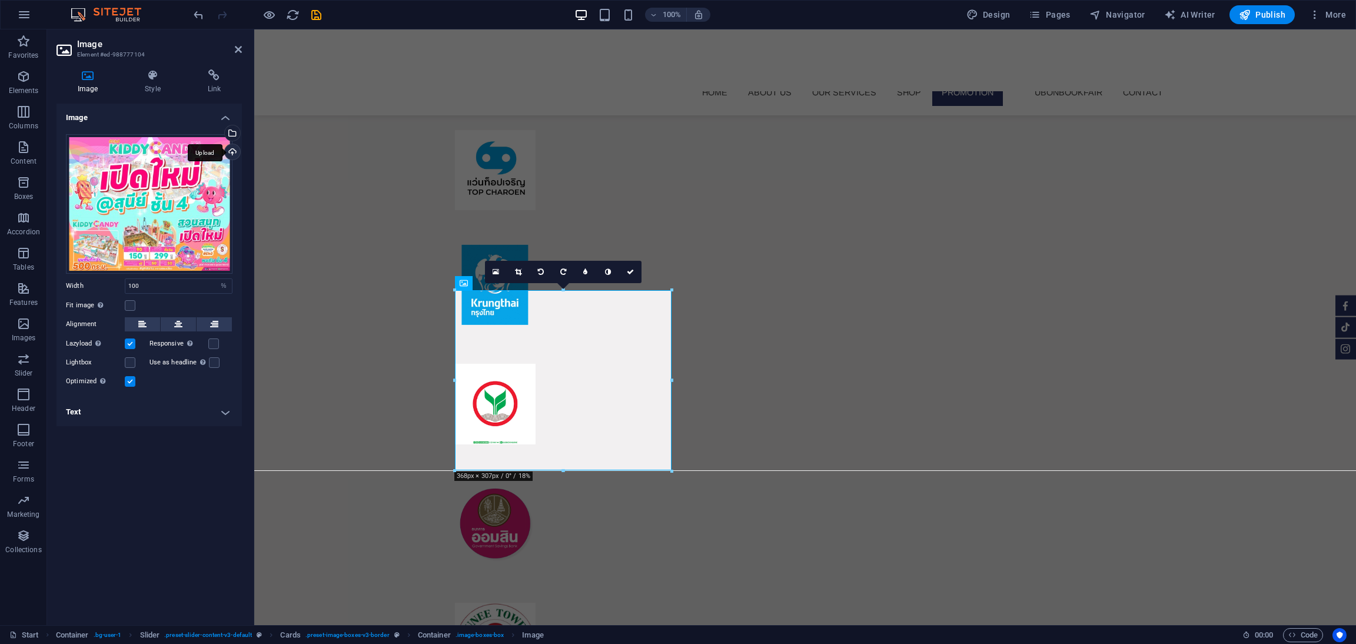
click at [234, 150] on div "Upload" at bounding box center [231, 153] width 18 height 18
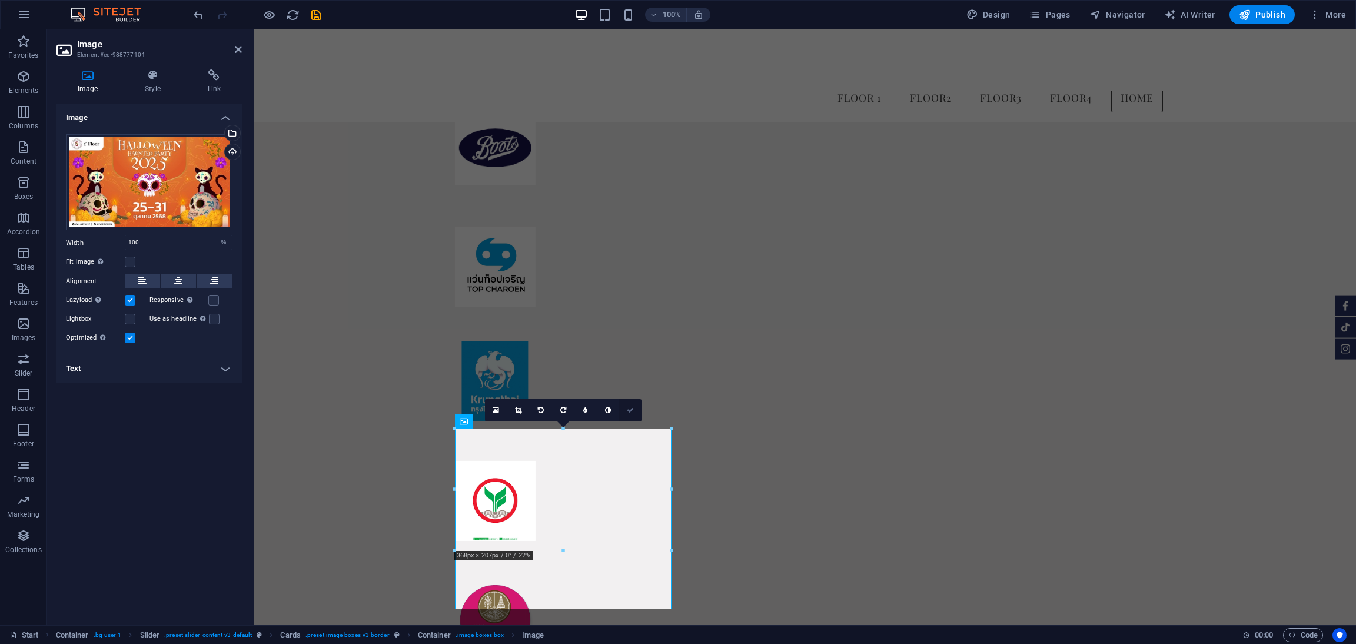
scroll to position [7663, 0]
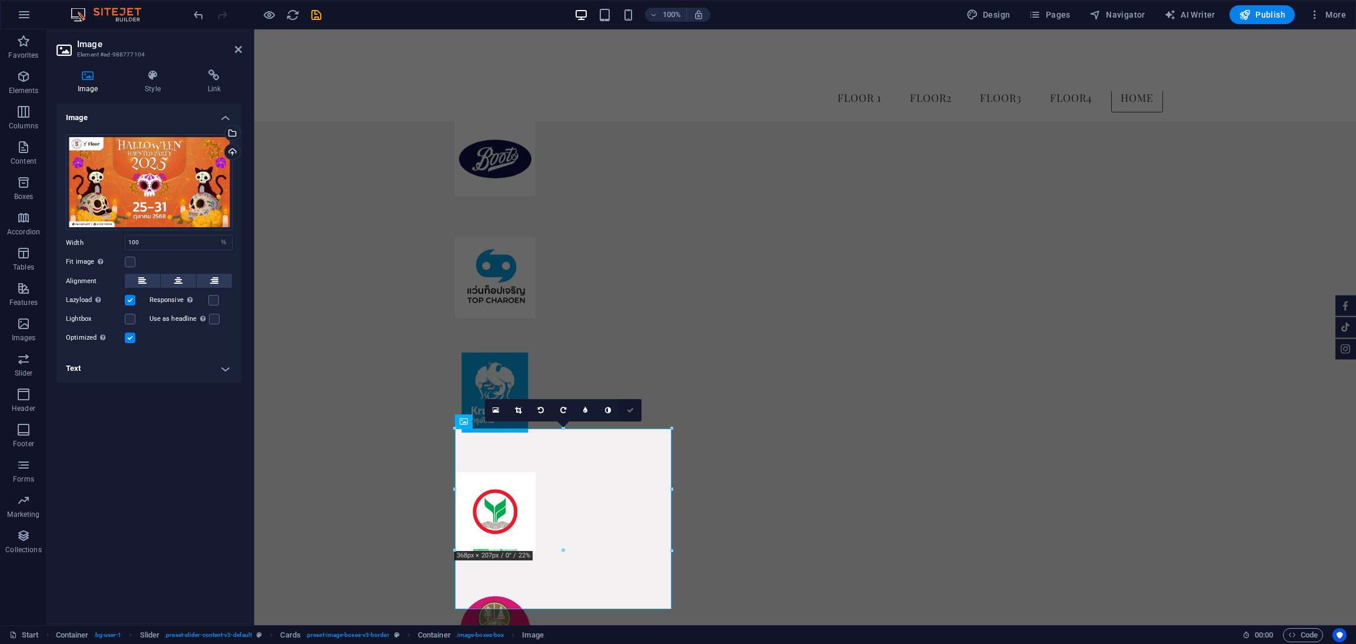
click at [630, 411] on link at bounding box center [630, 410] width 22 height 22
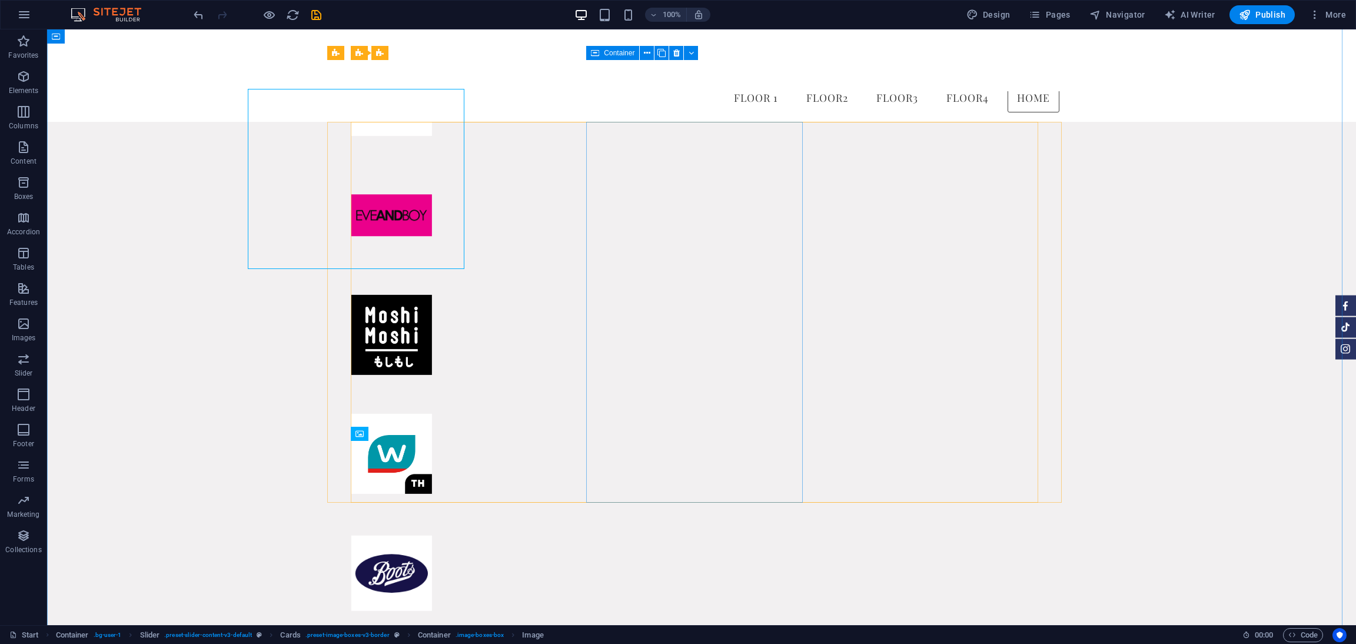
scroll to position [8005, 0]
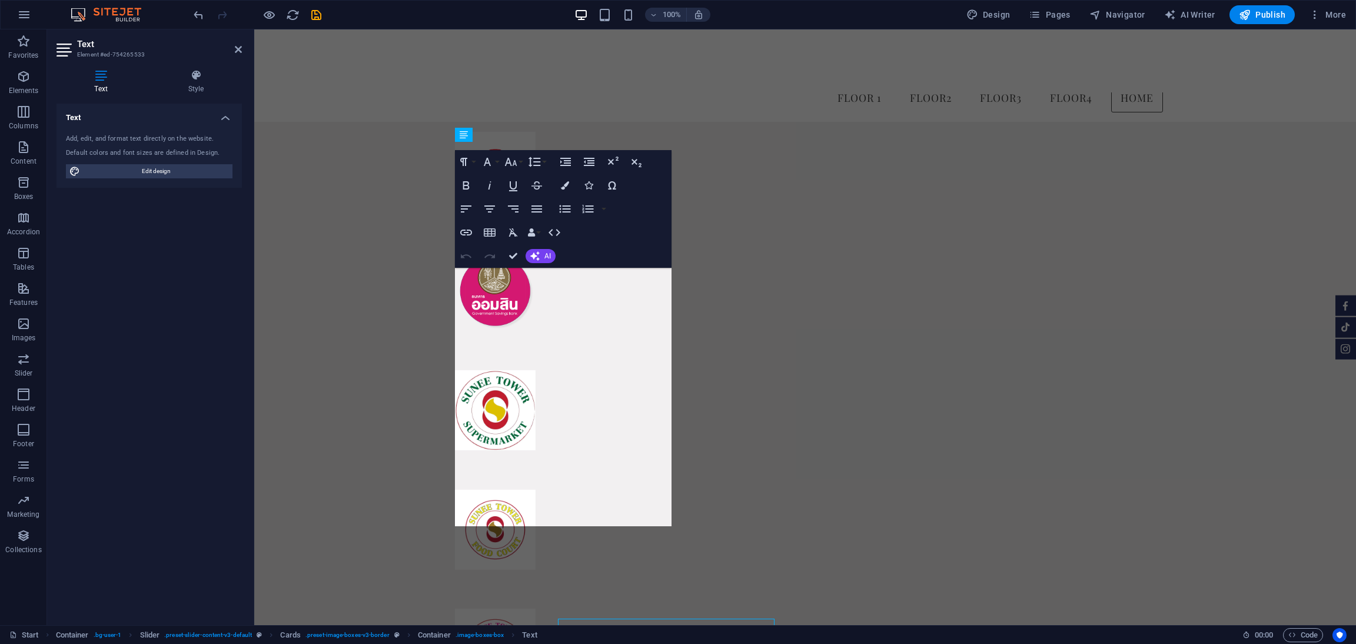
scroll to position [7547, 0]
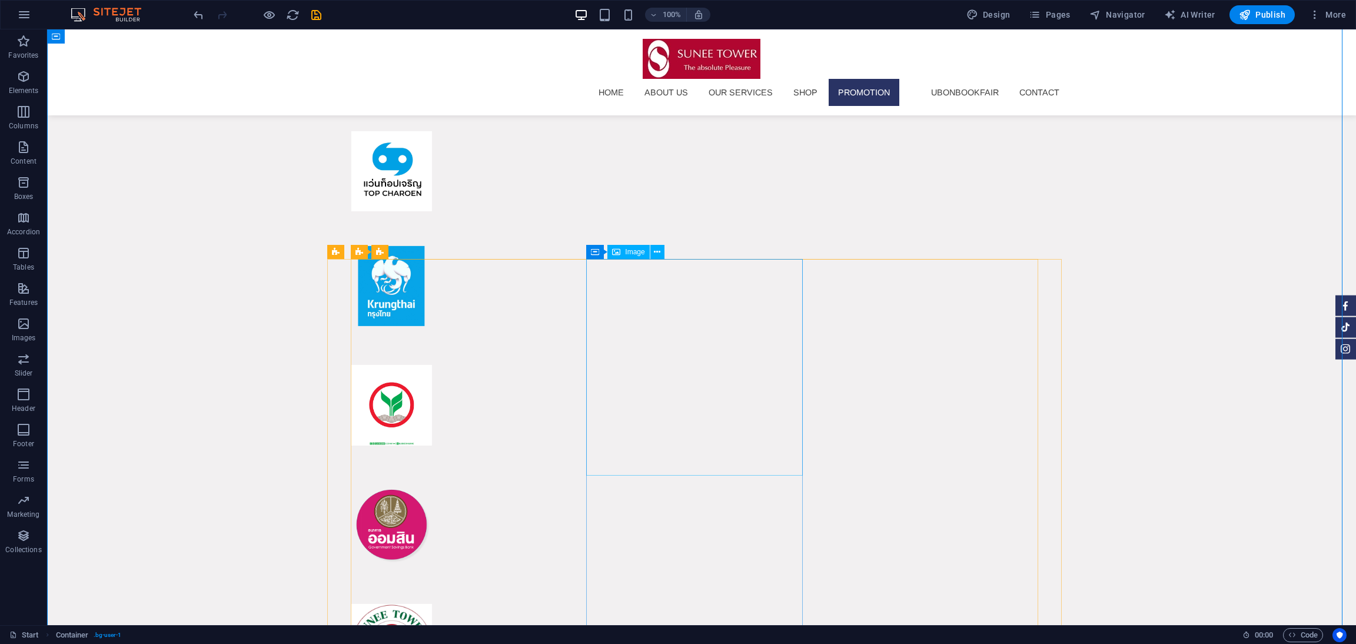
scroll to position [8288, 0]
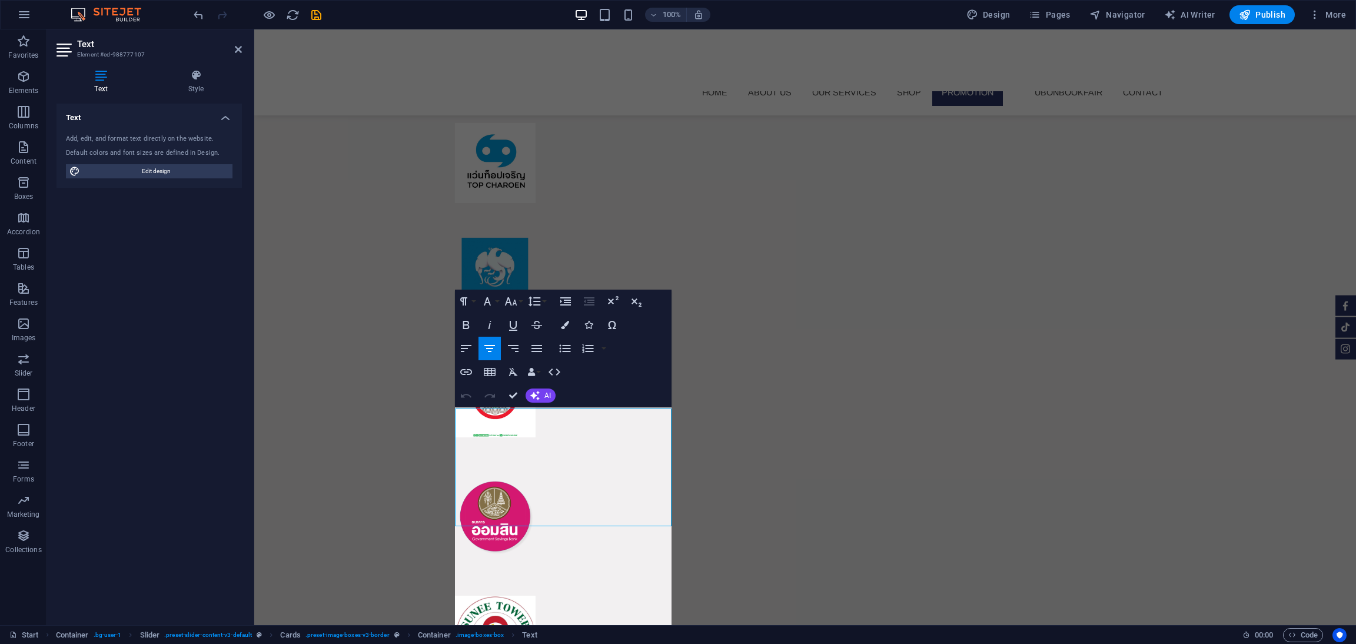
scroll to position [7910, 0]
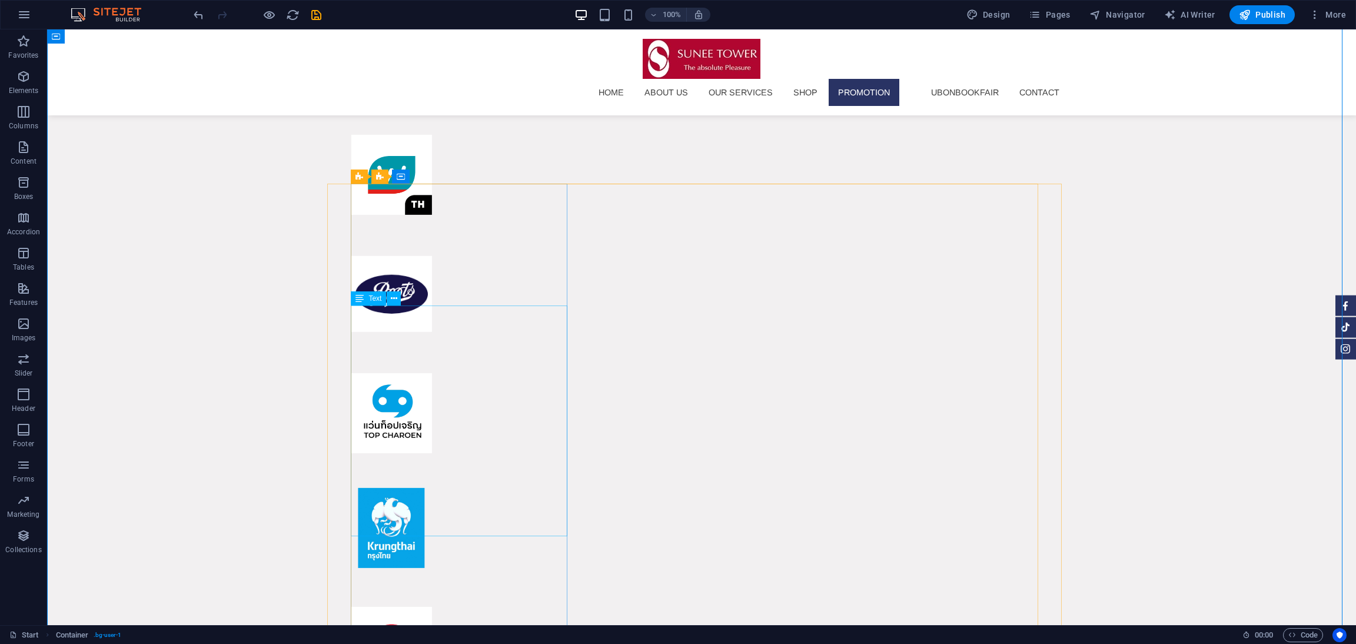
scroll to position [8262, 0]
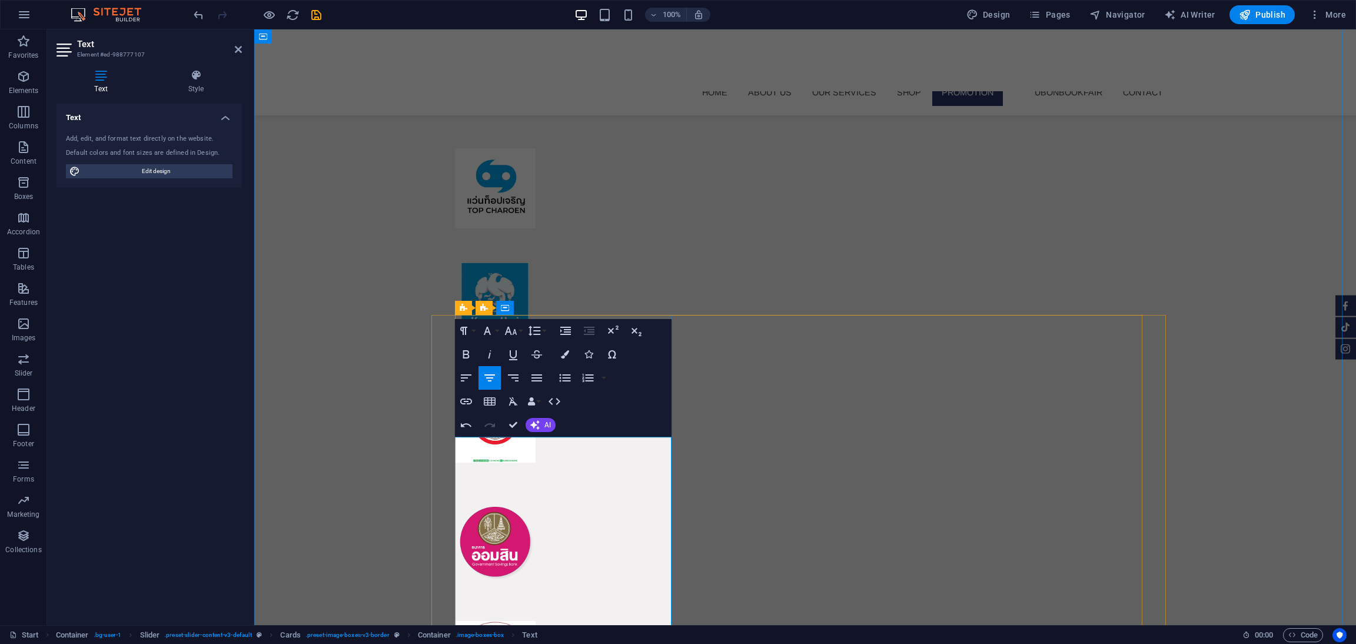
scroll to position [7772, 0]
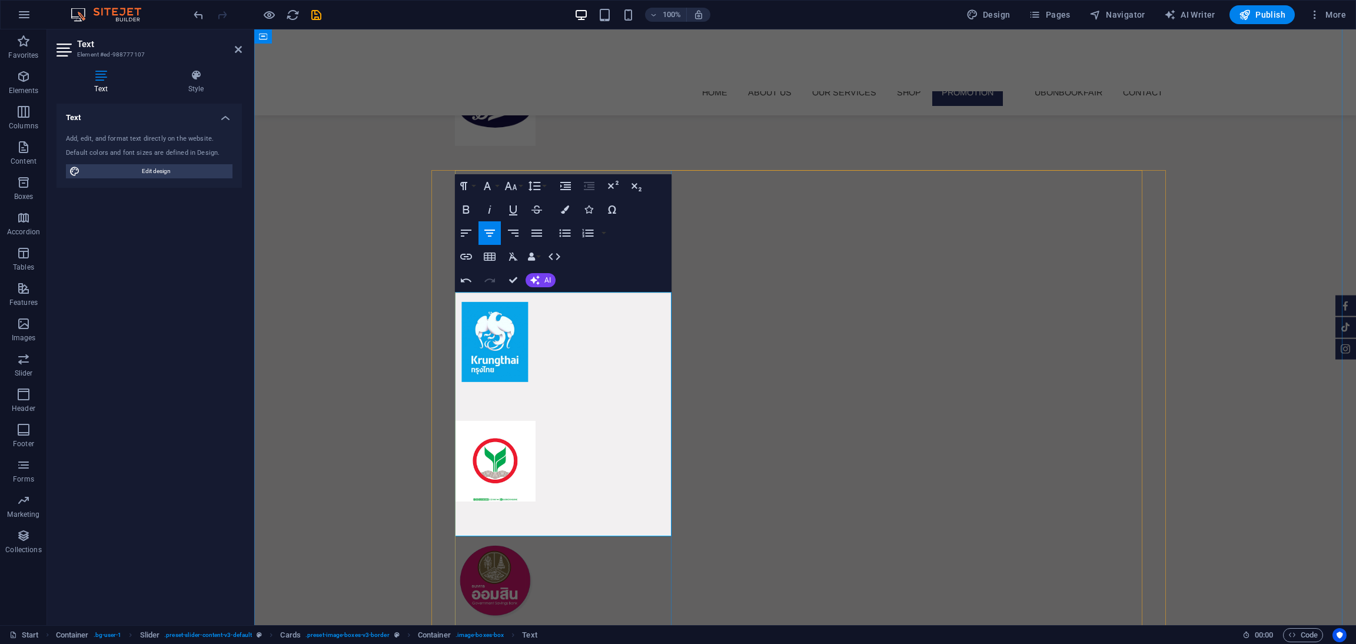
scroll to position [7924, 0]
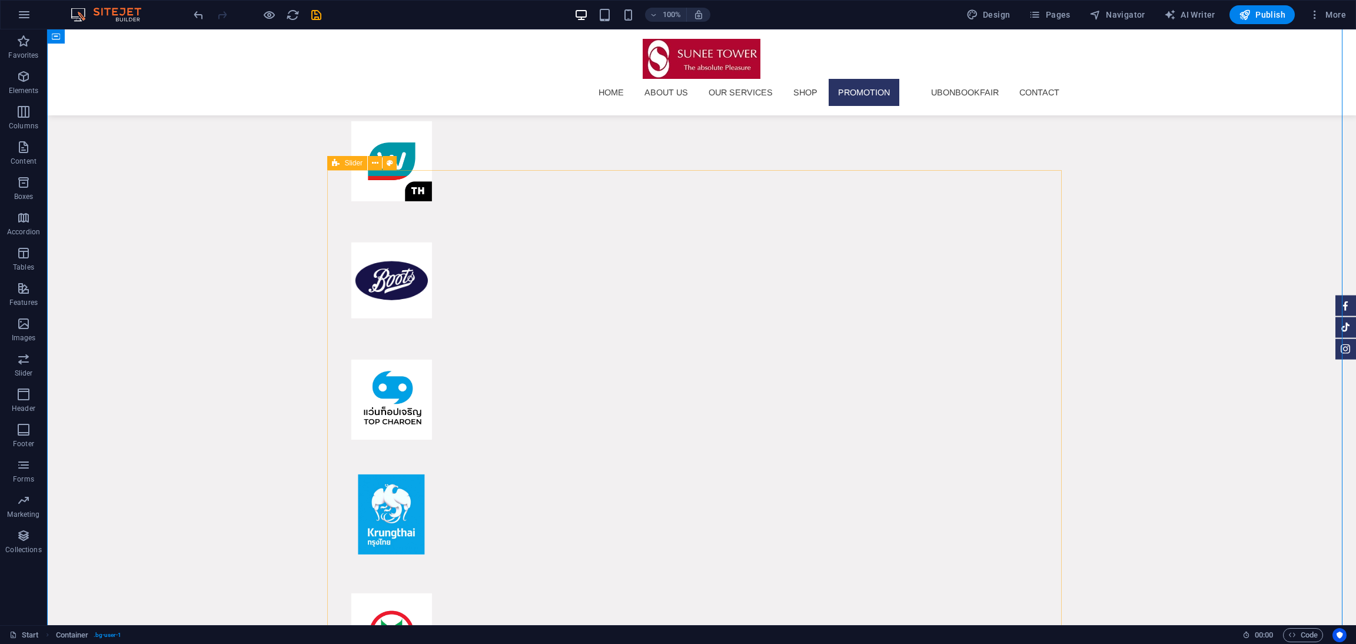
scroll to position [8276, 0]
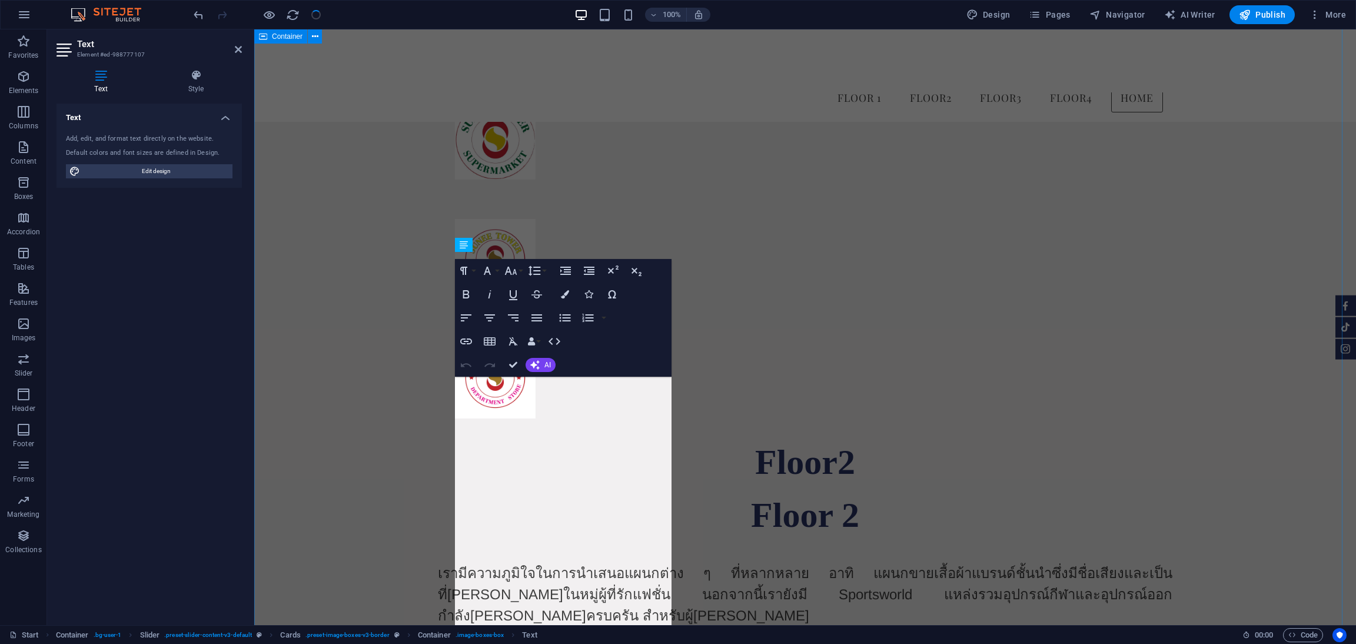
scroll to position [7825, 0]
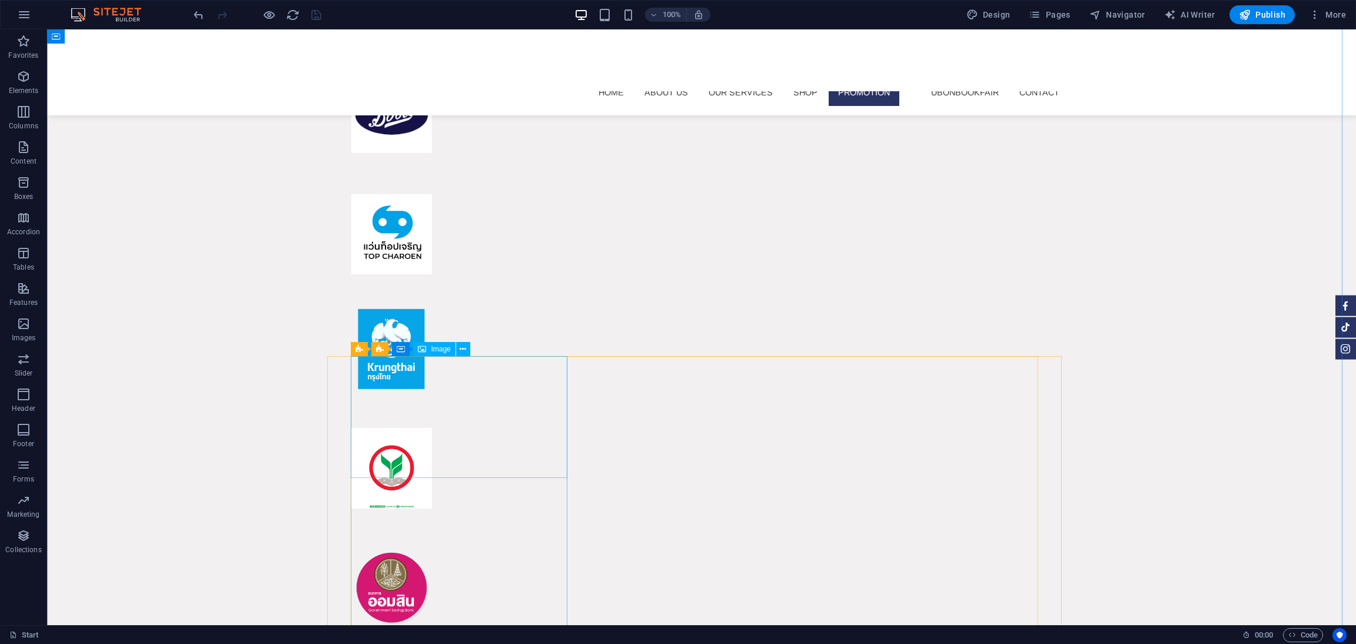
scroll to position [8383, 0]
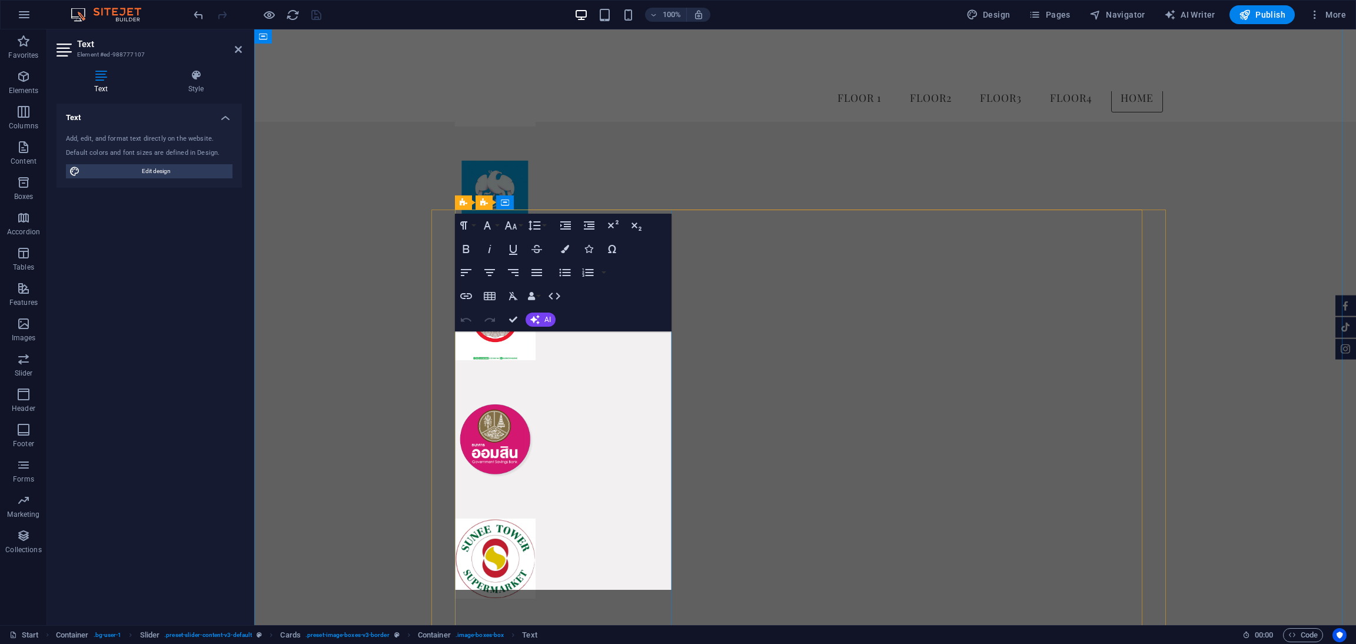
scroll to position [7989, 0]
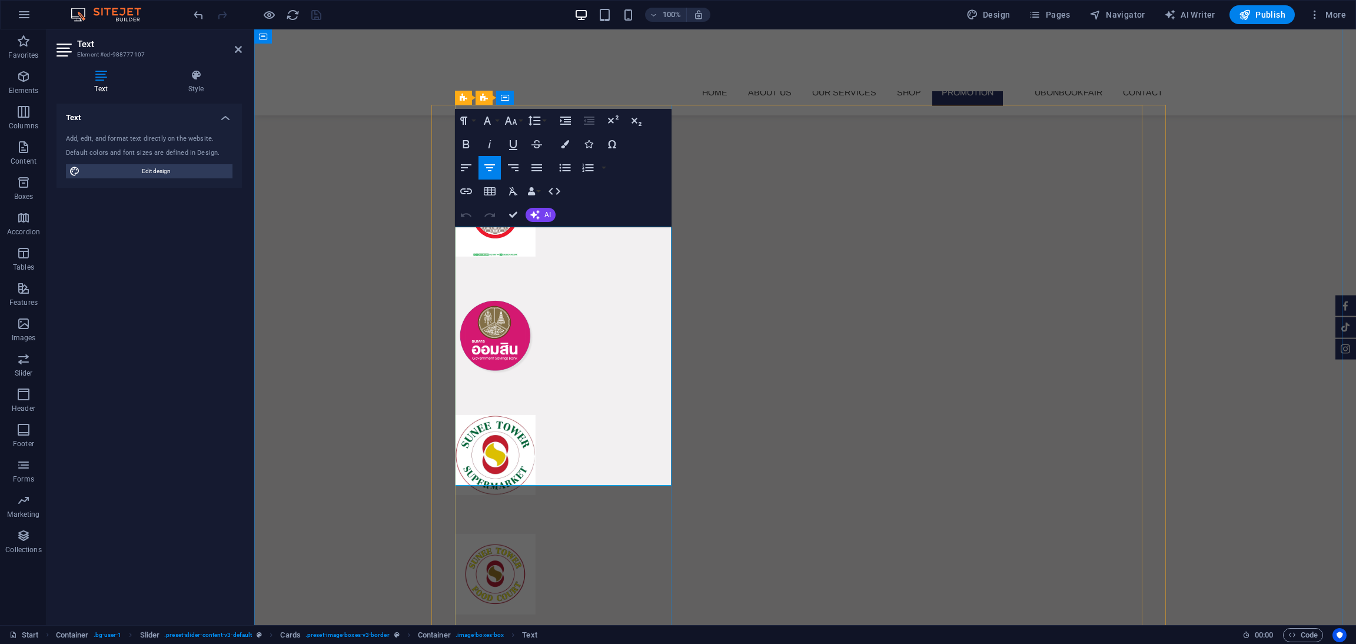
drag, startPoint x: 482, startPoint y: 340, endPoint x: 651, endPoint y: 370, distance: 171.5
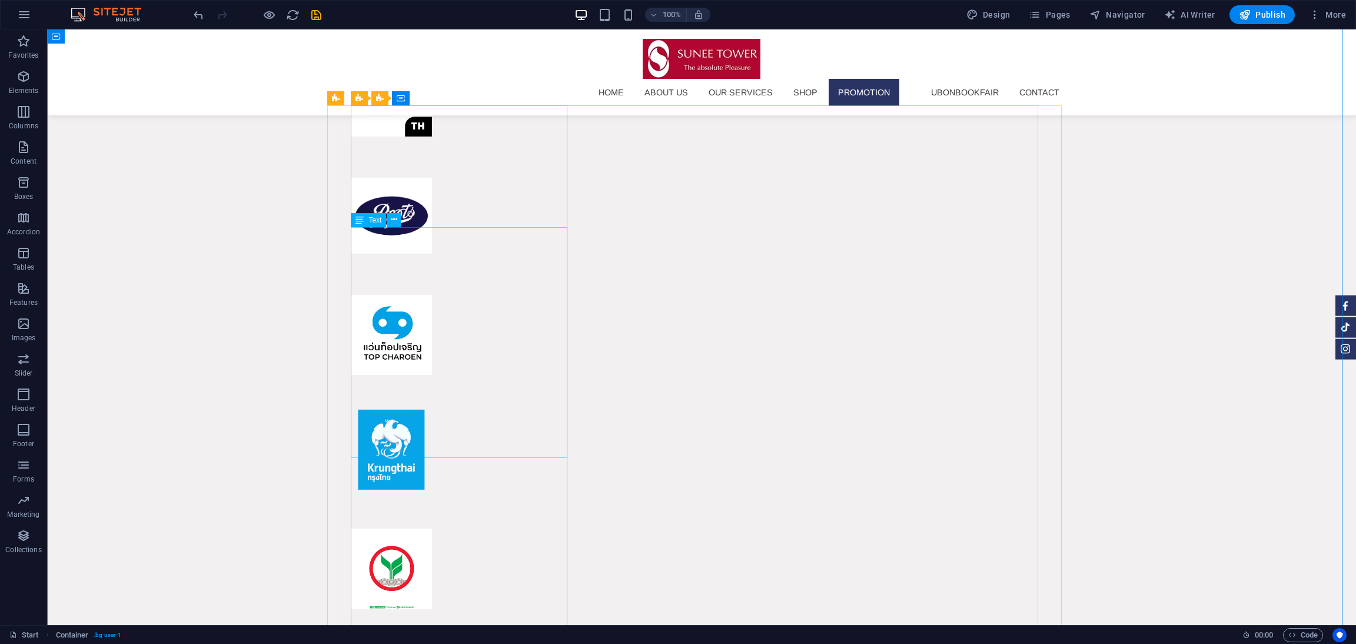
scroll to position [8341, 0]
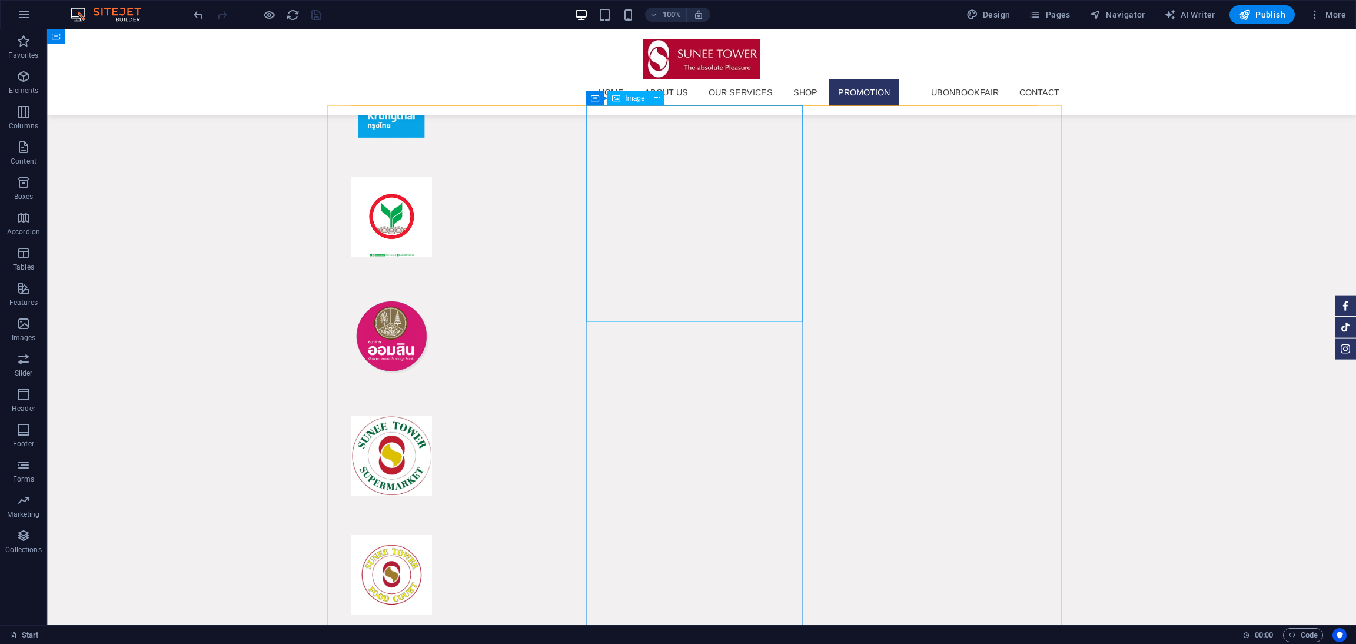
select select "%"
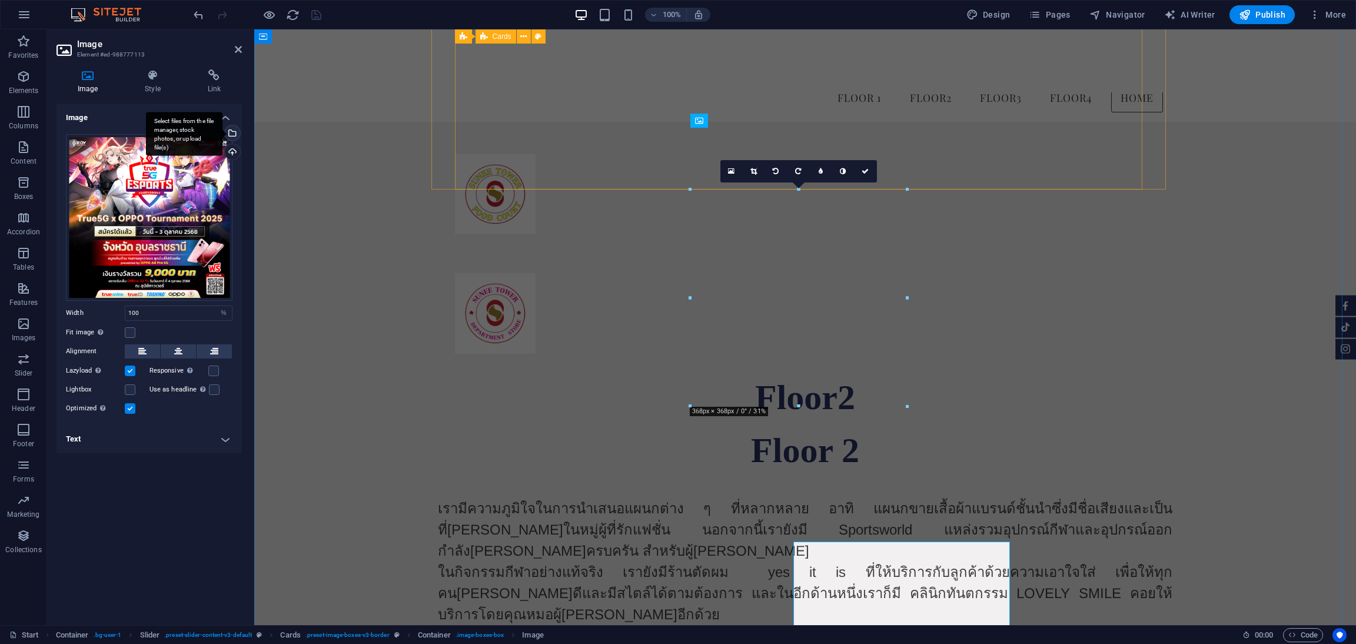
scroll to position [7882, 0]
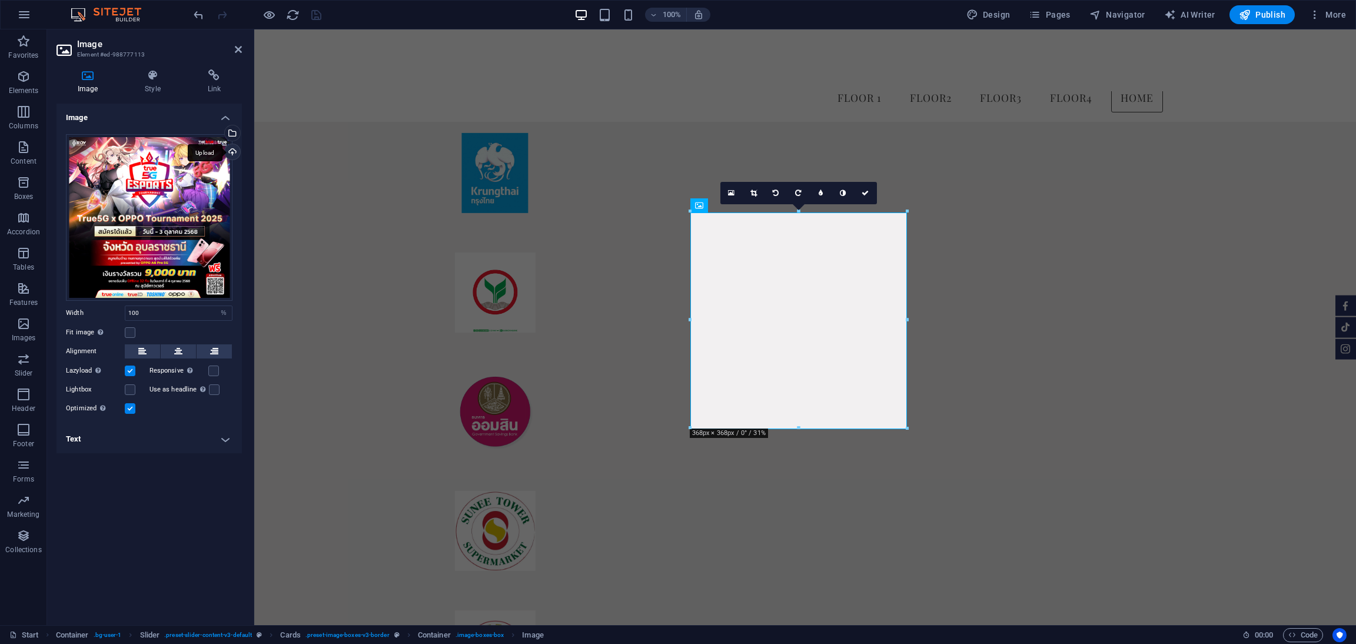
click at [229, 155] on div "Upload" at bounding box center [231, 153] width 18 height 18
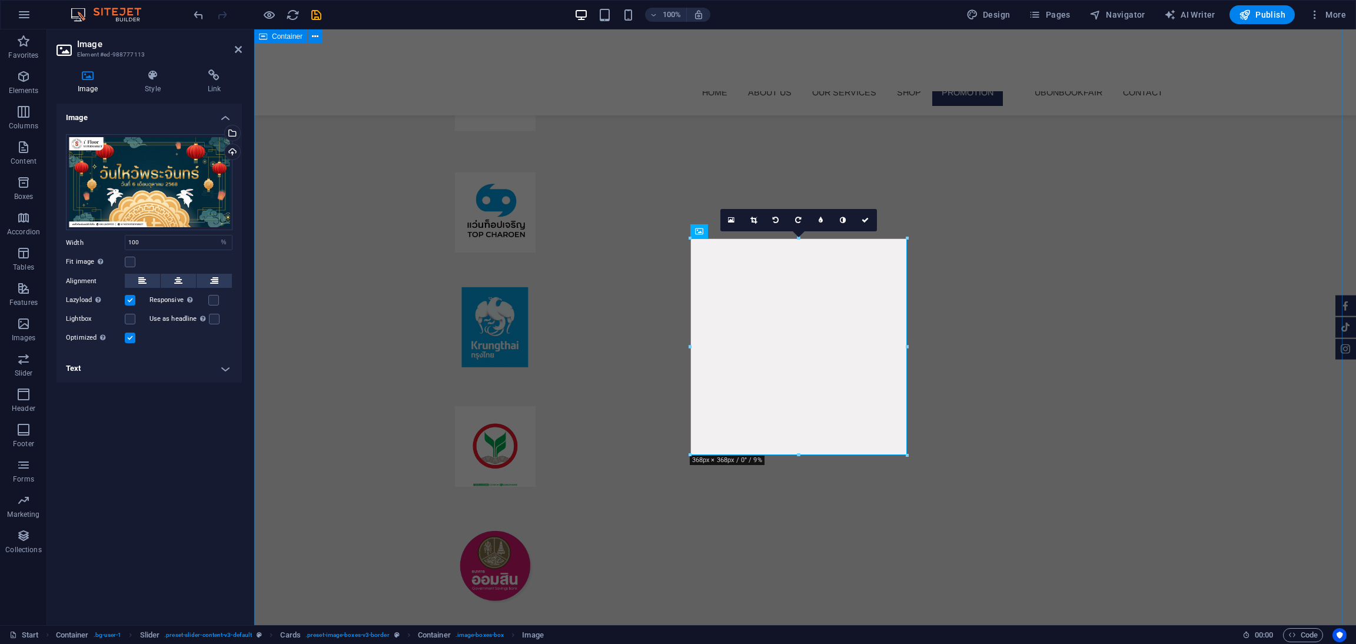
scroll to position [7856, 0]
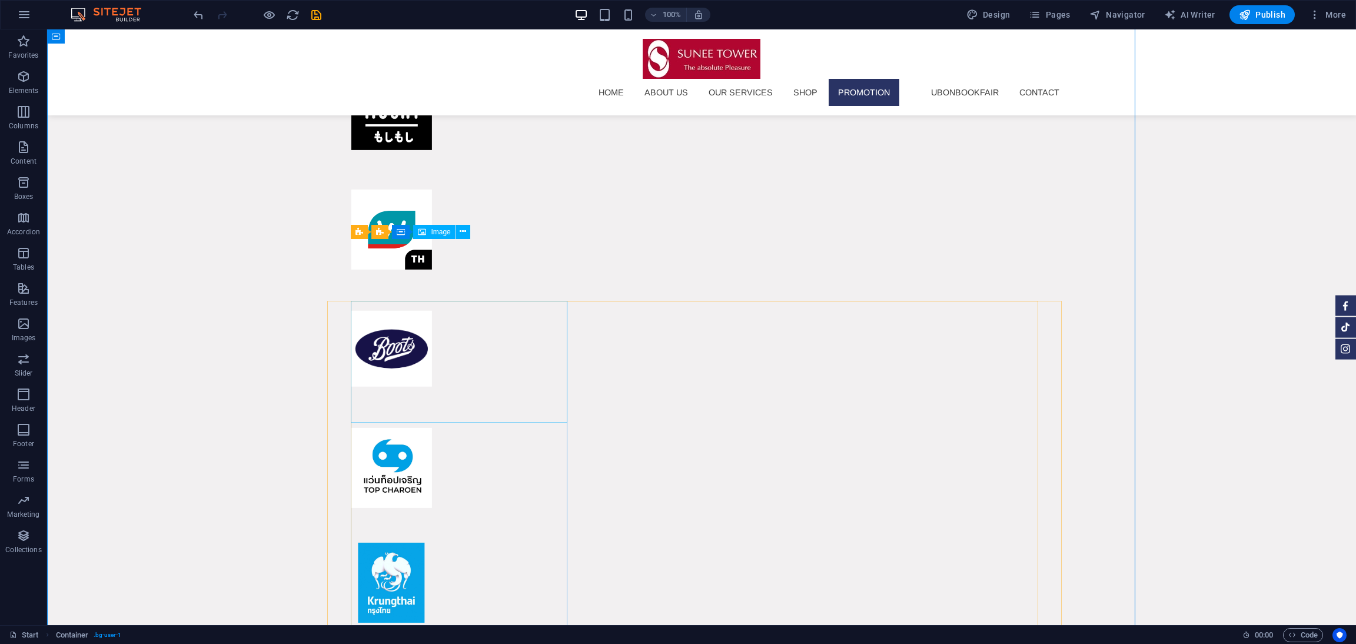
scroll to position [8207, 0]
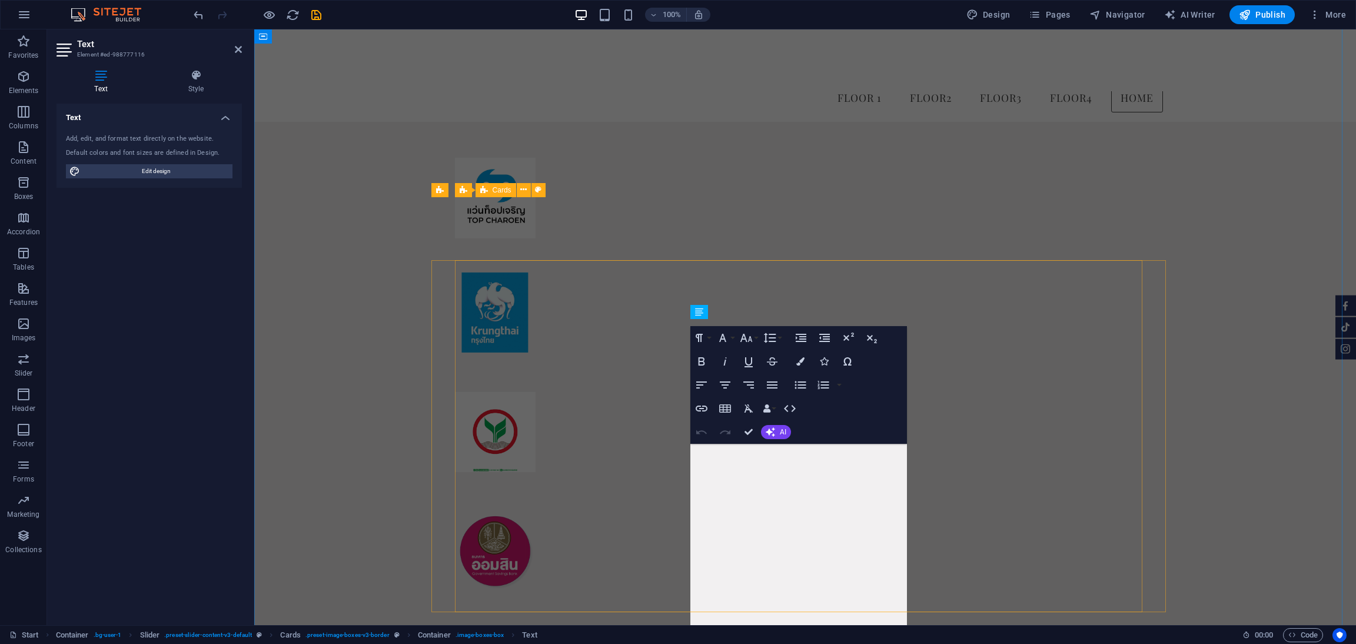
scroll to position [7732, 0]
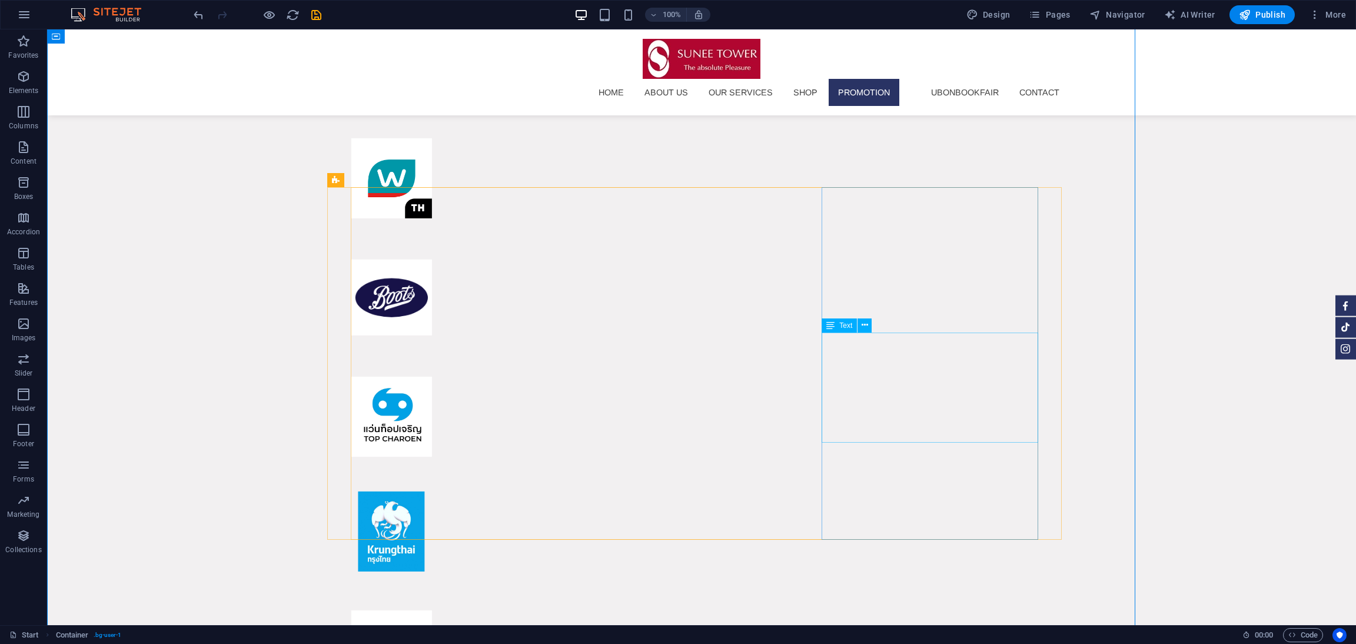
scroll to position [8259, 0]
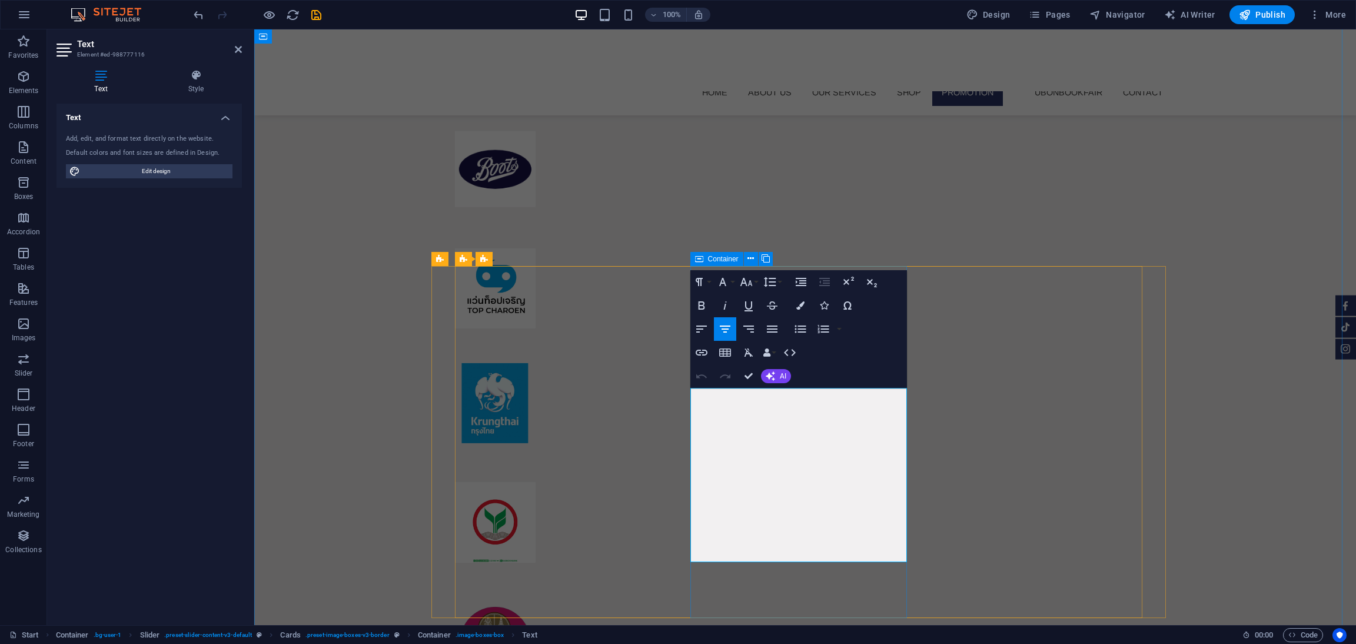
scroll to position [7830, 0]
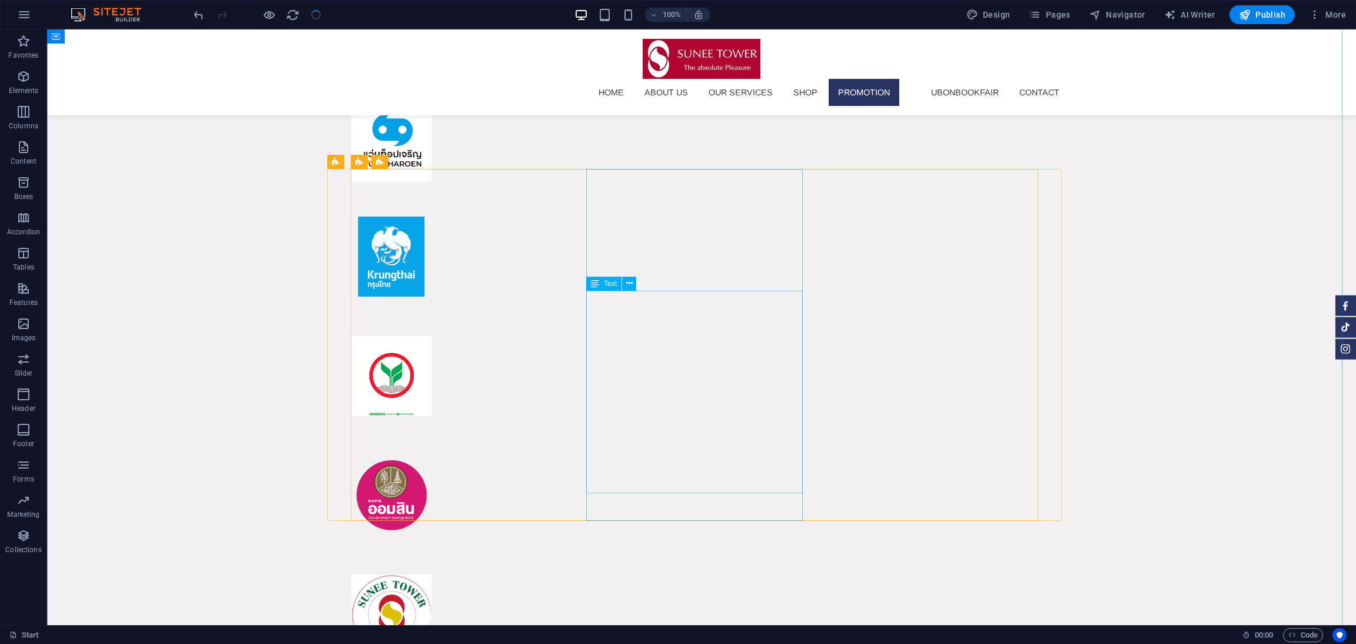
scroll to position [8277, 0]
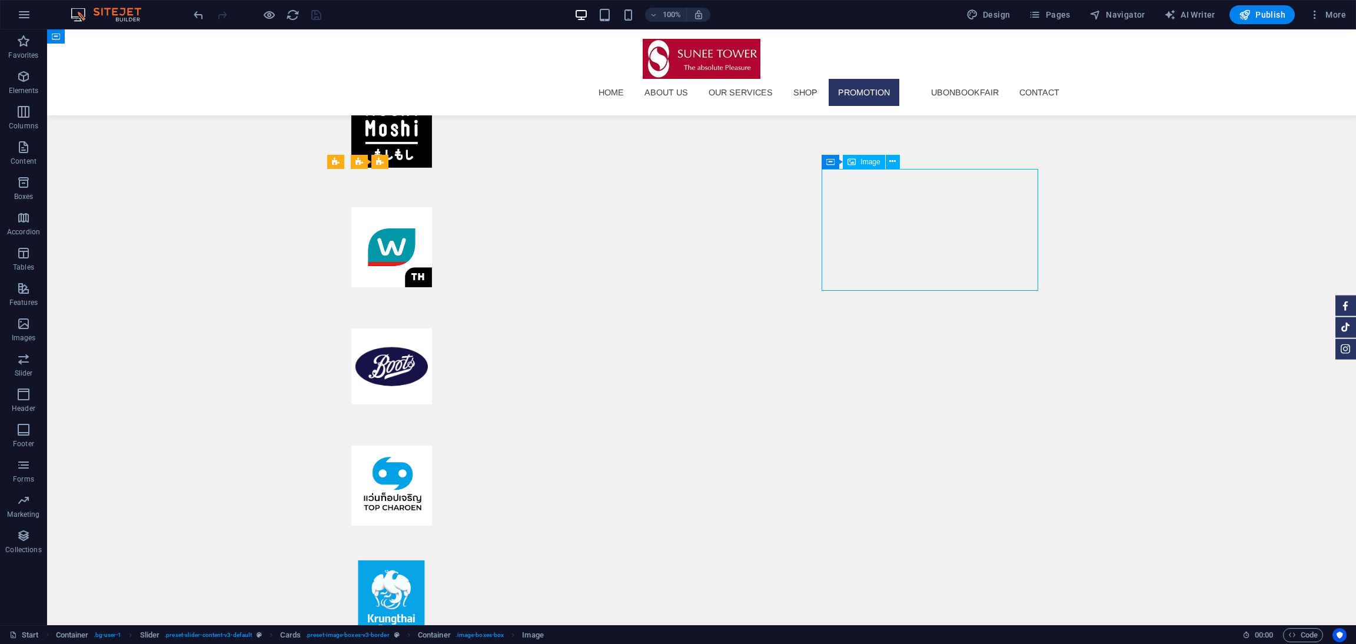
select select "%"
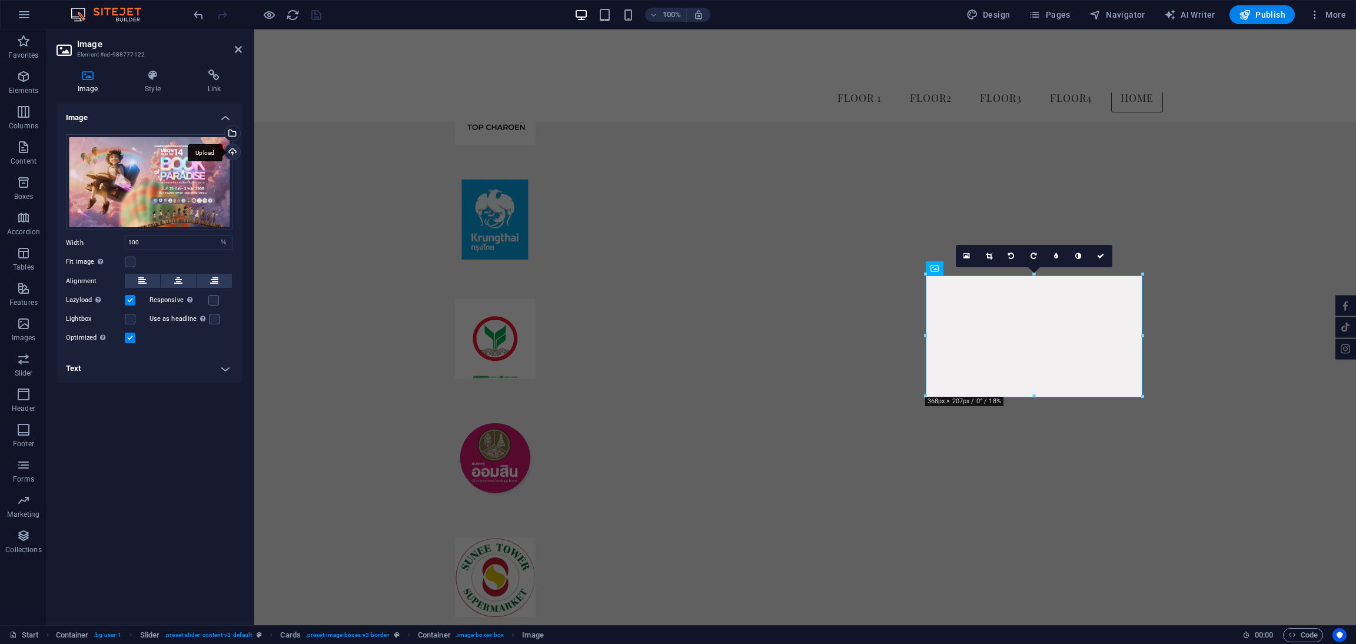
scroll to position [7814, 0]
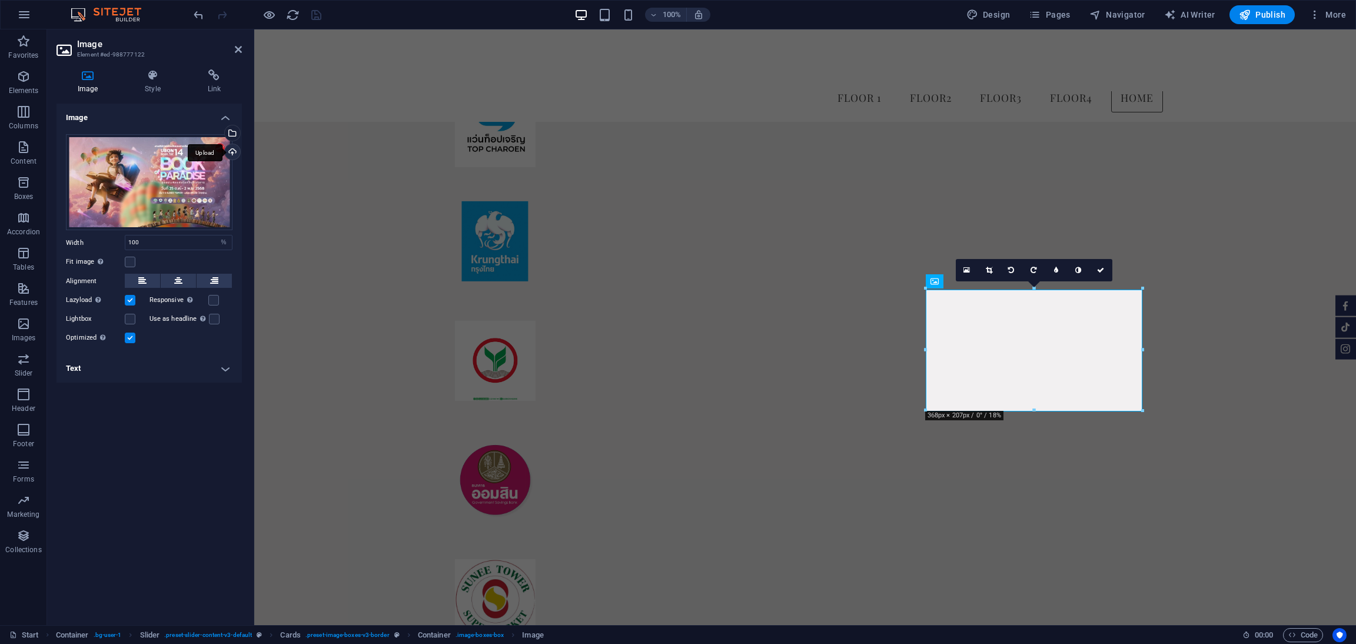
click at [234, 151] on div "Upload" at bounding box center [231, 153] width 18 height 18
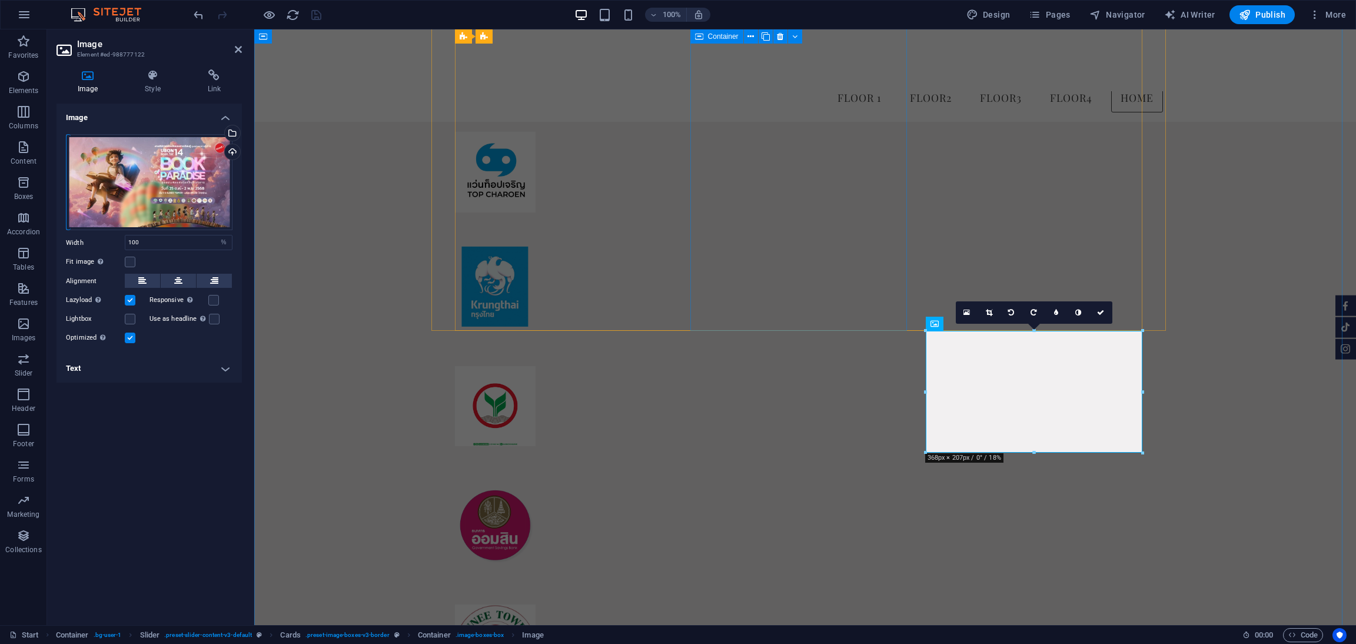
scroll to position [7945, 0]
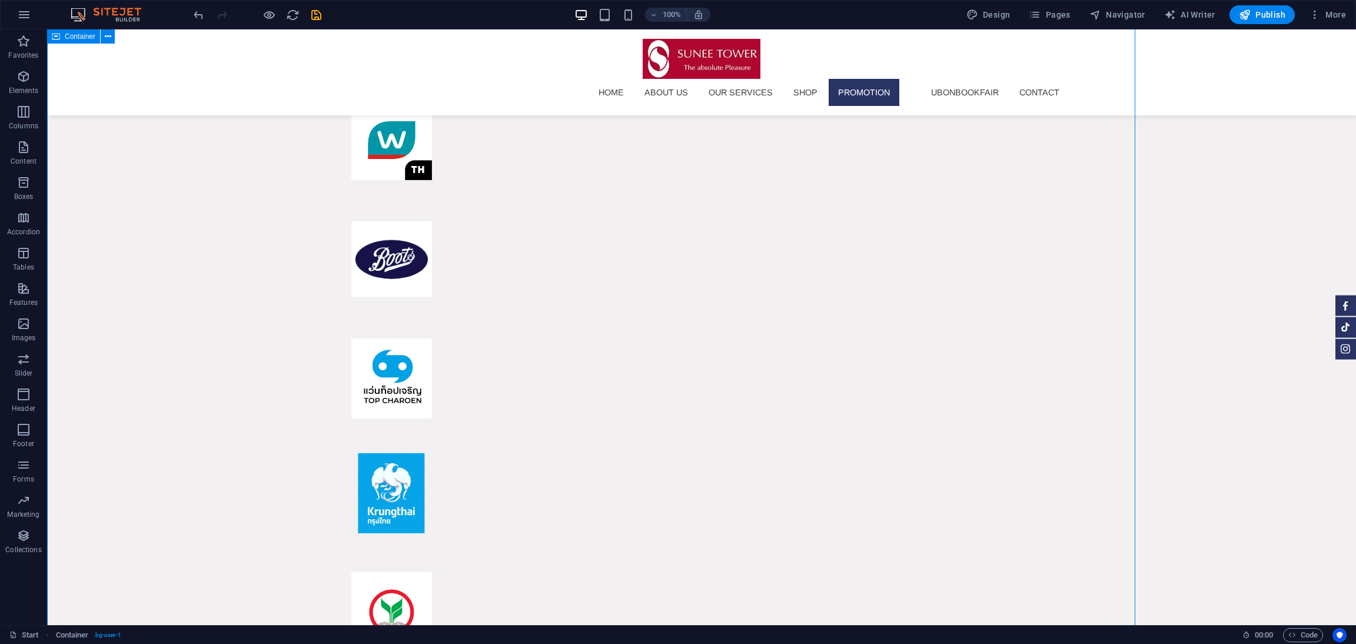
scroll to position [8297, 0]
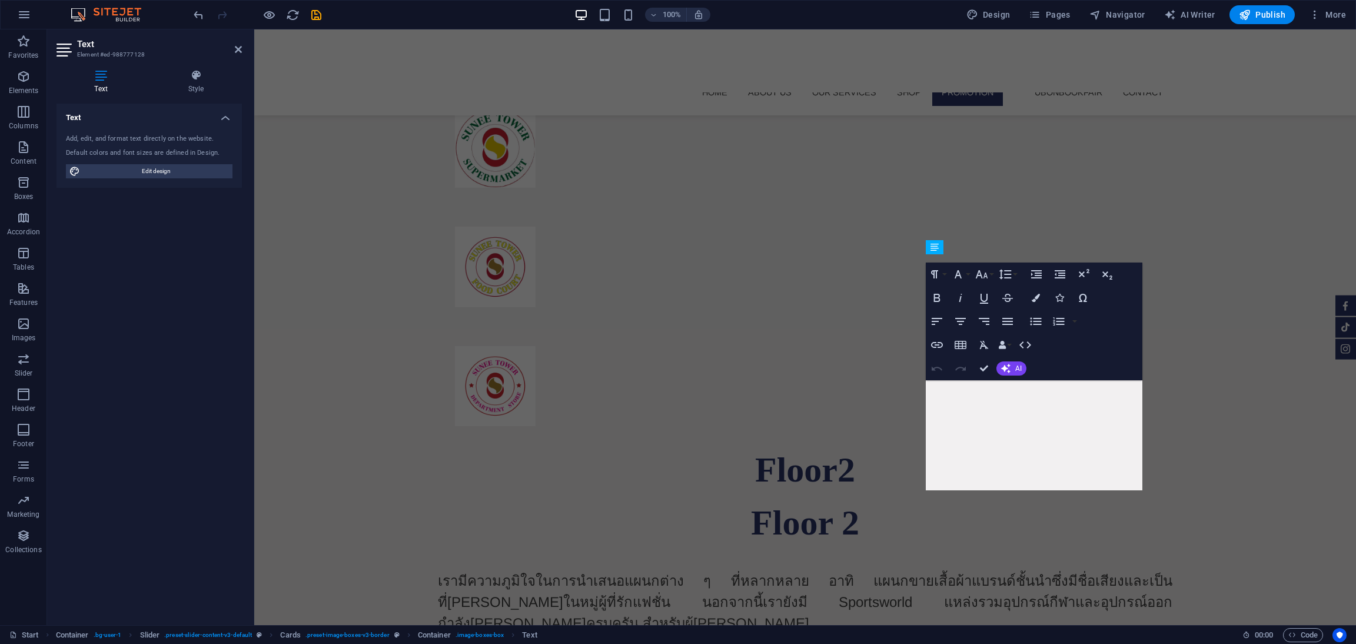
scroll to position [7820, 0]
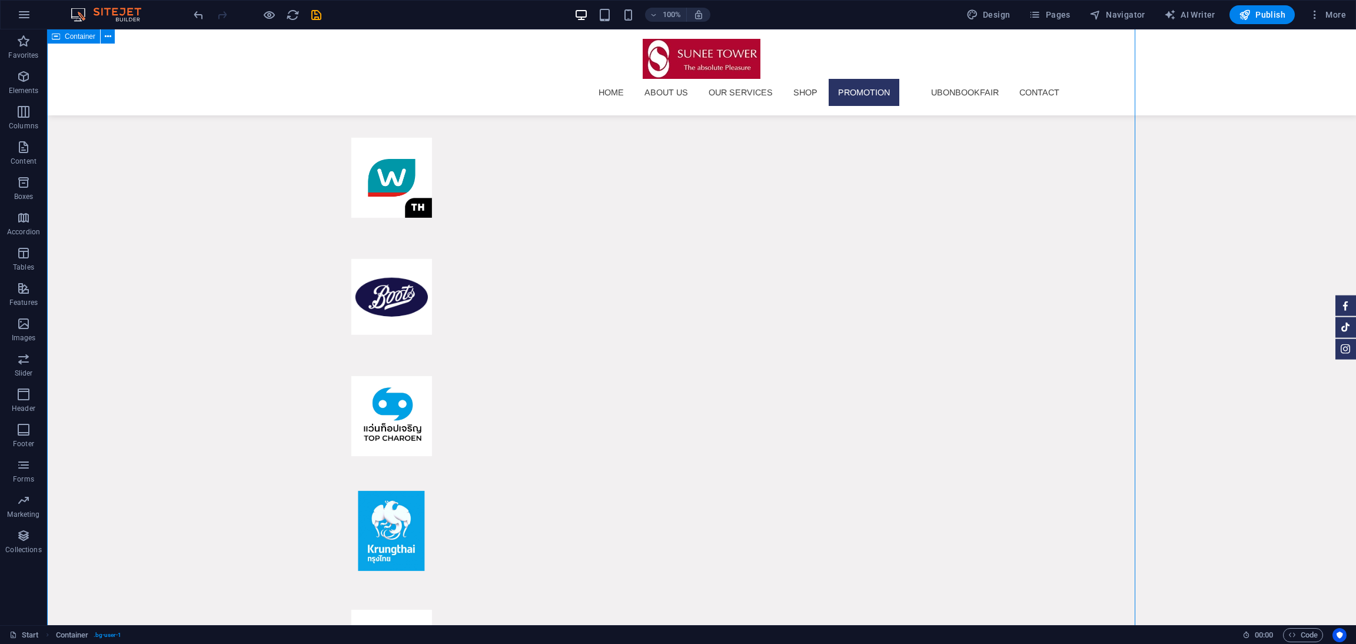
scroll to position [8259, 0]
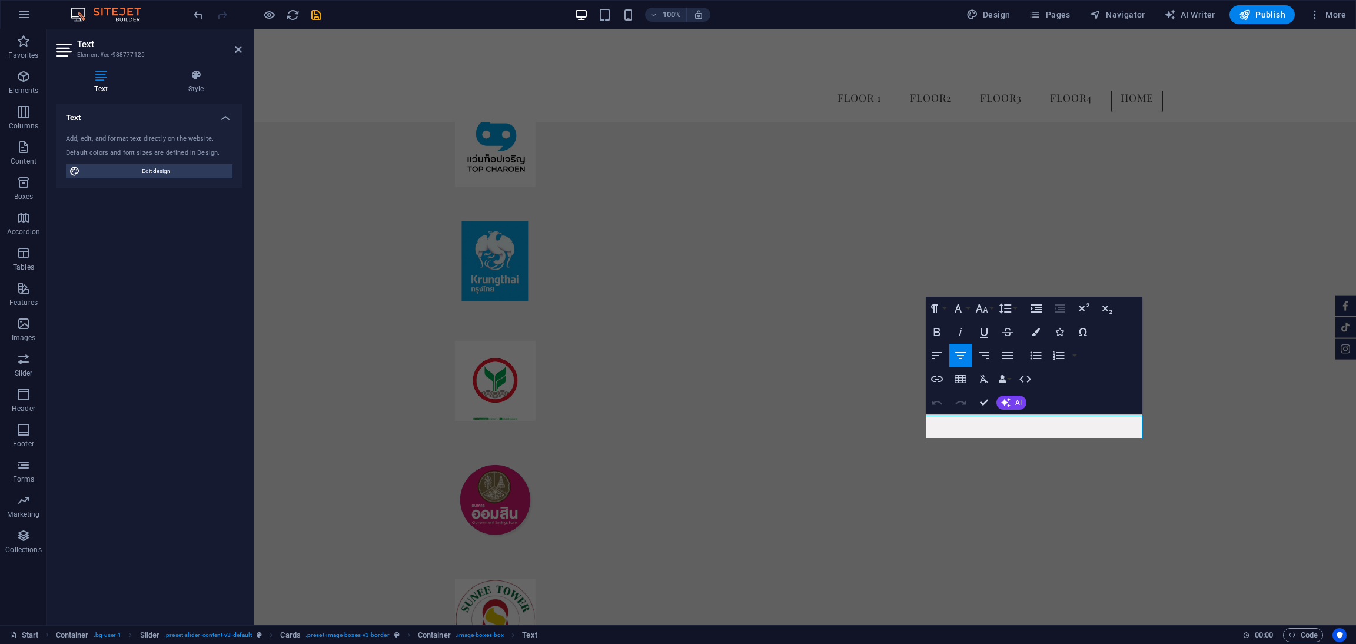
scroll to position [7773, 0]
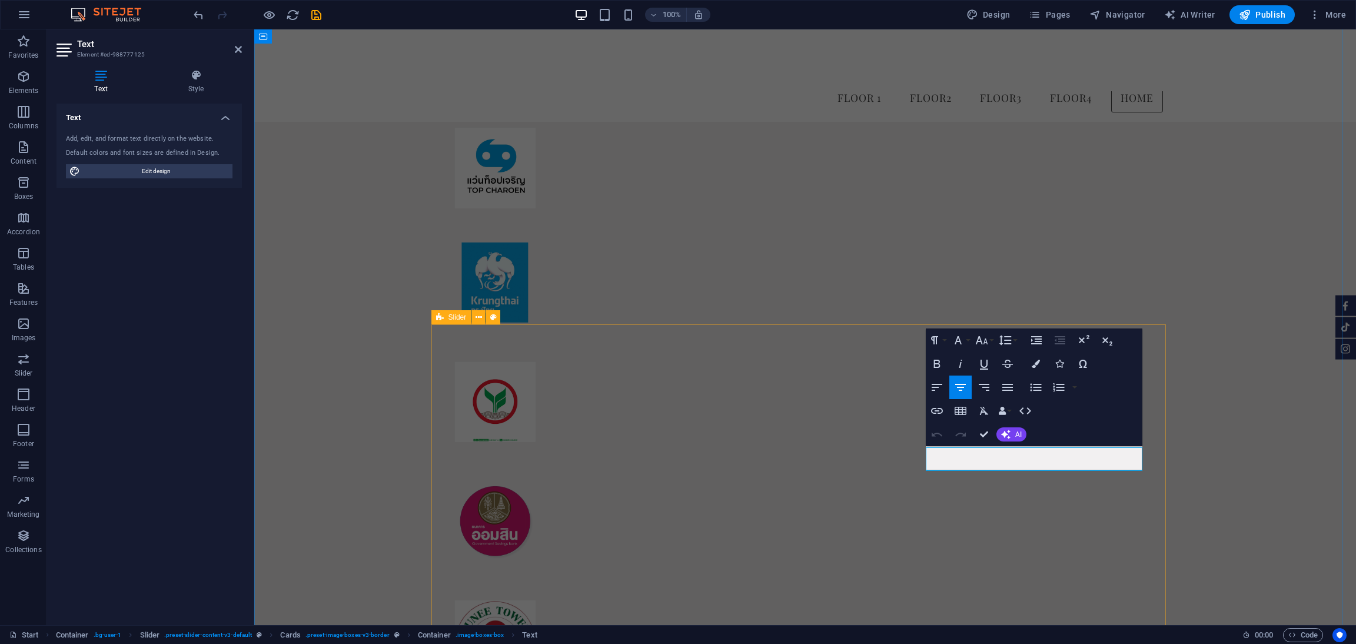
scroll to position [7755, 0]
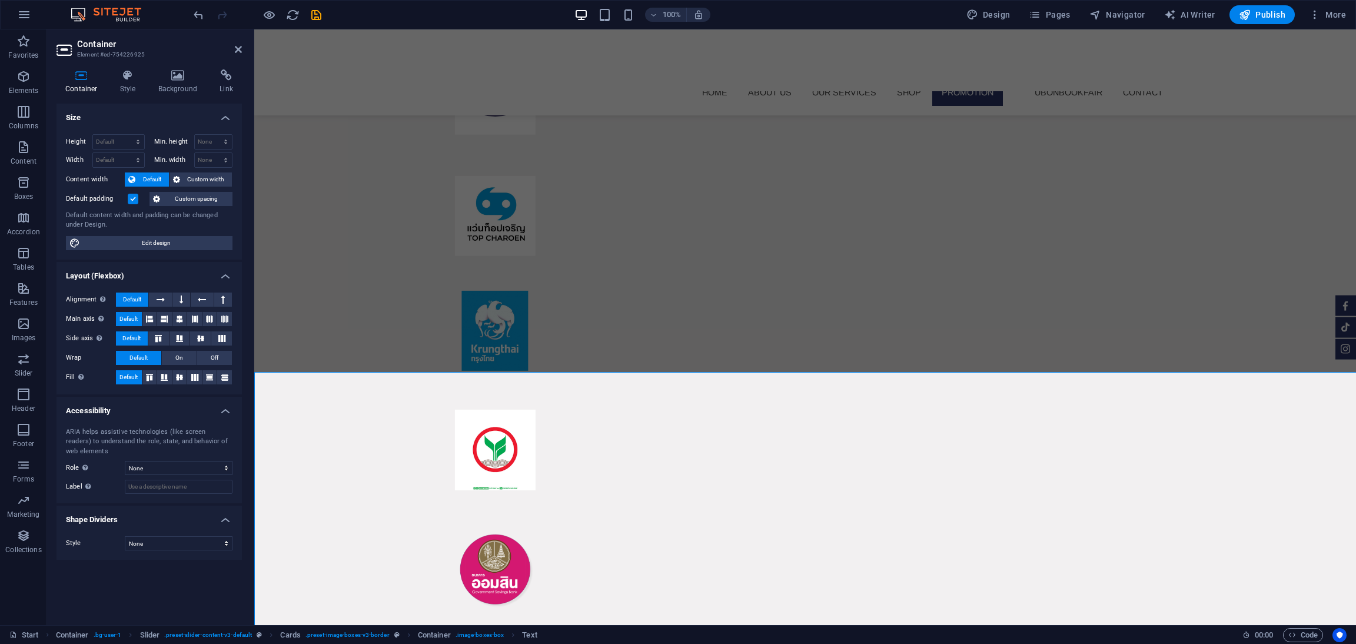
scroll to position [7867, 0]
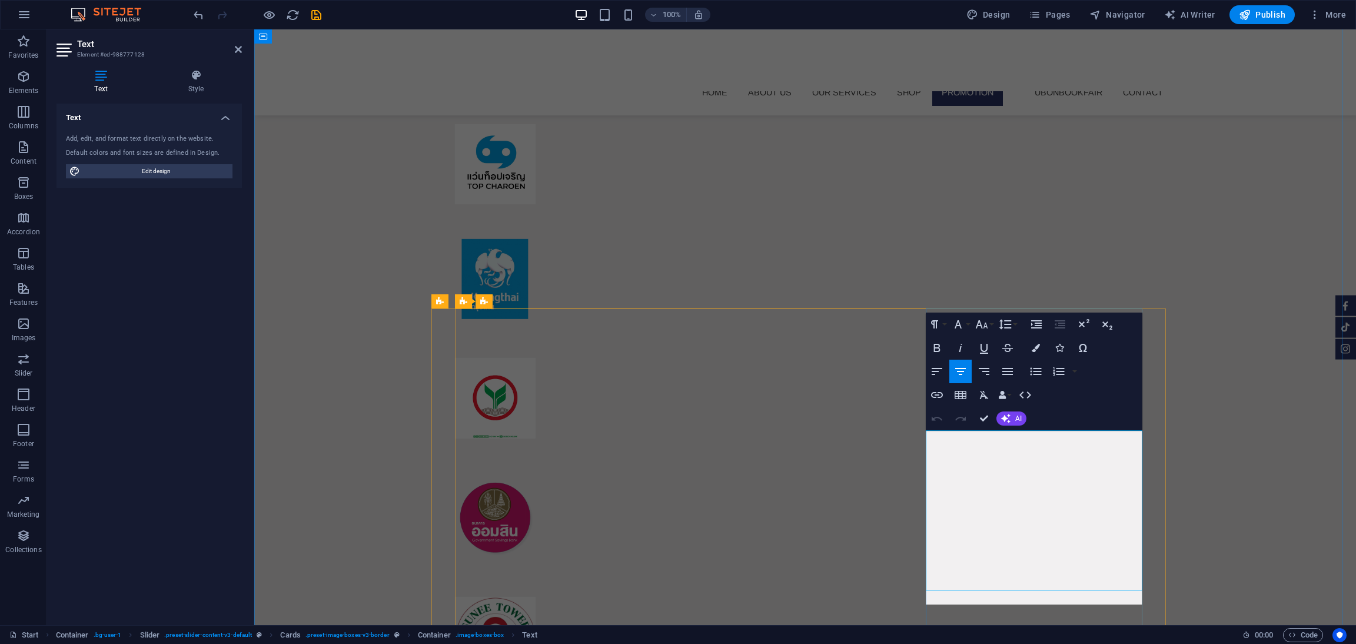
scroll to position [7884, 0]
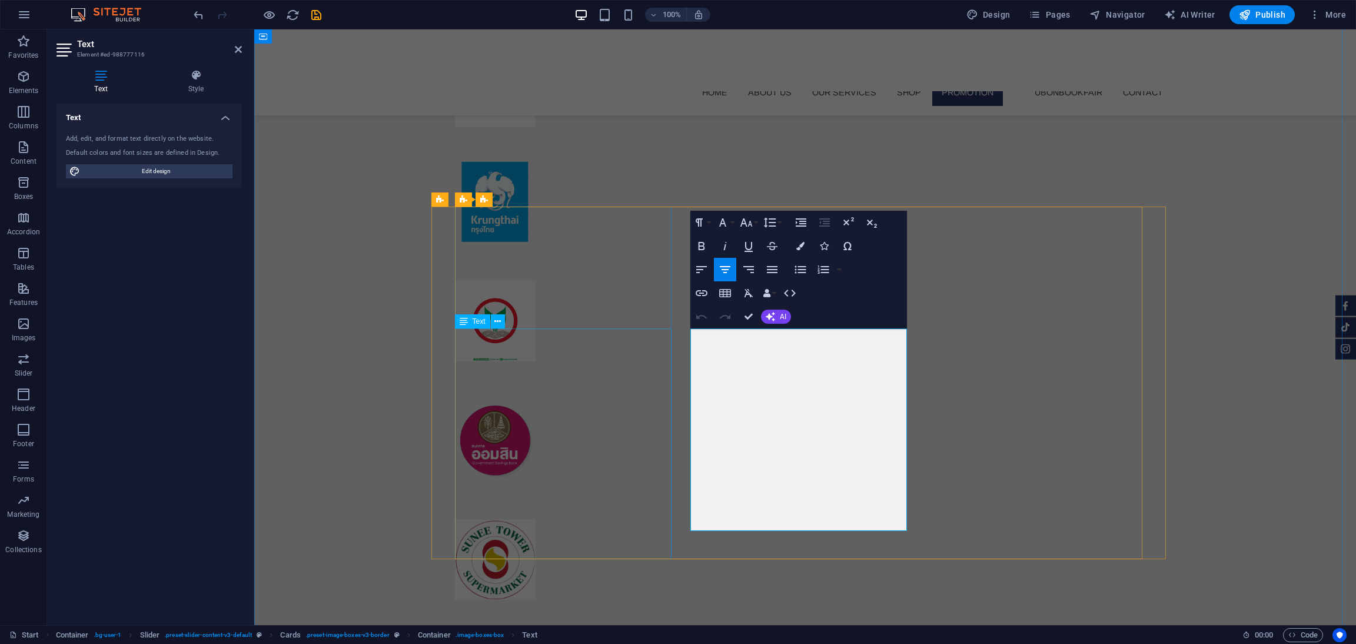
scroll to position [7887, 0]
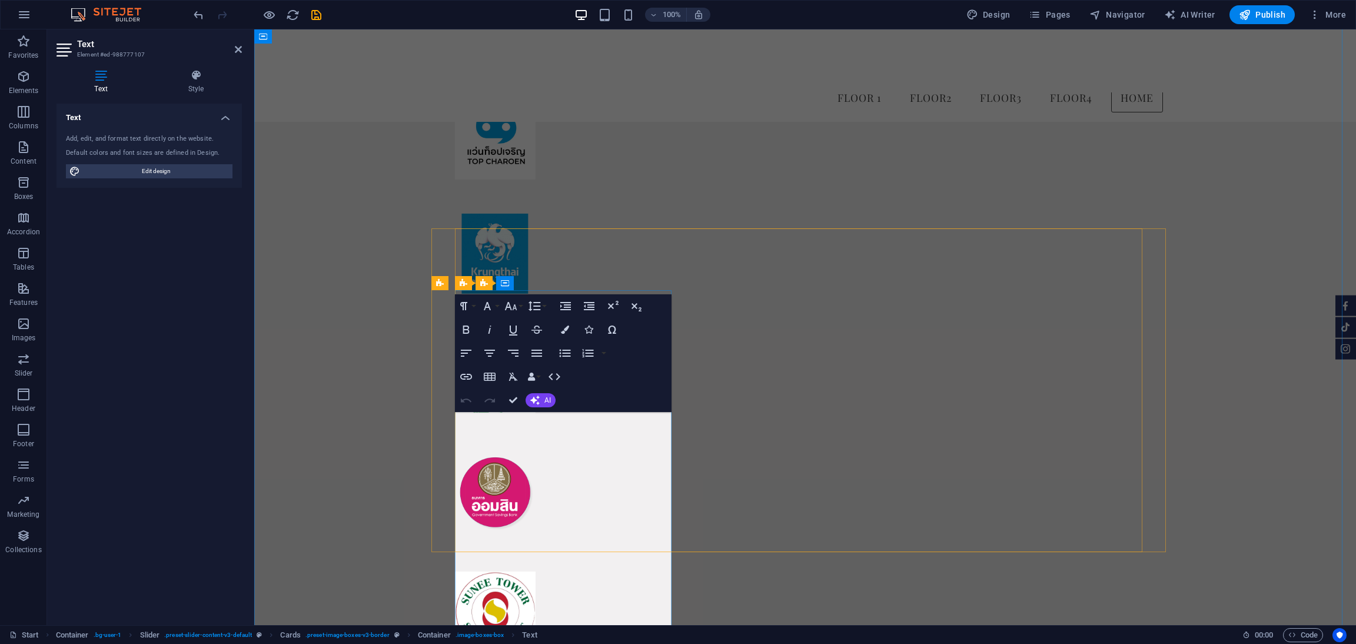
scroll to position [7778, 0]
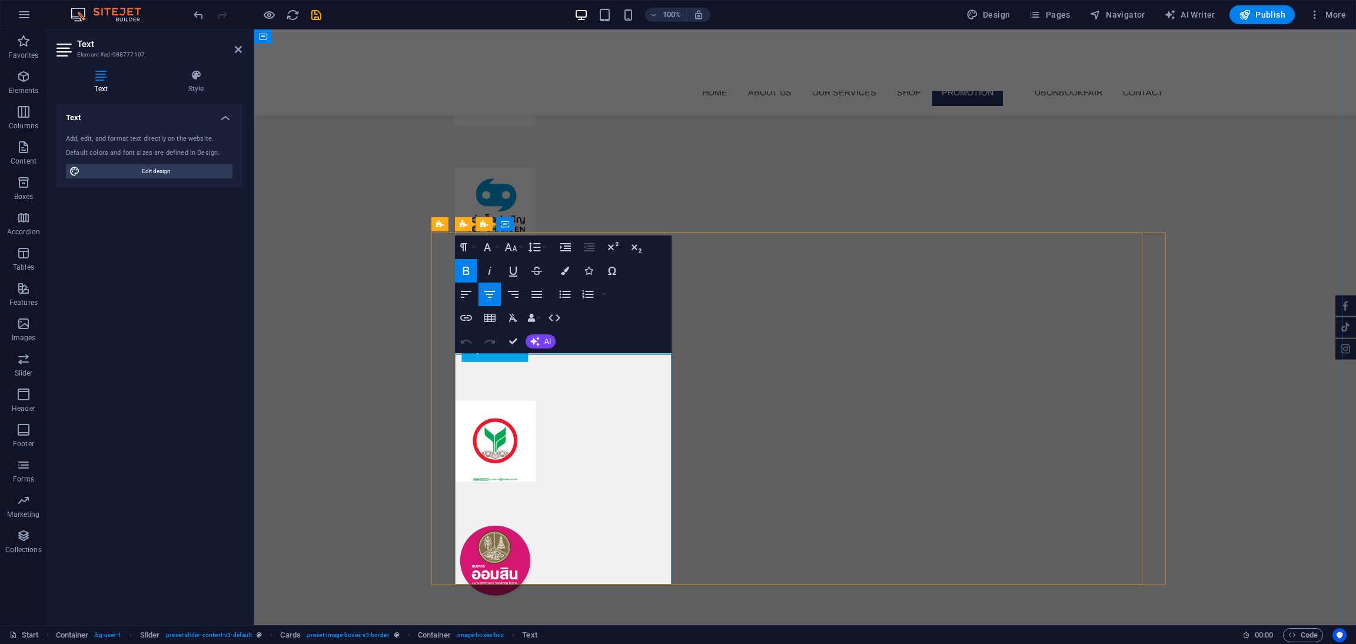
scroll to position [7863, 0]
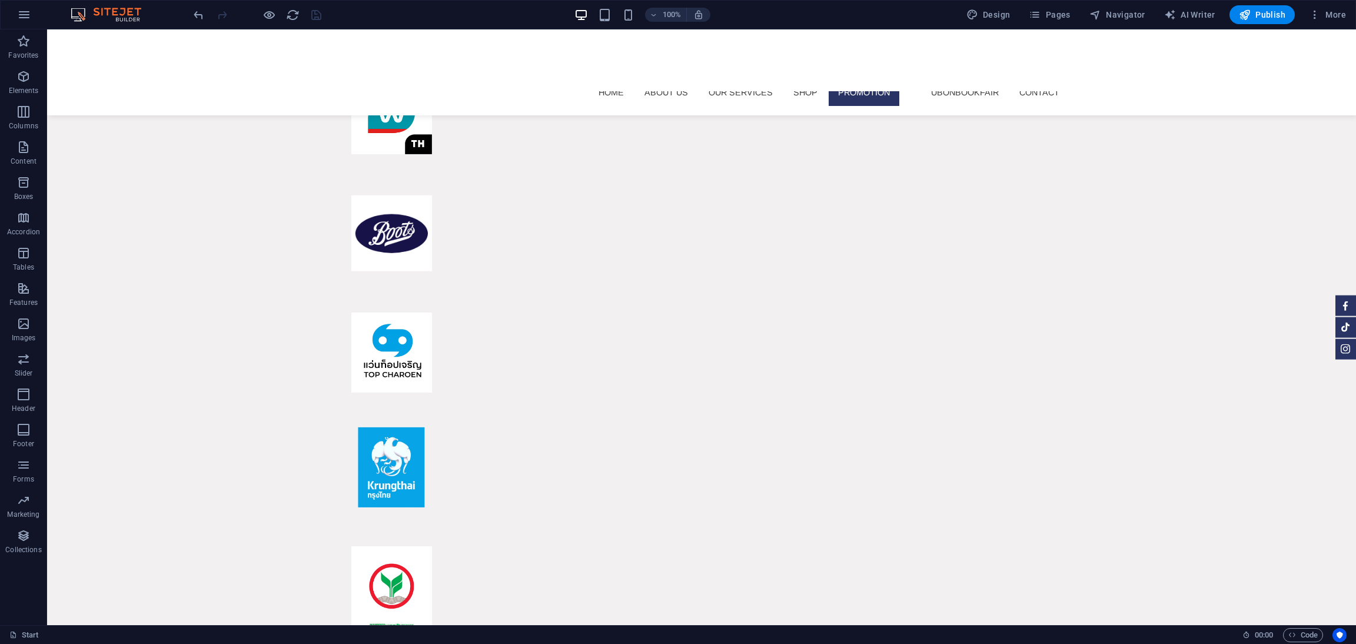
scroll to position [8019, 0]
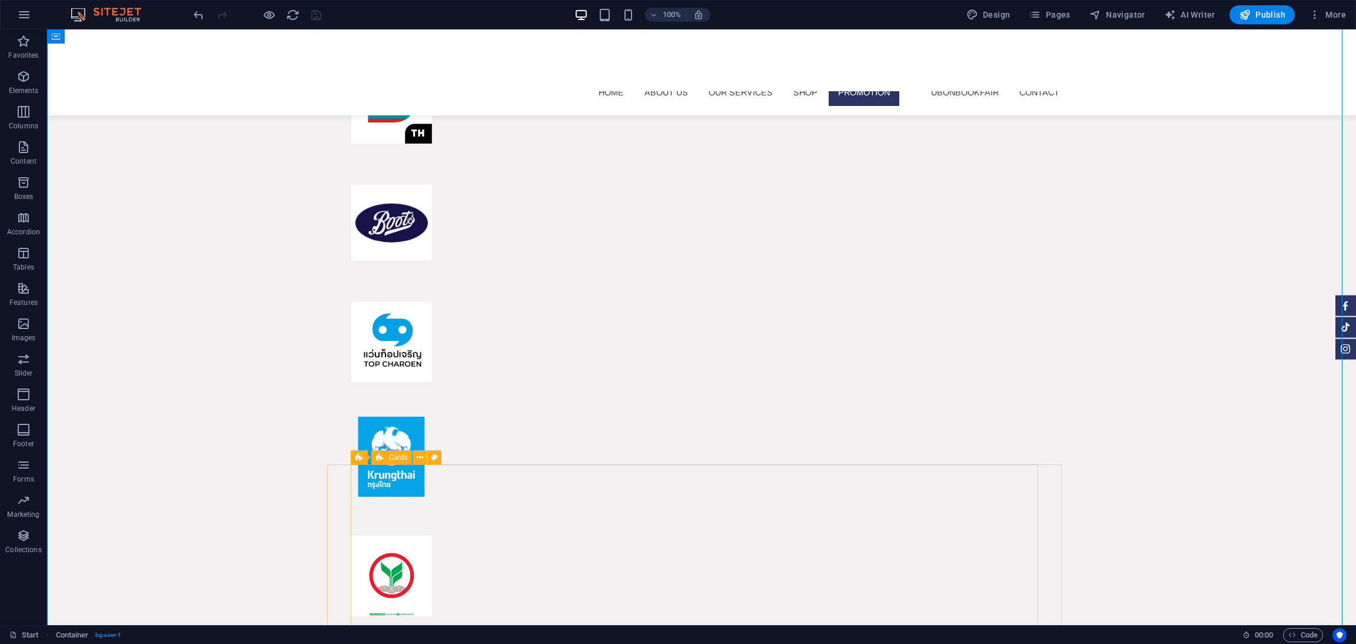
scroll to position [8457, 0]
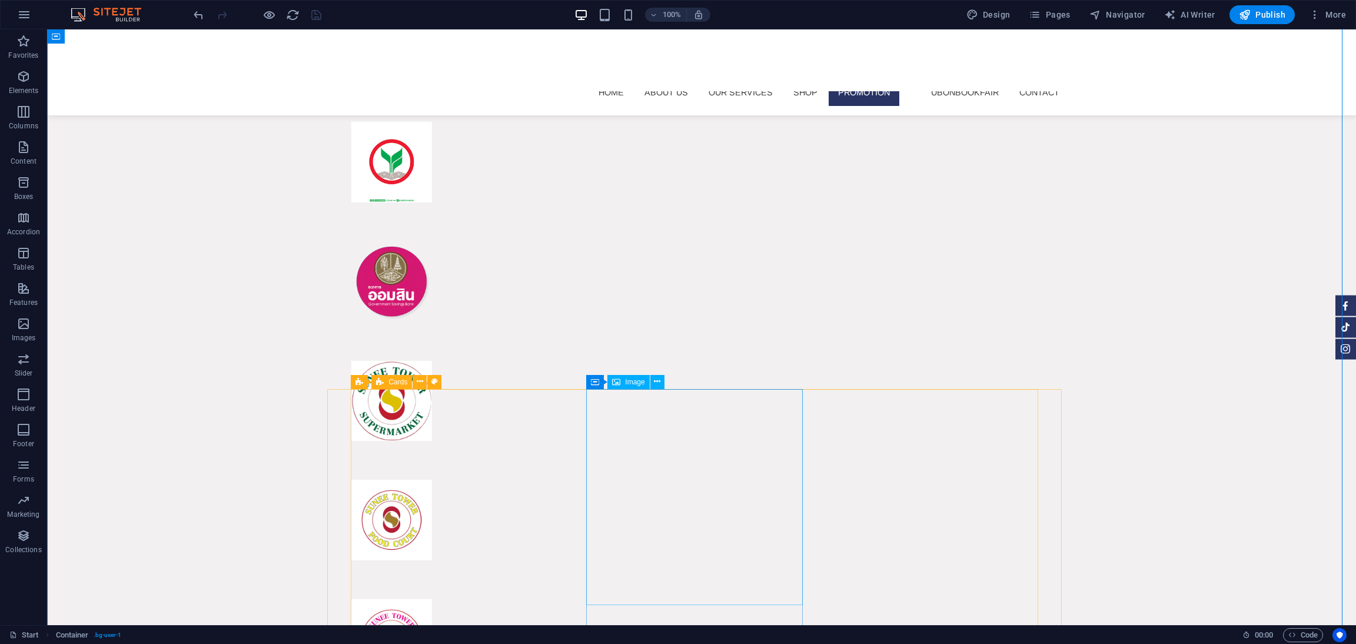
select select "%"
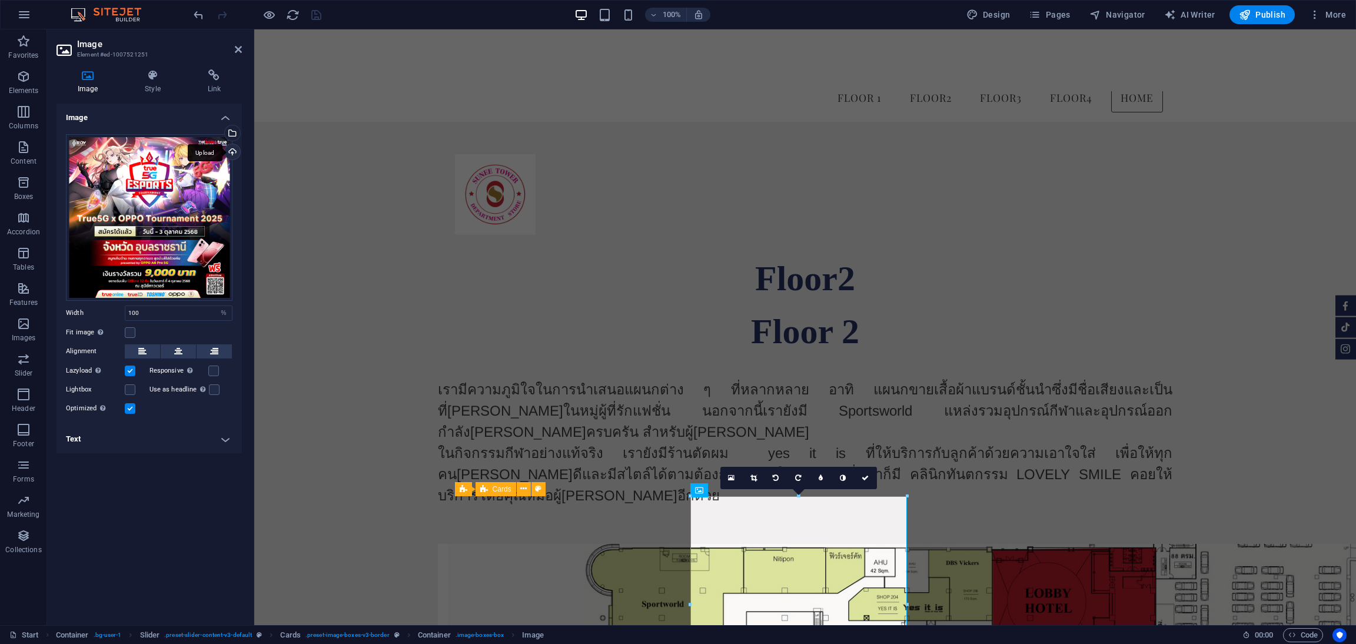
click at [237, 147] on div "Upload" at bounding box center [231, 153] width 18 height 18
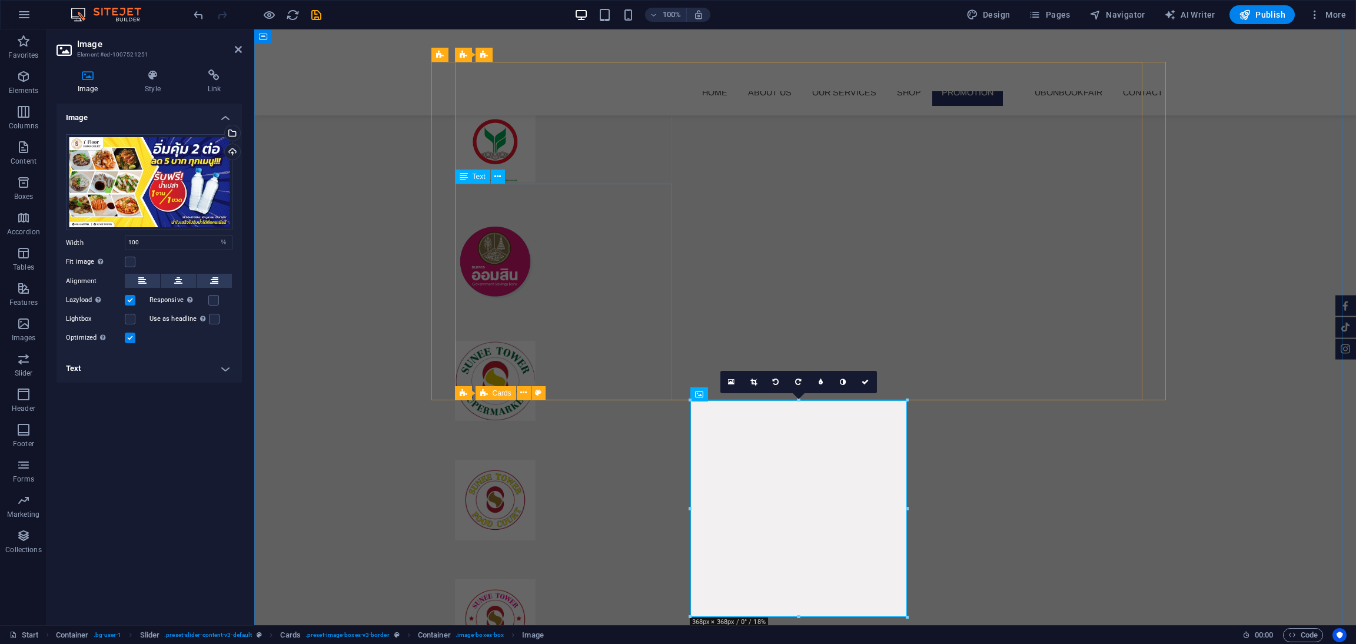
scroll to position [8213, 0]
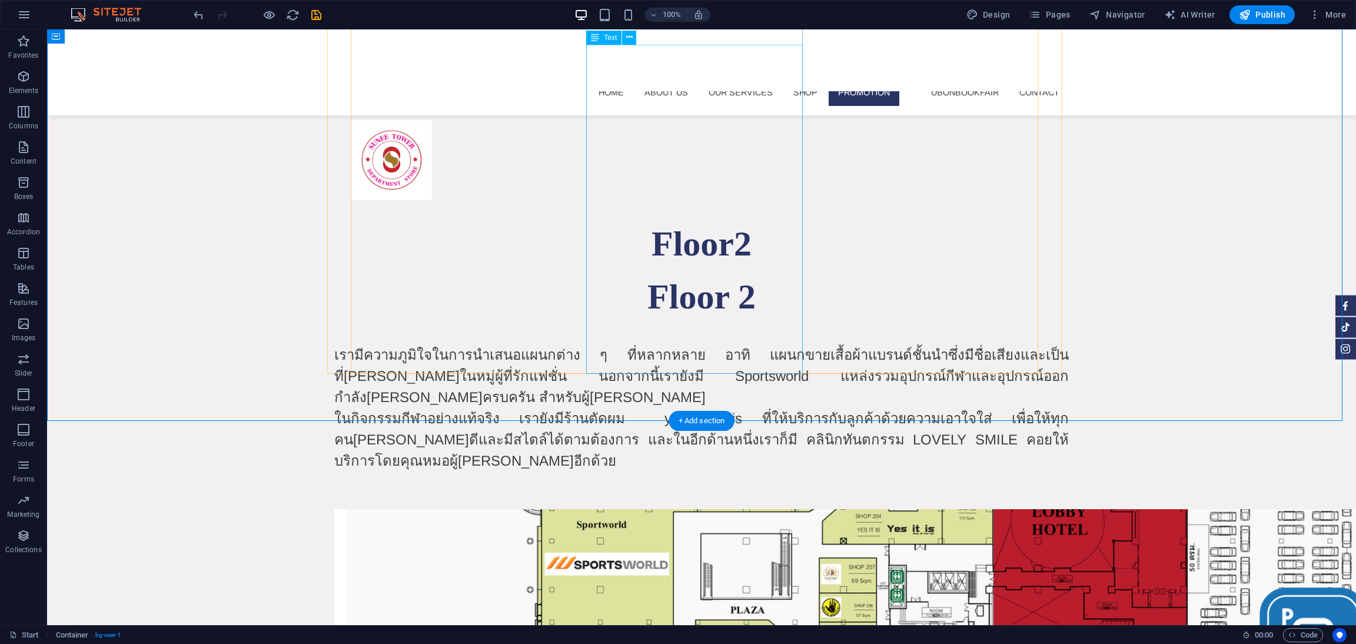
scroll to position [8898, 0]
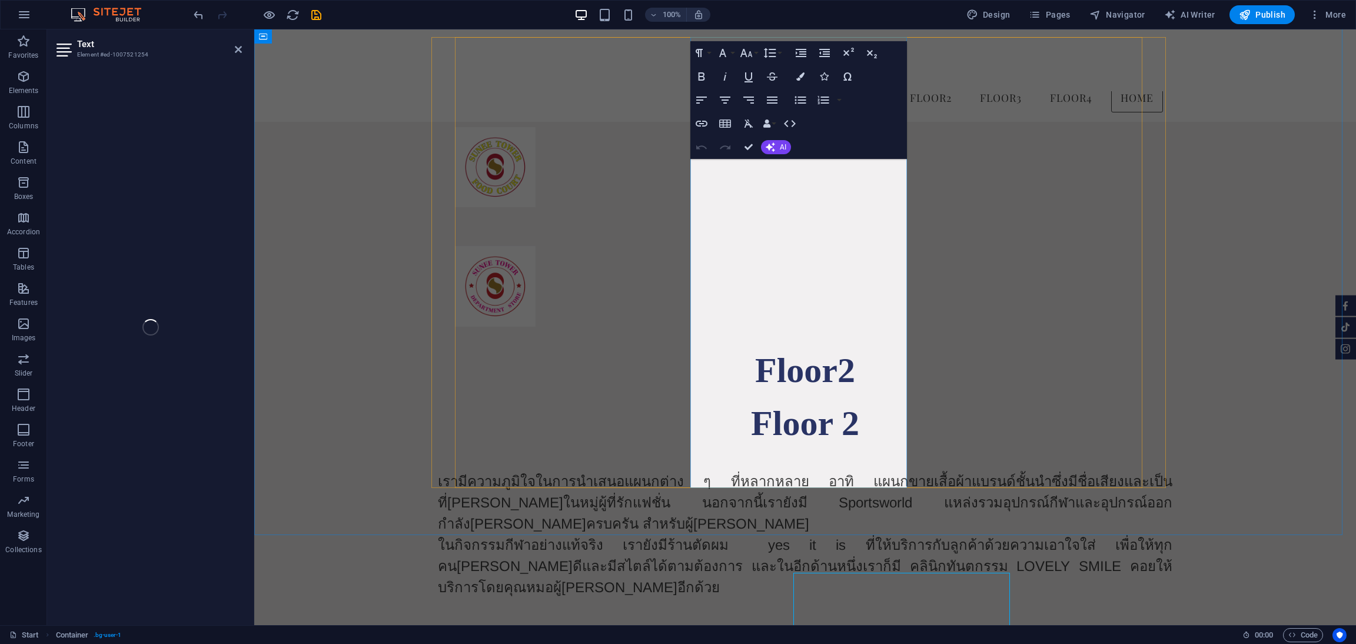
scroll to position [8351, 0]
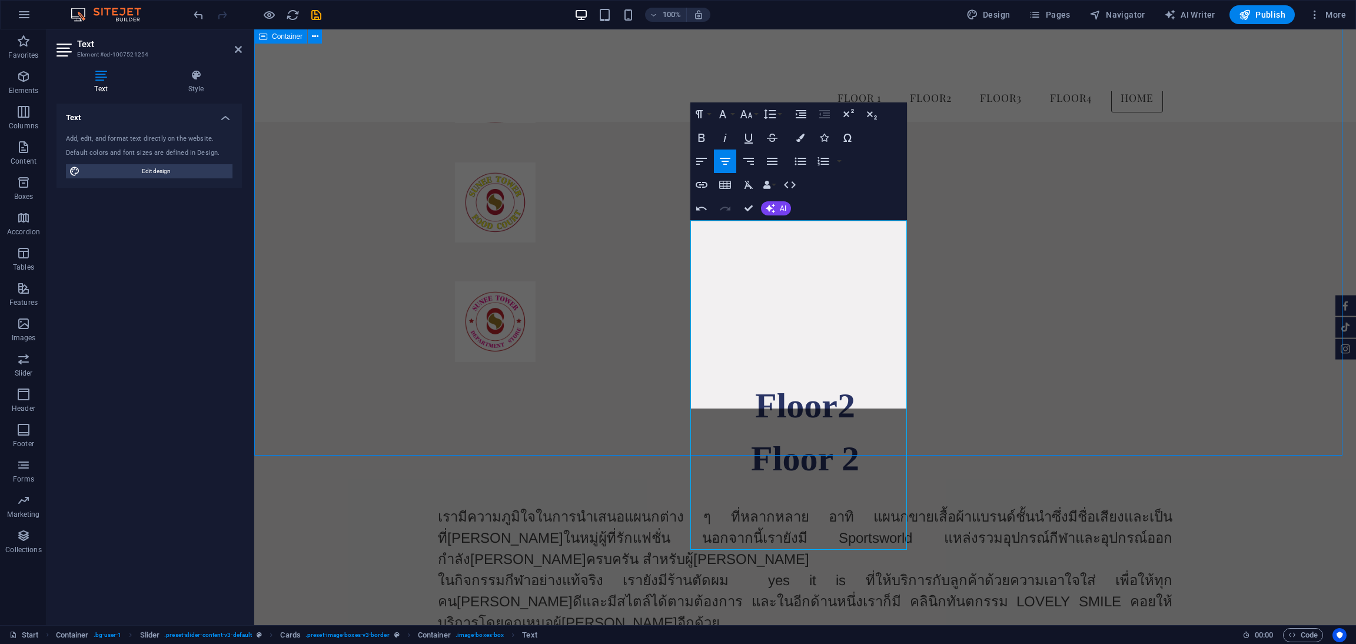
scroll to position [8319, 0]
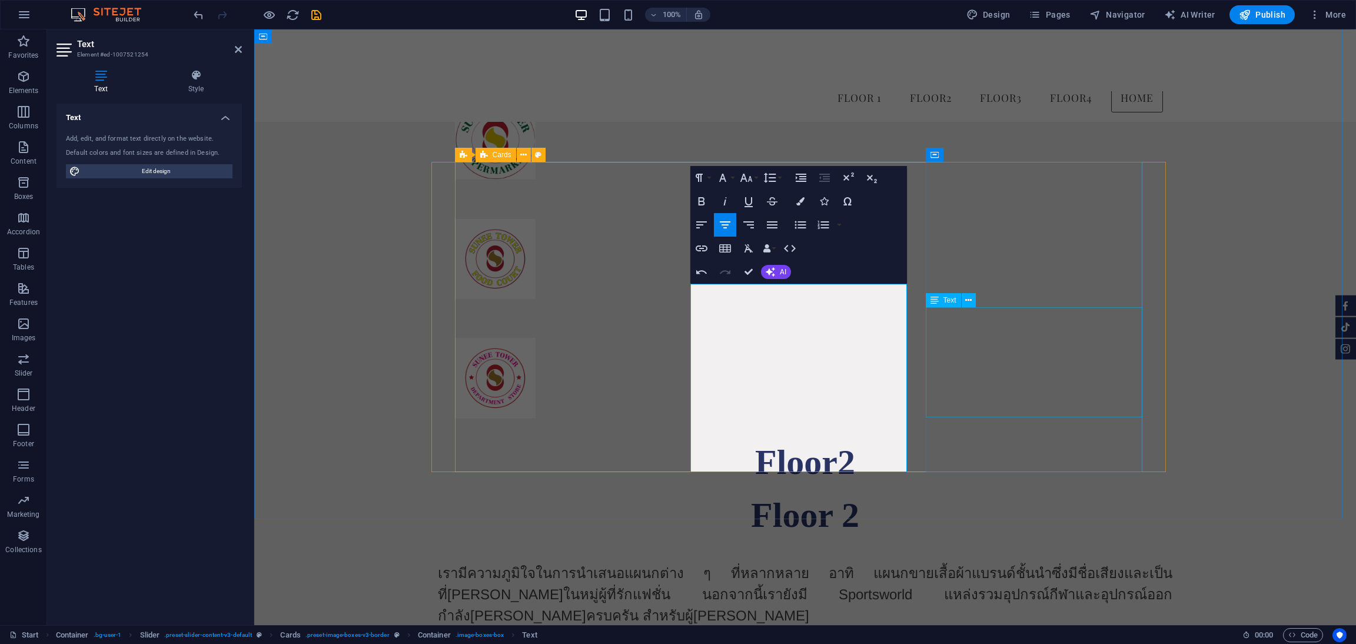
drag, startPoint x: 1173, startPoint y: 403, endPoint x: 1002, endPoint y: 388, distance: 171.9
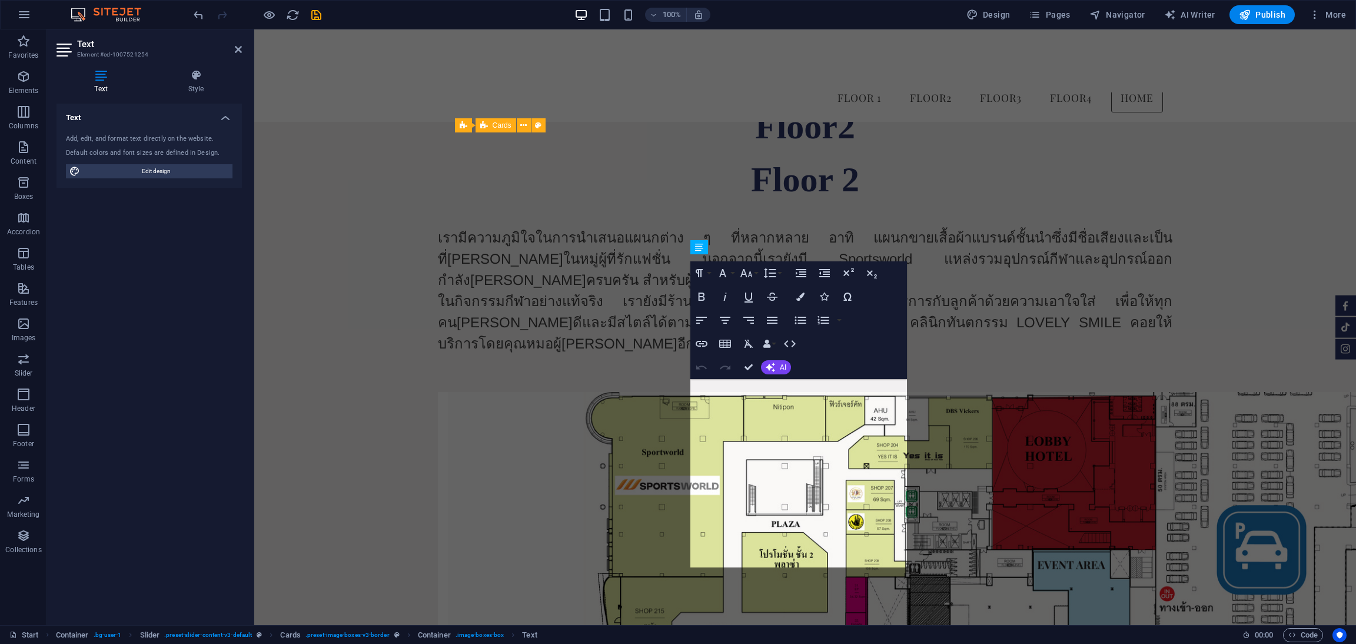
scroll to position [8160, 0]
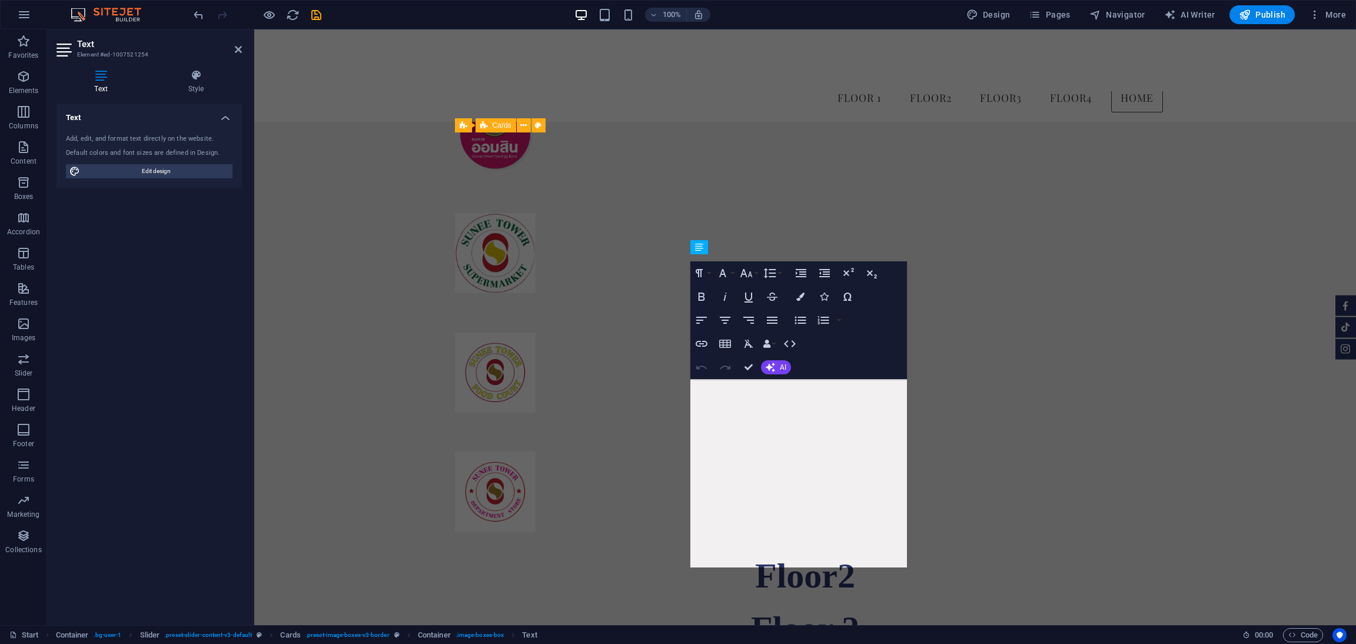
copy p "โปรใหม่[PERSON_NAME] 2 ต่อ คุ้มที่ 1 ทุกเมนู ลด 5บาท คุ้มที่ 2 รับฟรีน้ำดื่มเย็…"
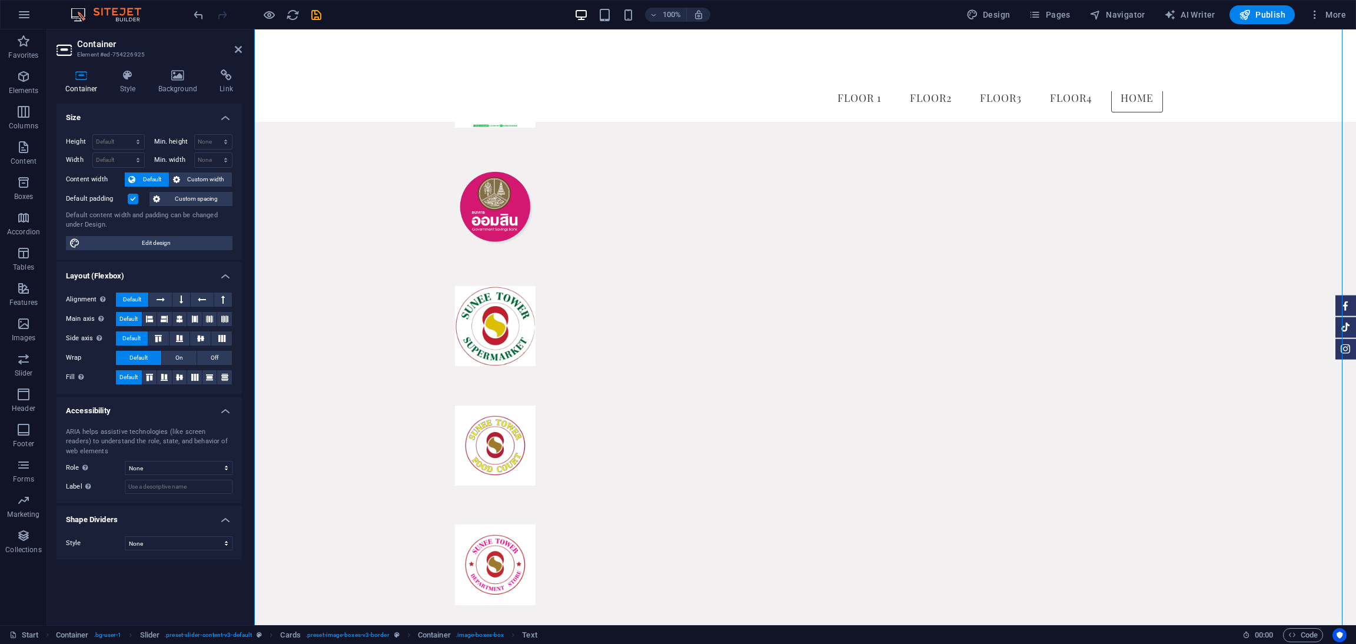
scroll to position [8299, 0]
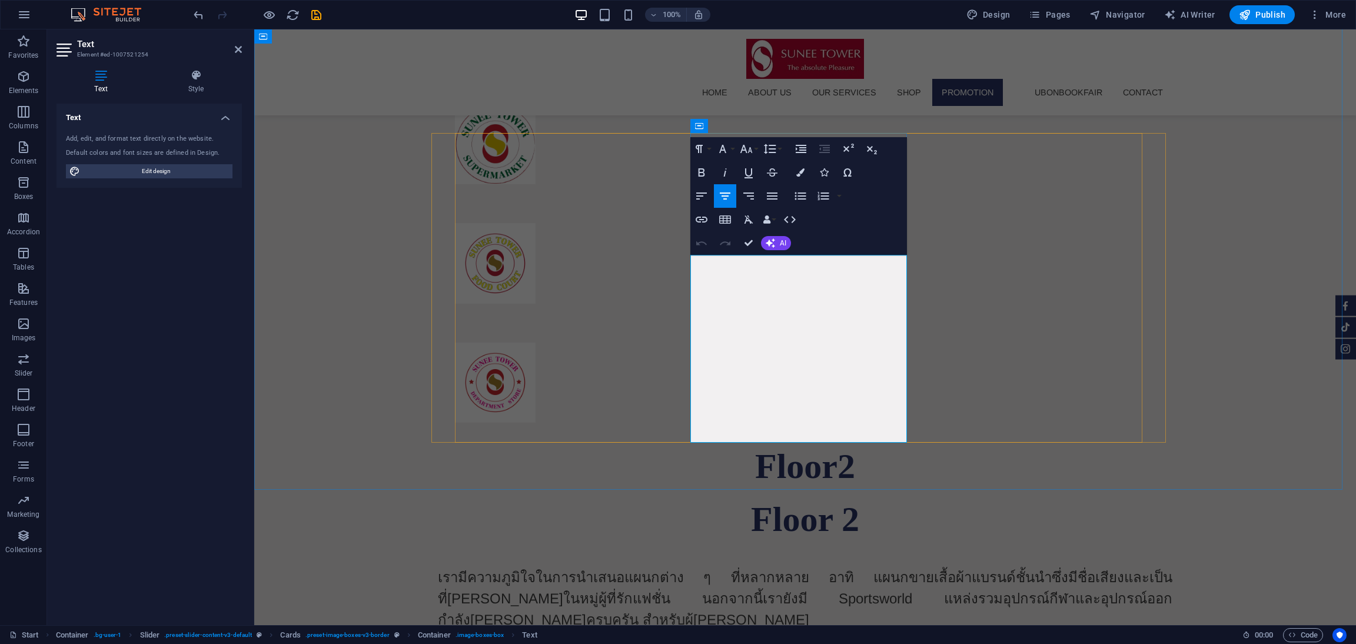
scroll to position [1960, 0]
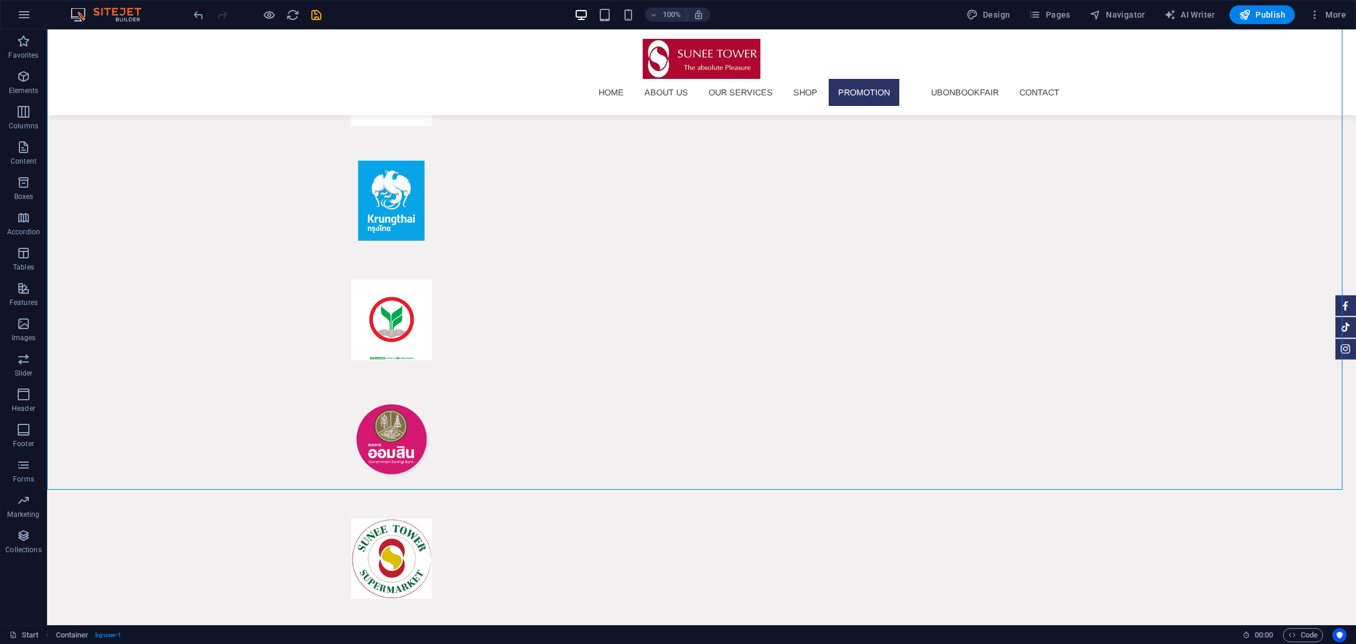
scroll to position [8651, 0]
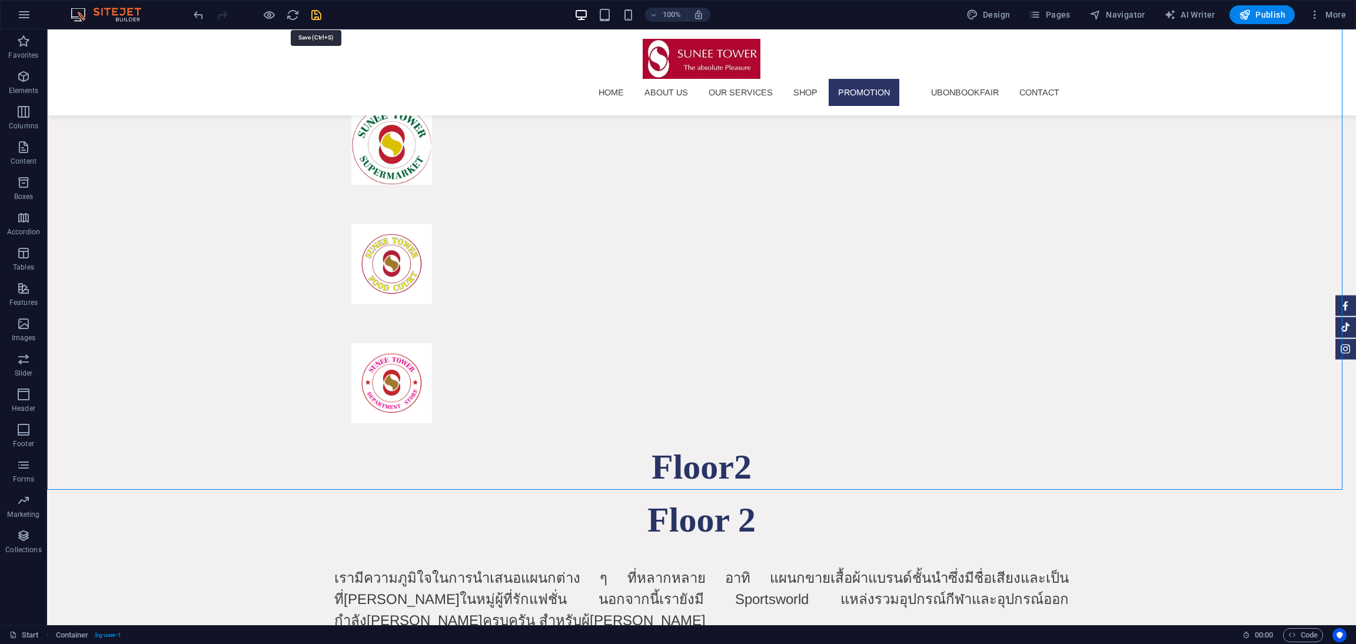
click at [317, 17] on icon "save" at bounding box center [316, 15] width 14 height 14
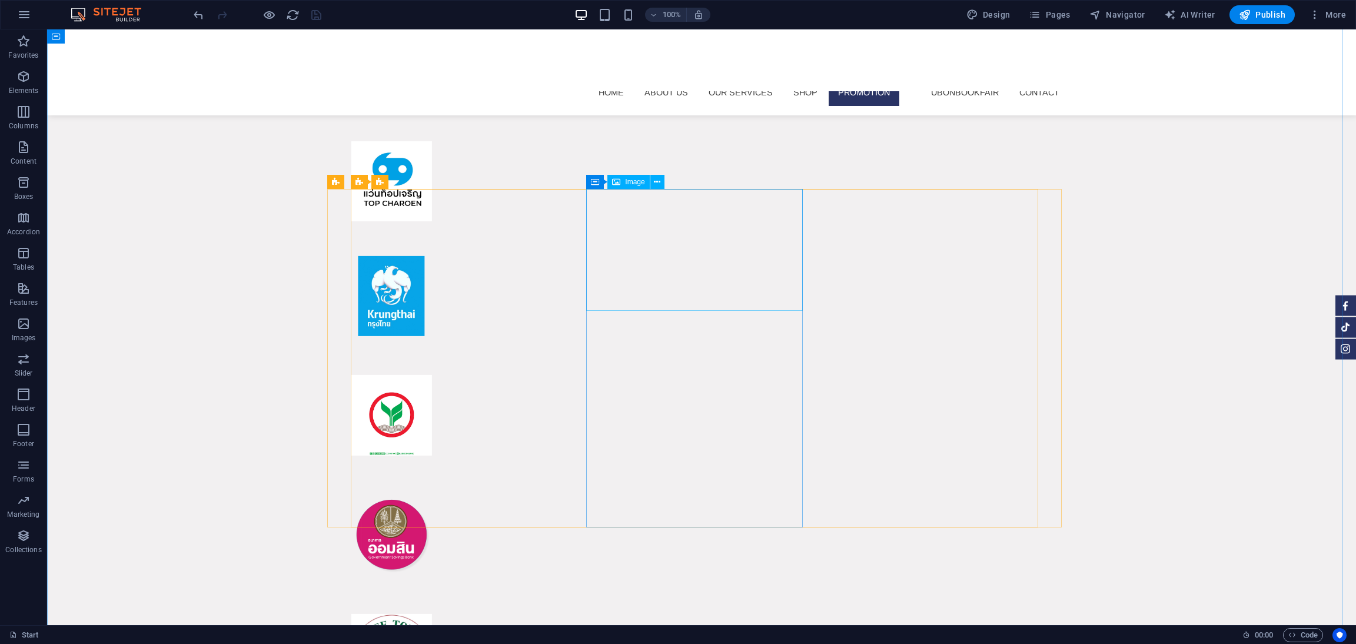
scroll to position [8437, 0]
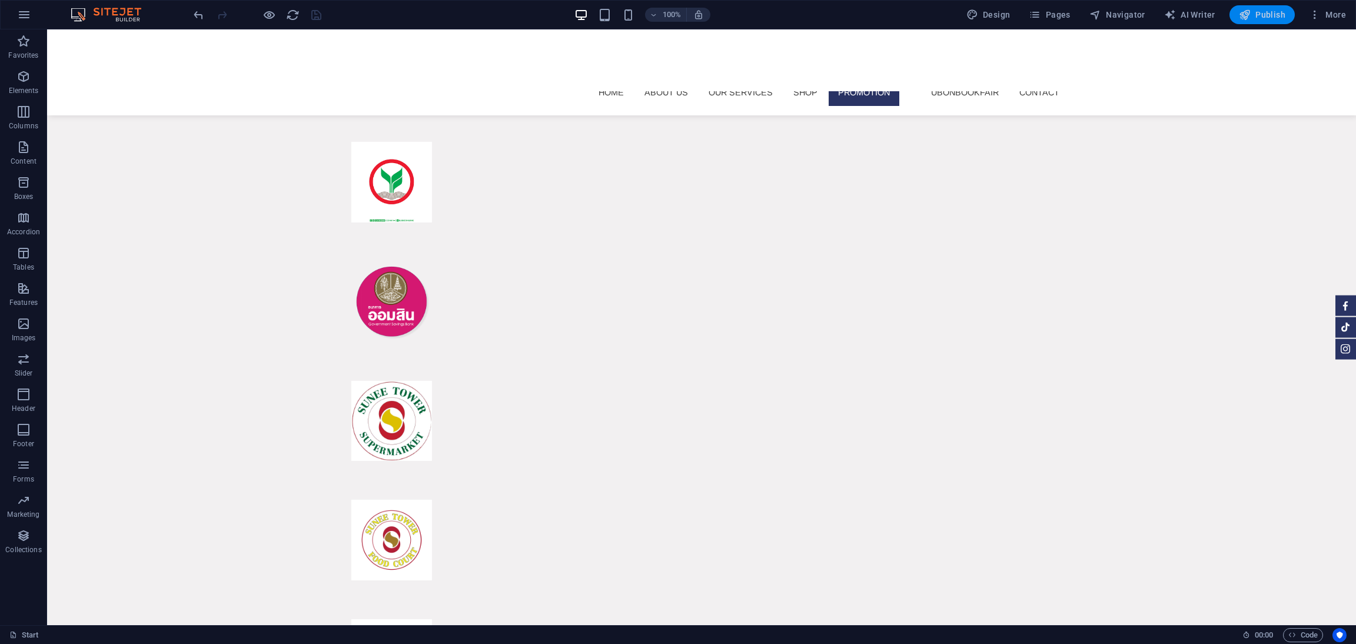
click at [1276, 5] on button "Publish" at bounding box center [1261, 14] width 65 height 19
